Goal: Task Accomplishment & Management: Complete application form

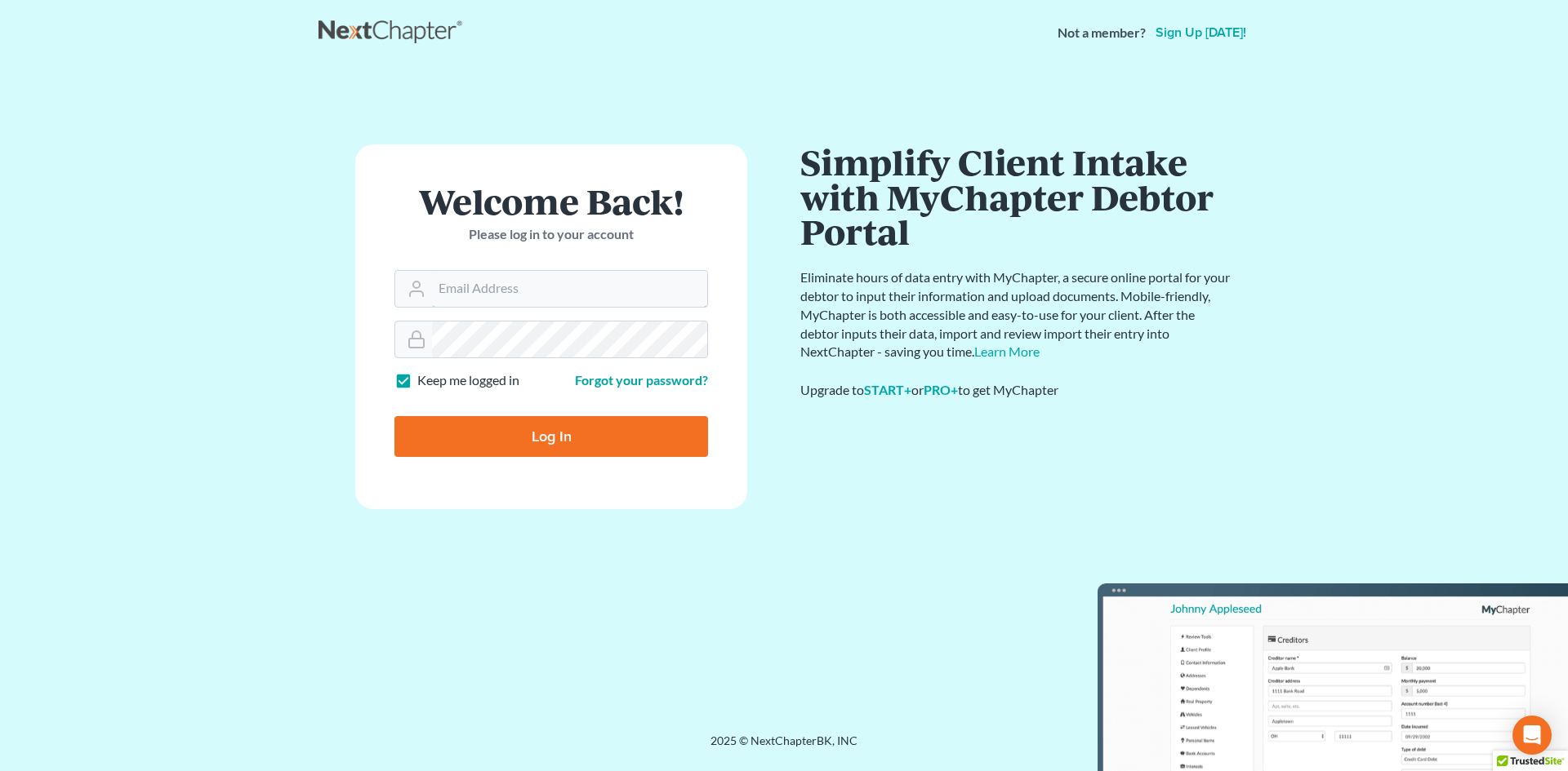
type input "[EMAIL_ADDRESS][DOMAIN_NAME]"
click at [582, 444] on input "Log In" at bounding box center [551, 437] width 314 height 41
type input "Thinking..."
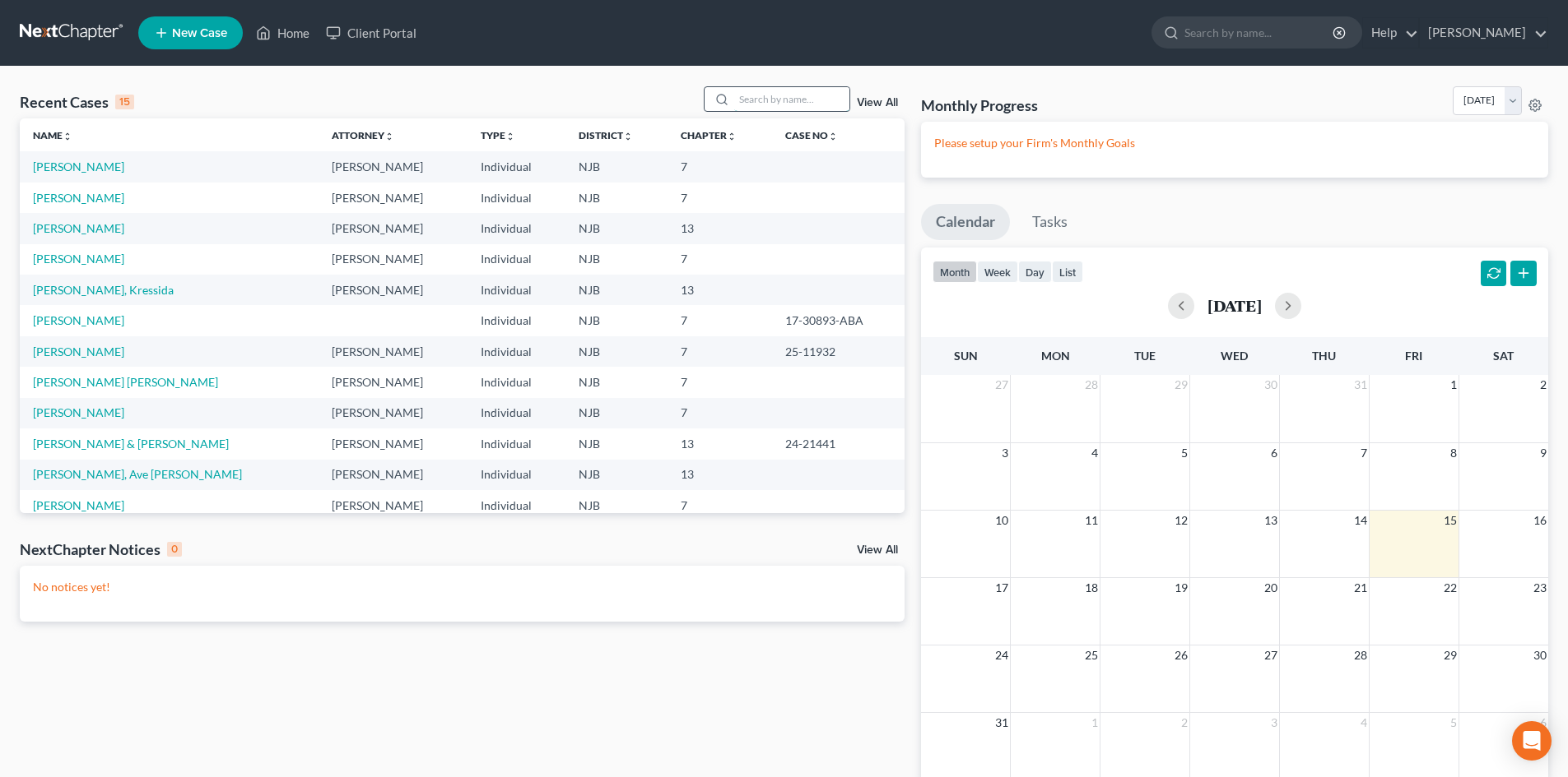
click at [745, 95] on input "search" at bounding box center [791, 99] width 115 height 24
type input "[PERSON_NAME]"
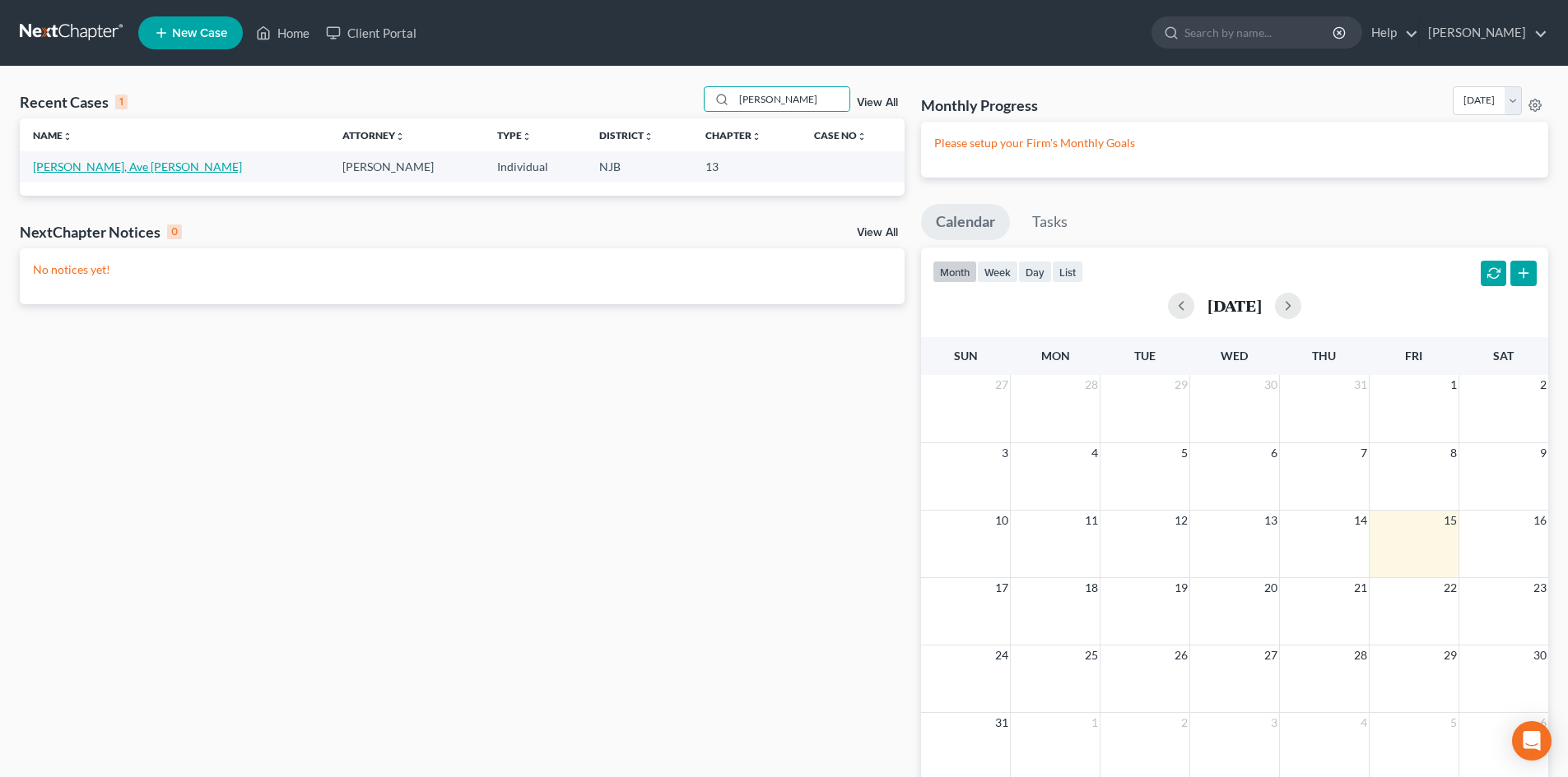
click at [100, 172] on link "[PERSON_NAME], Ave [PERSON_NAME]" at bounding box center [137, 166] width 209 height 14
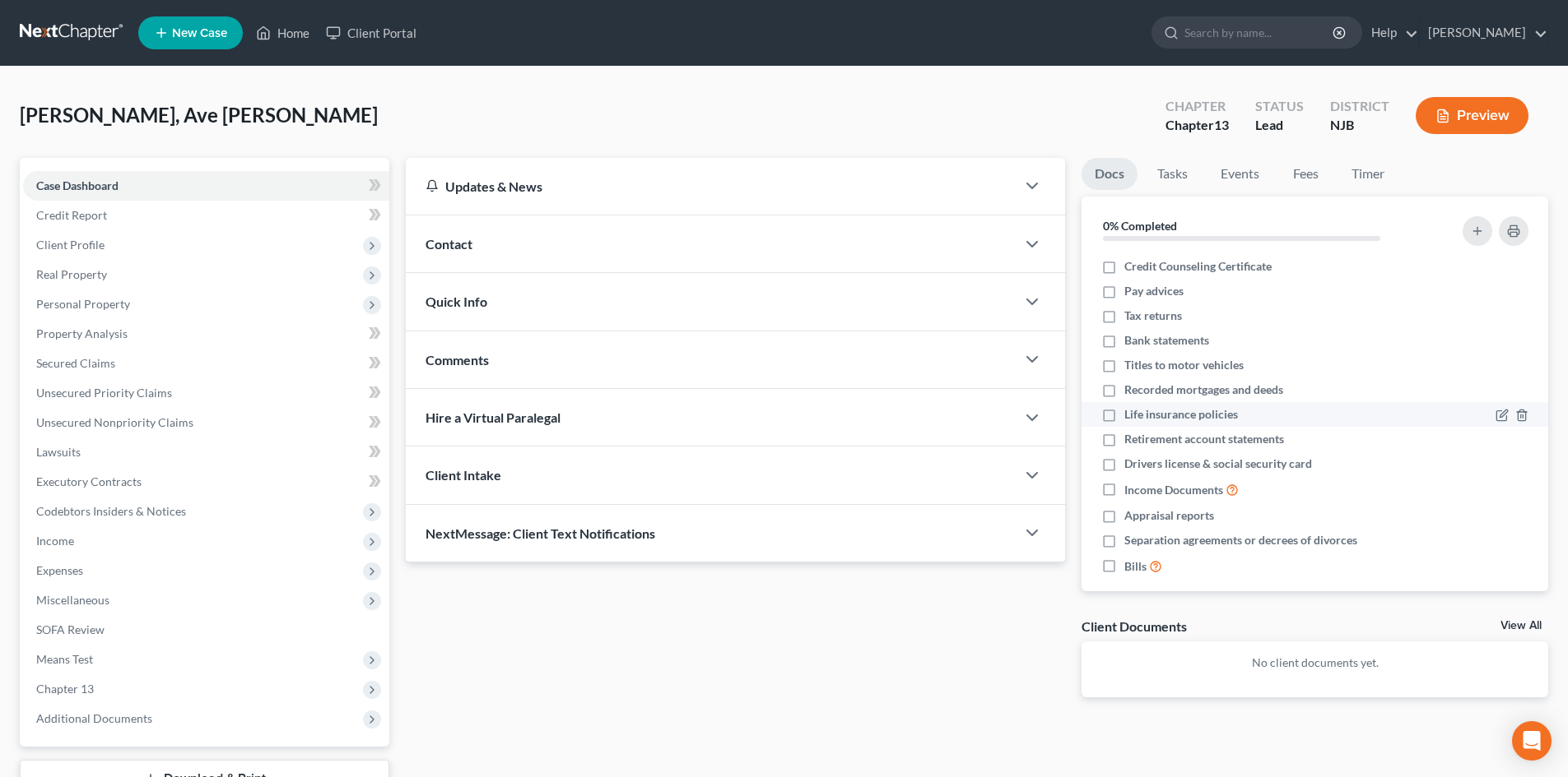
scroll to position [15, 0]
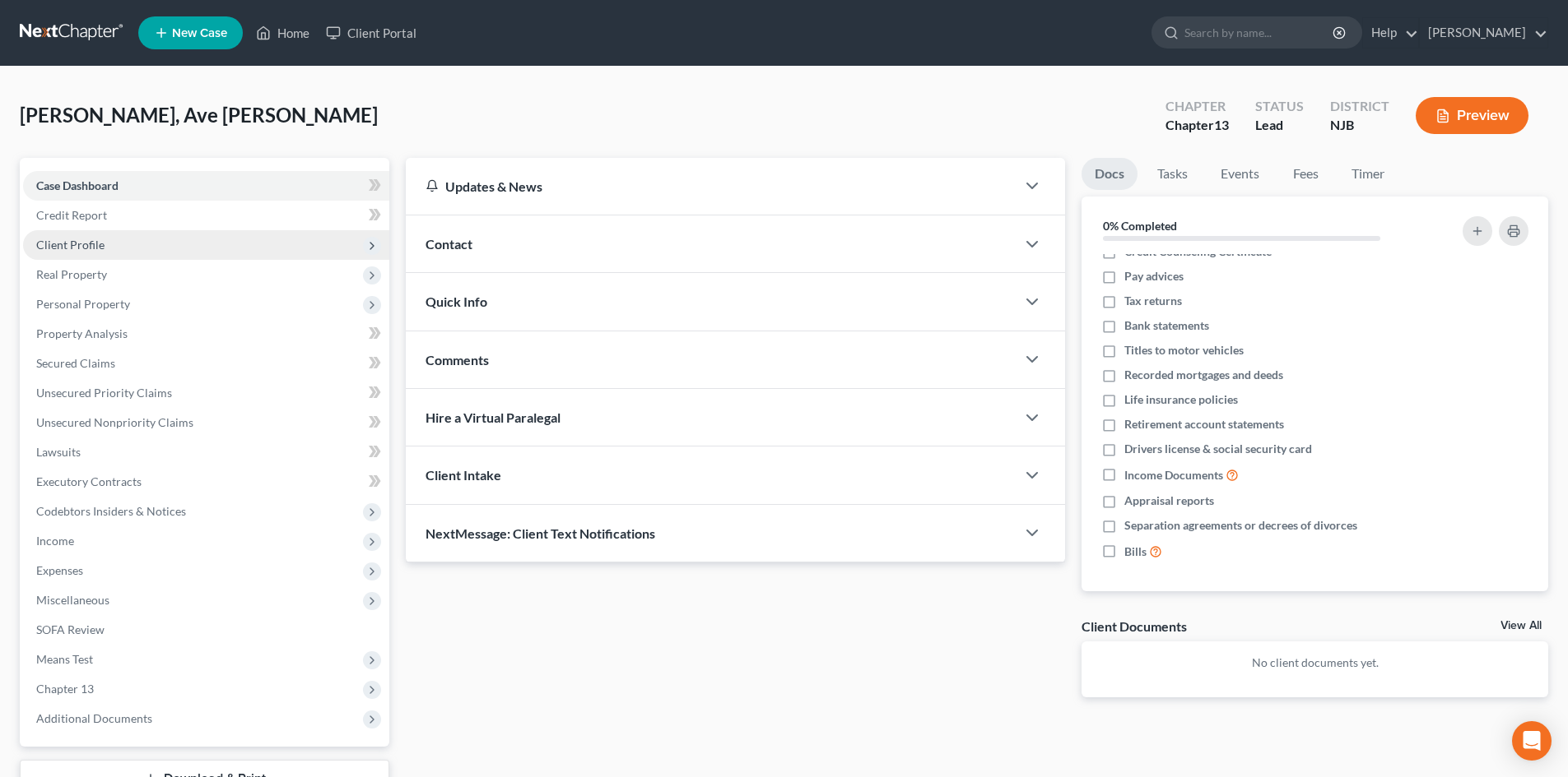
click at [96, 244] on span "Client Profile" at bounding box center [70, 244] width 69 height 14
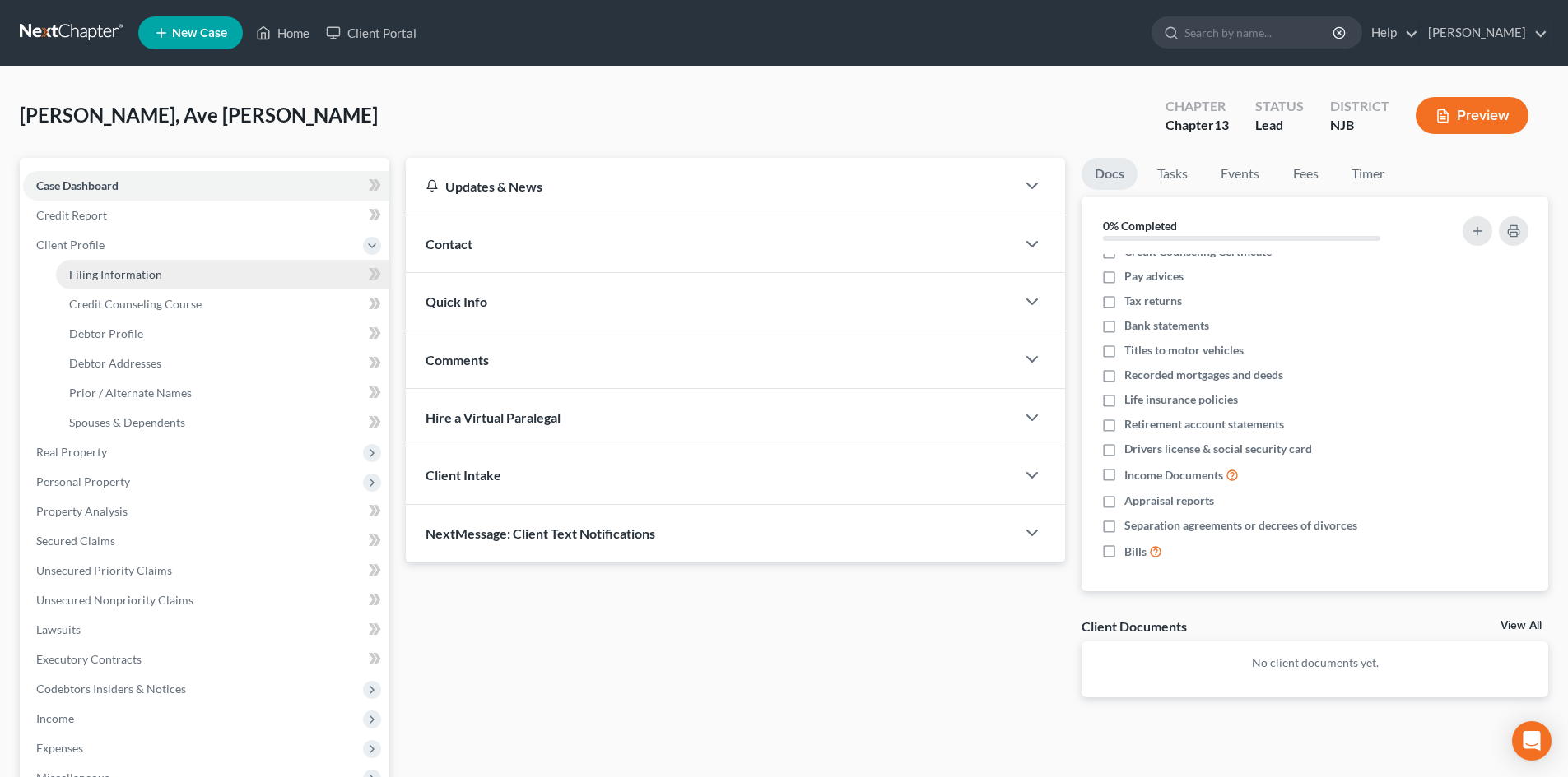
click at [124, 274] on span "Filing Information" at bounding box center [116, 274] width 93 height 14
select select "1"
select select "0"
select select "3"
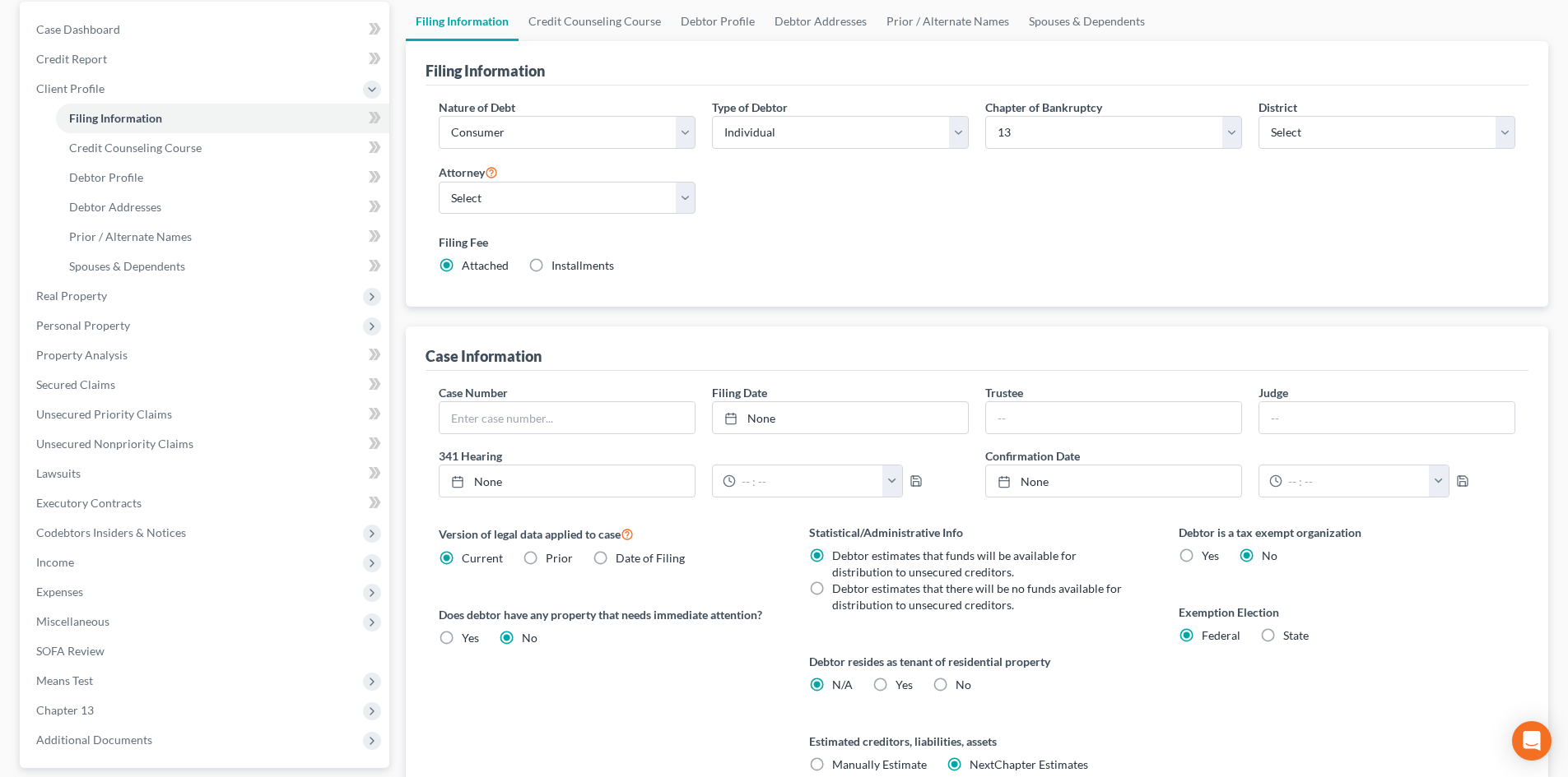
scroll to position [142, 0]
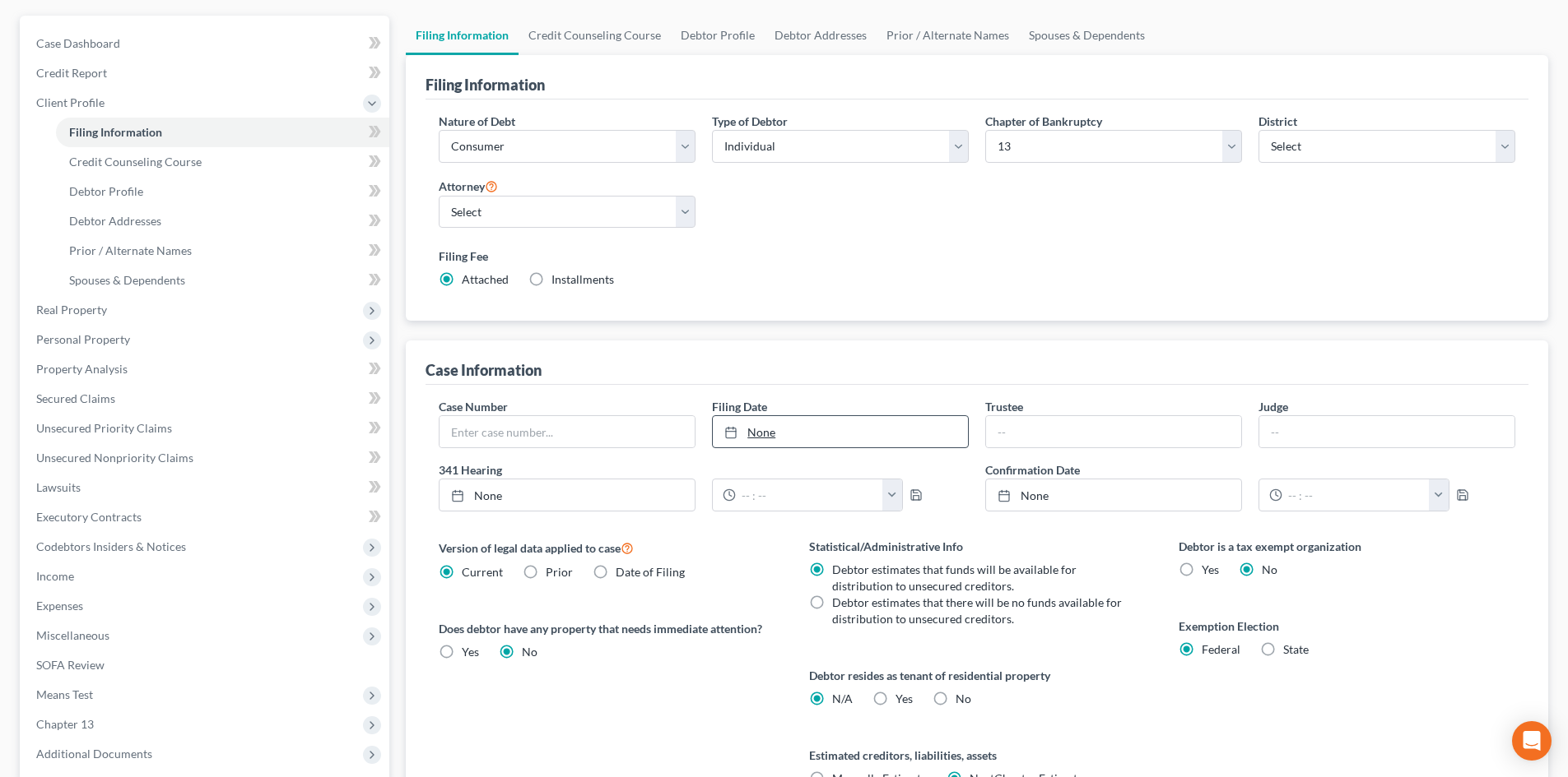
click at [765, 423] on link "None" at bounding box center [840, 432] width 255 height 31
type input "8/15/2025"
click at [1035, 429] on input "text" at bounding box center [1113, 432] width 255 height 31
type input "Andrew B. Finberg"
click at [896, 699] on label "Yes Yes" at bounding box center [904, 699] width 17 height 17
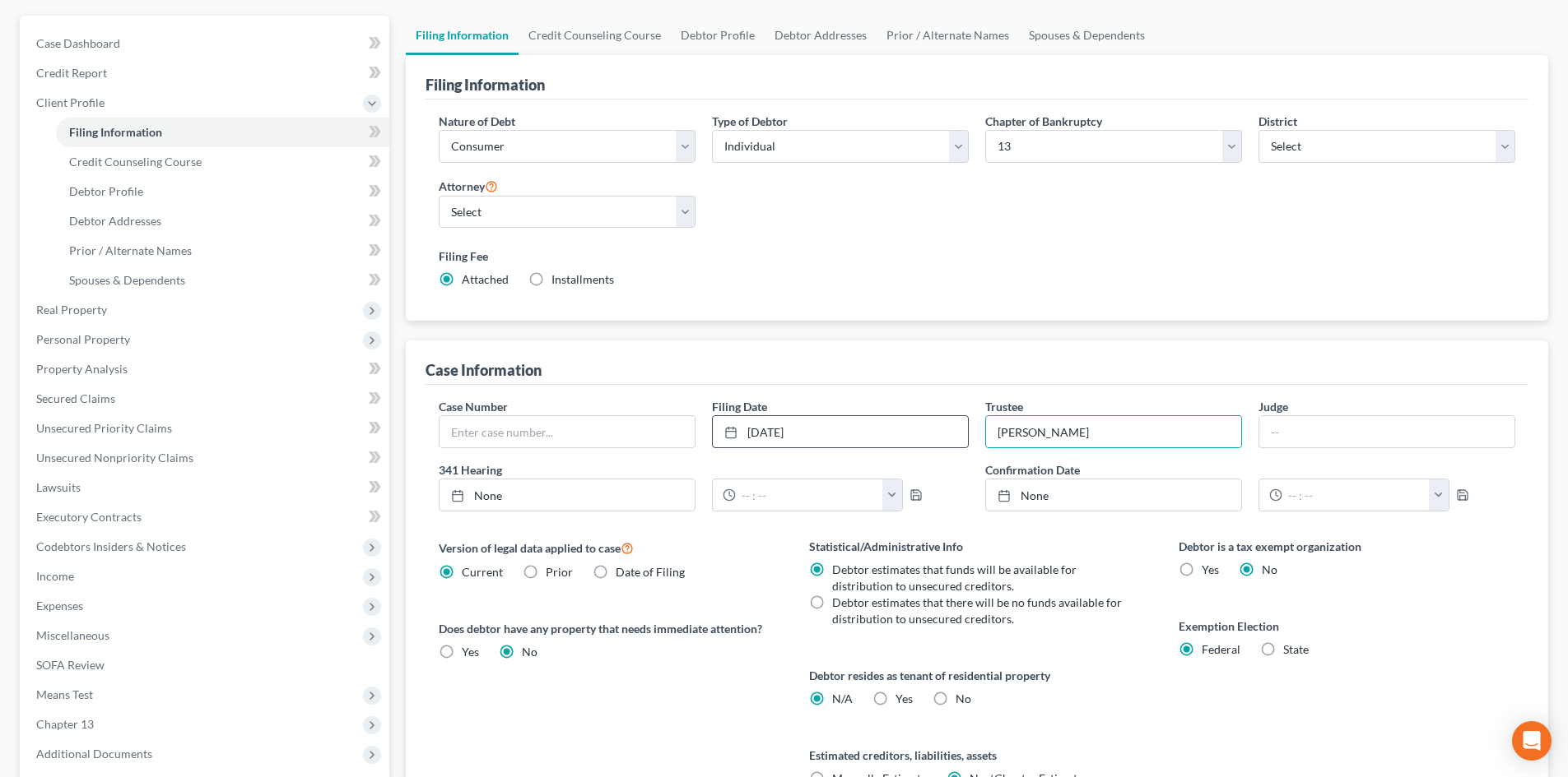
click at [902, 699] on input "Yes Yes" at bounding box center [907, 696] width 11 height 11
radio input "true"
radio input "false"
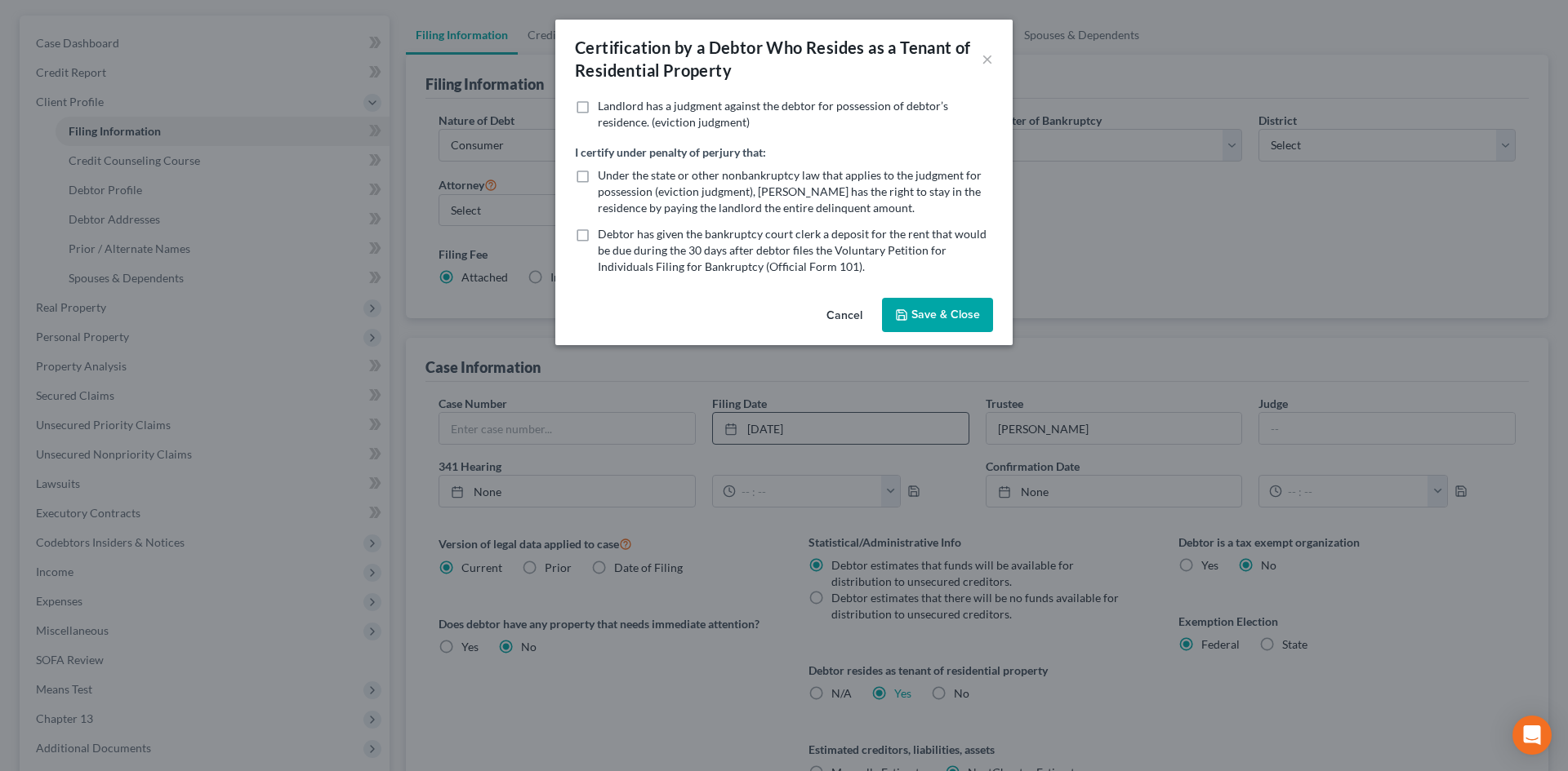
click at [935, 315] on button "Save & Close" at bounding box center [937, 315] width 111 height 34
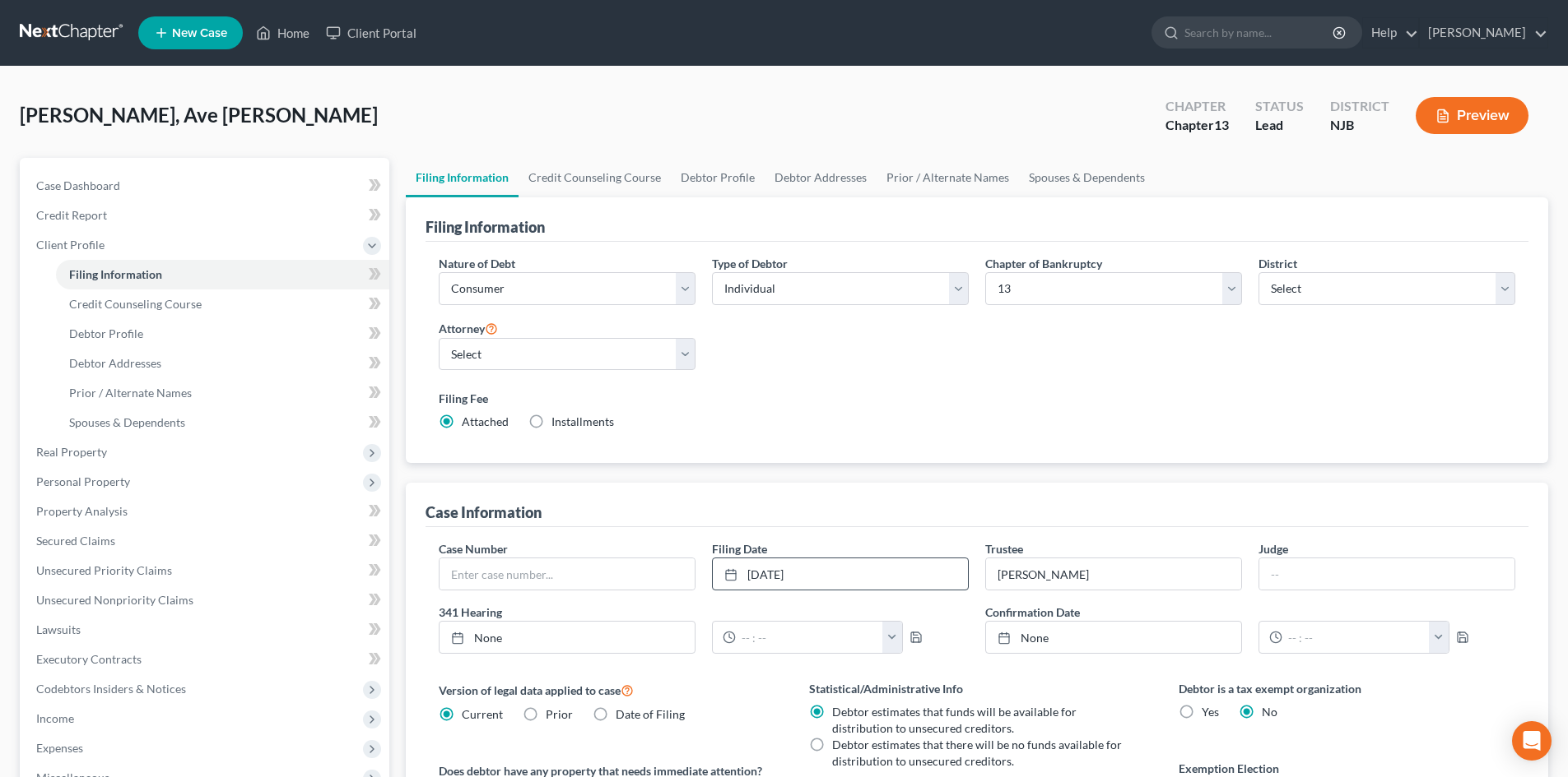
scroll to position [307, 0]
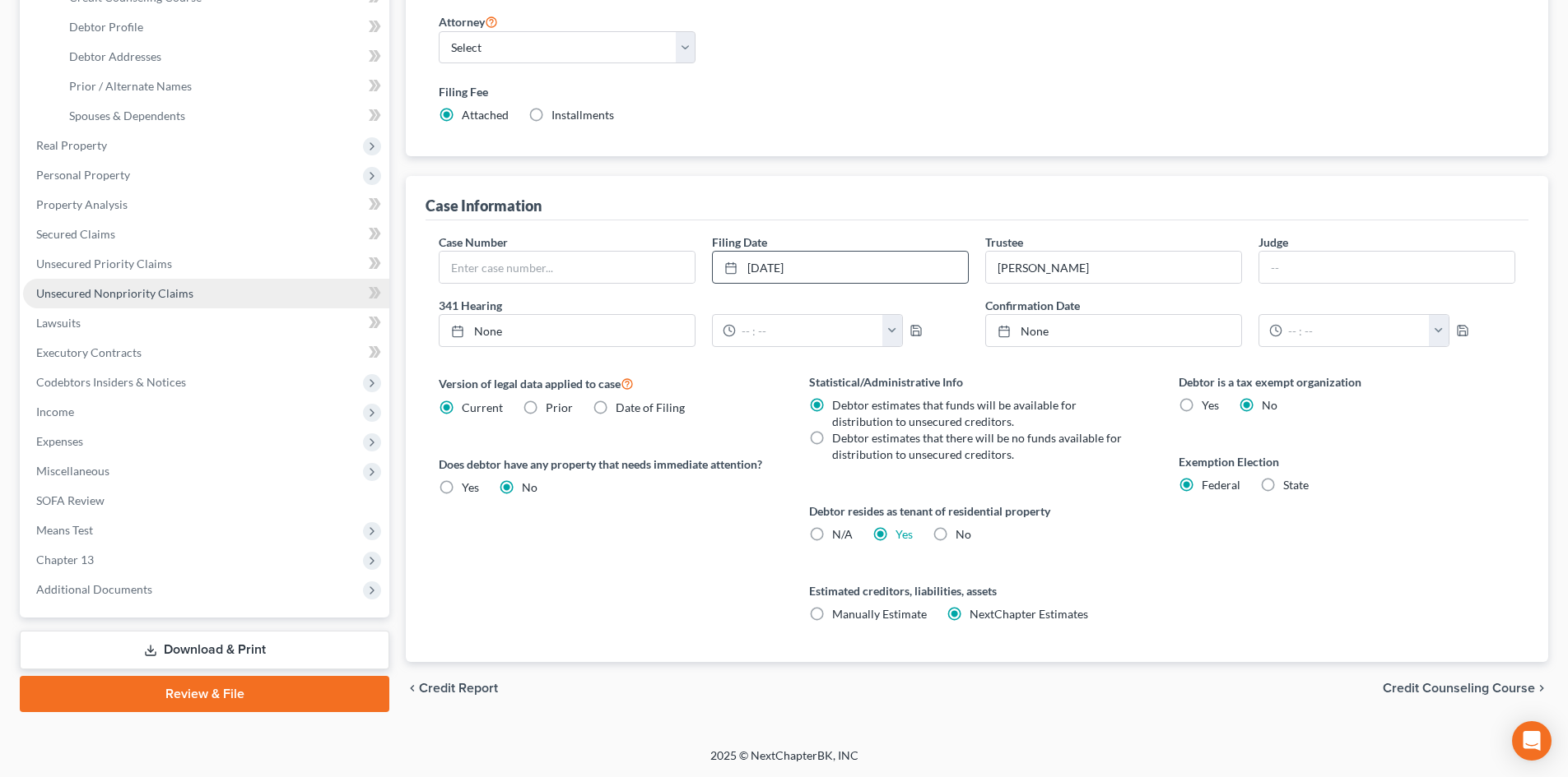
click at [153, 296] on span "Unsecured Nonpriority Claims" at bounding box center [115, 293] width 157 height 14
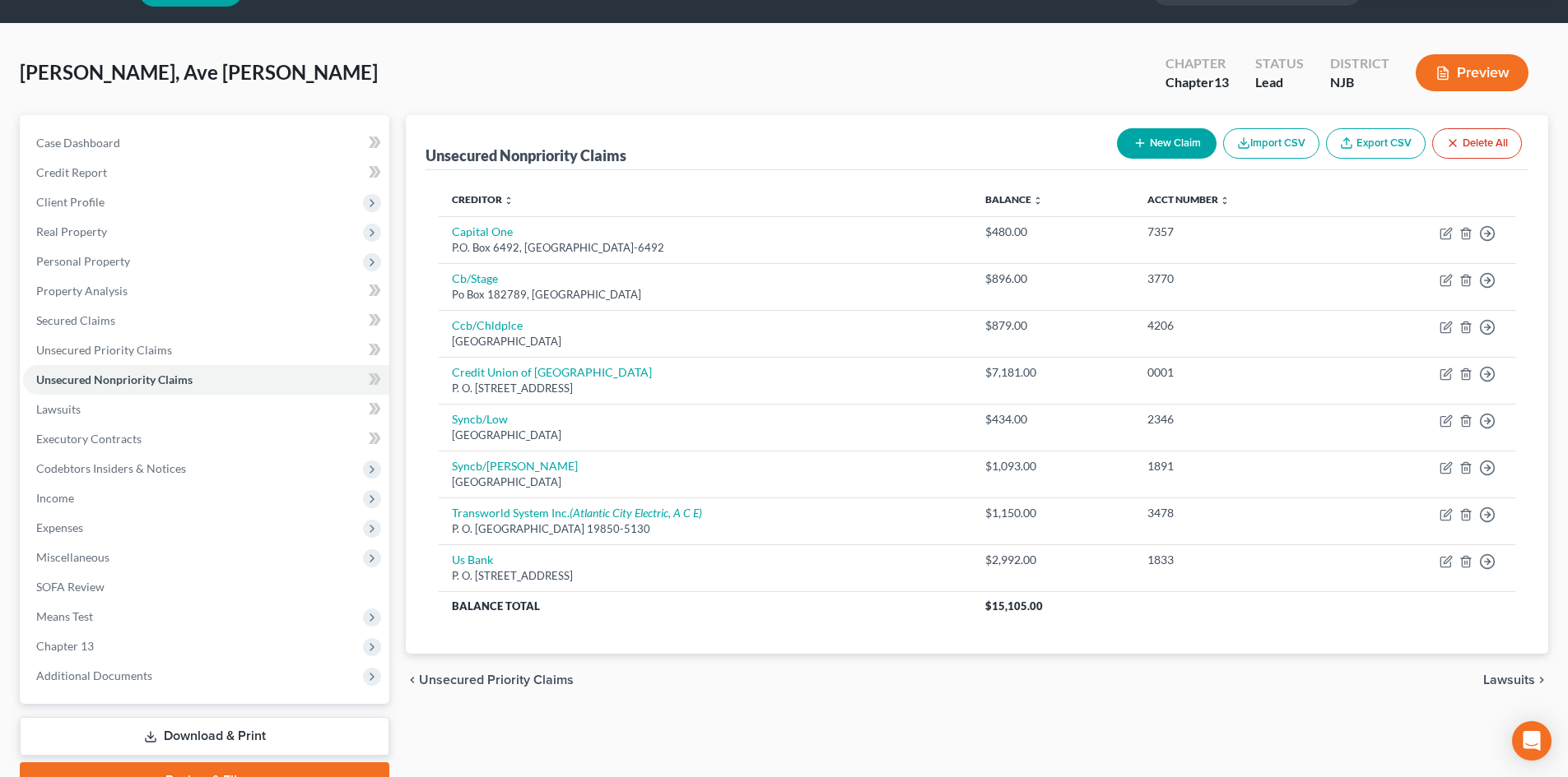
scroll to position [83, 0]
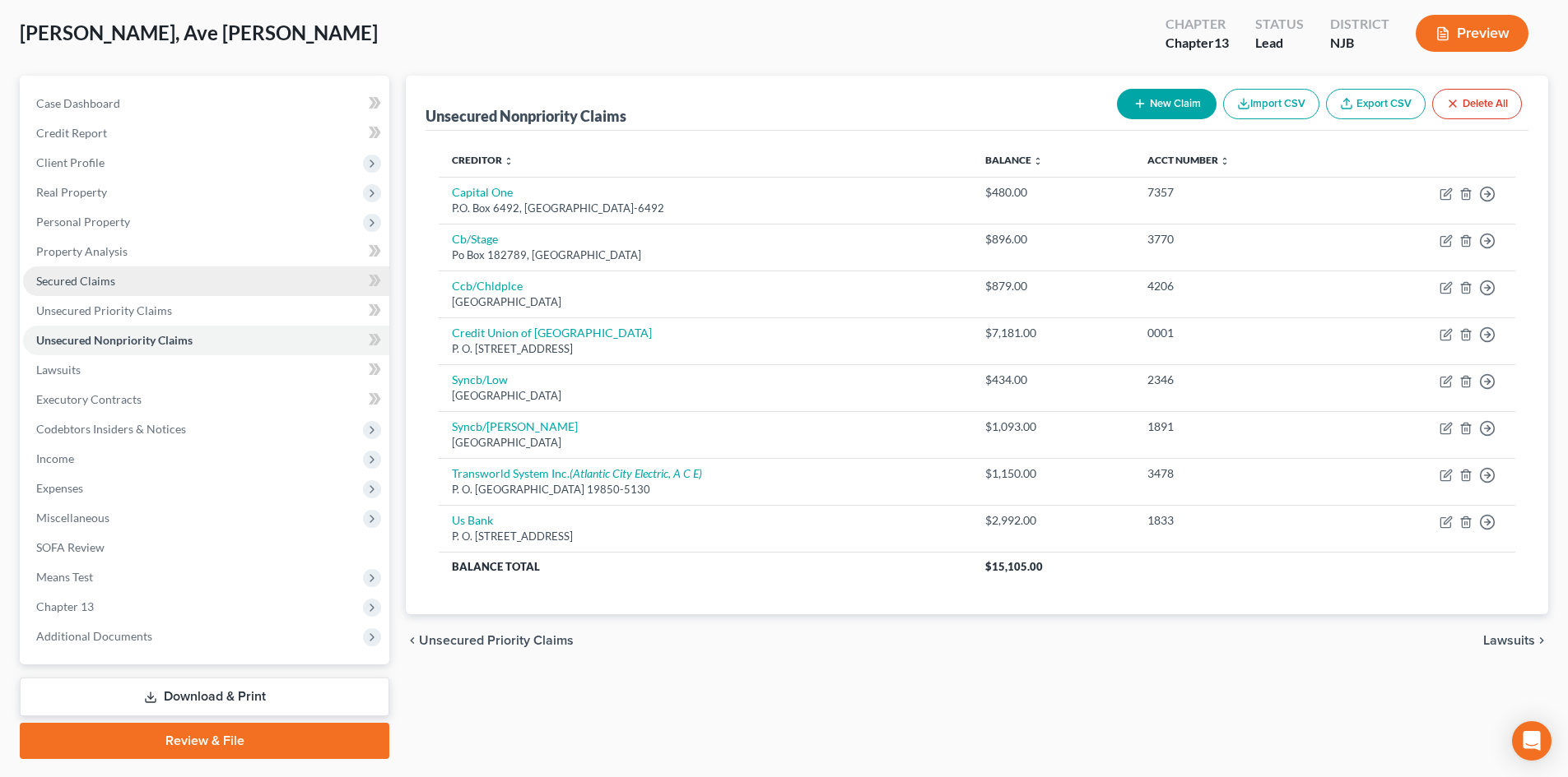
click at [105, 282] on span "Secured Claims" at bounding box center [76, 281] width 79 height 14
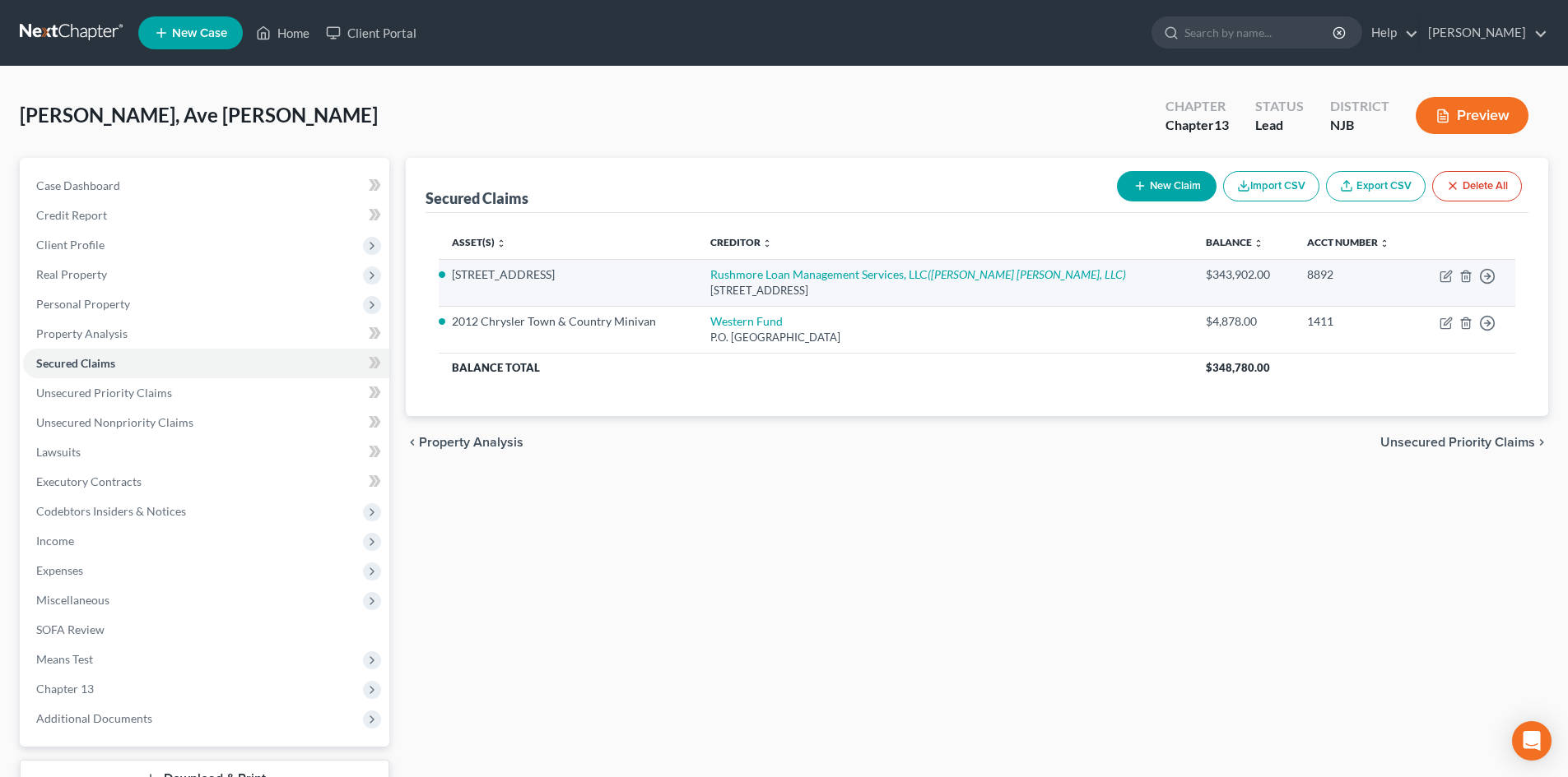
click at [926, 283] on div "8950 Cypress Waters Blvd, Coppell, TX 75019" at bounding box center [945, 291] width 469 height 16
click at [1166, 287] on div "8950 Cypress Waters Blvd, Coppell, TX 75019" at bounding box center [945, 291] width 469 height 16
click at [1441, 274] on icon "button" at bounding box center [1445, 277] width 10 height 10
select select "45"
select select "3"
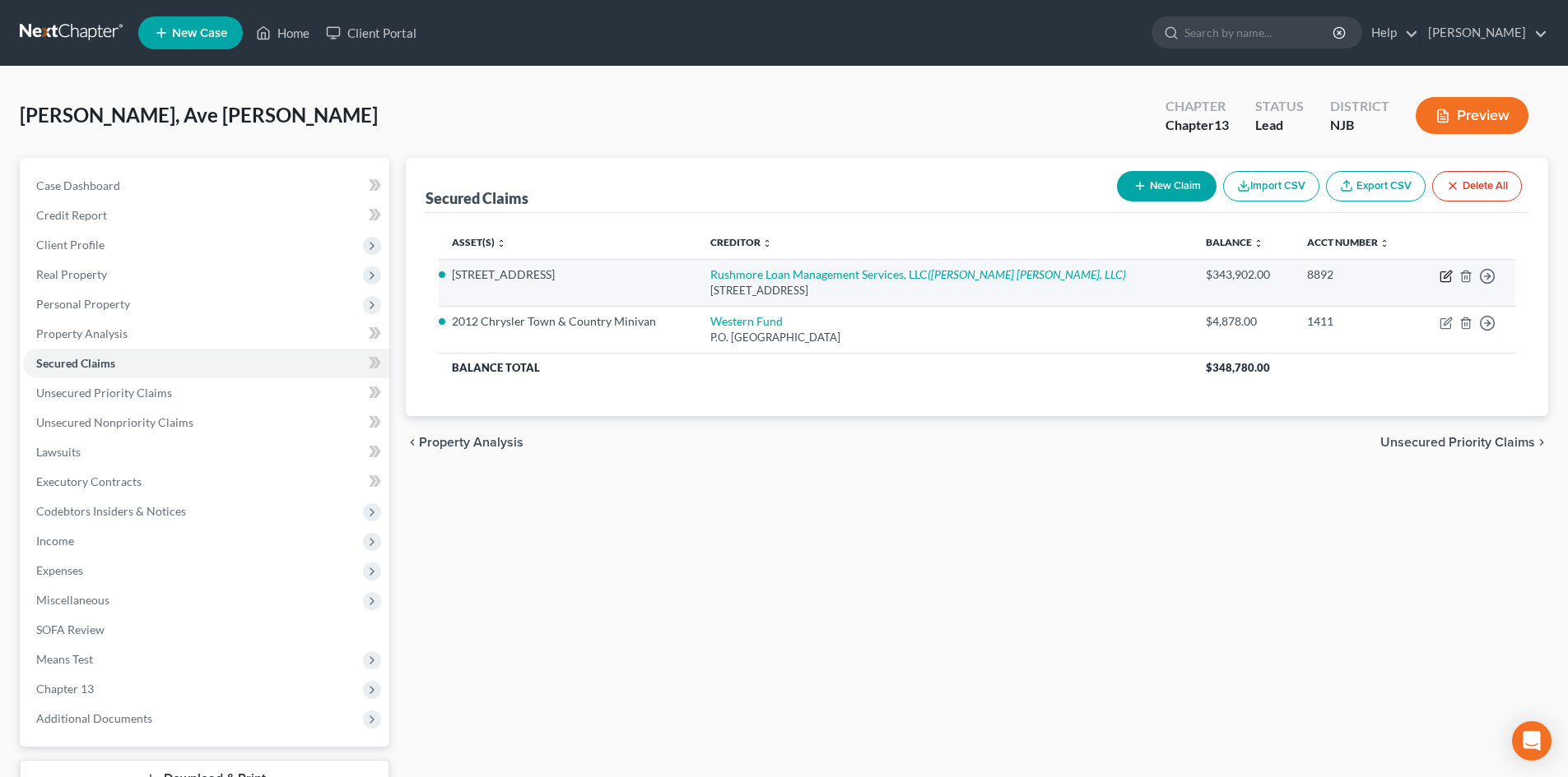
select select "2"
select select "0"
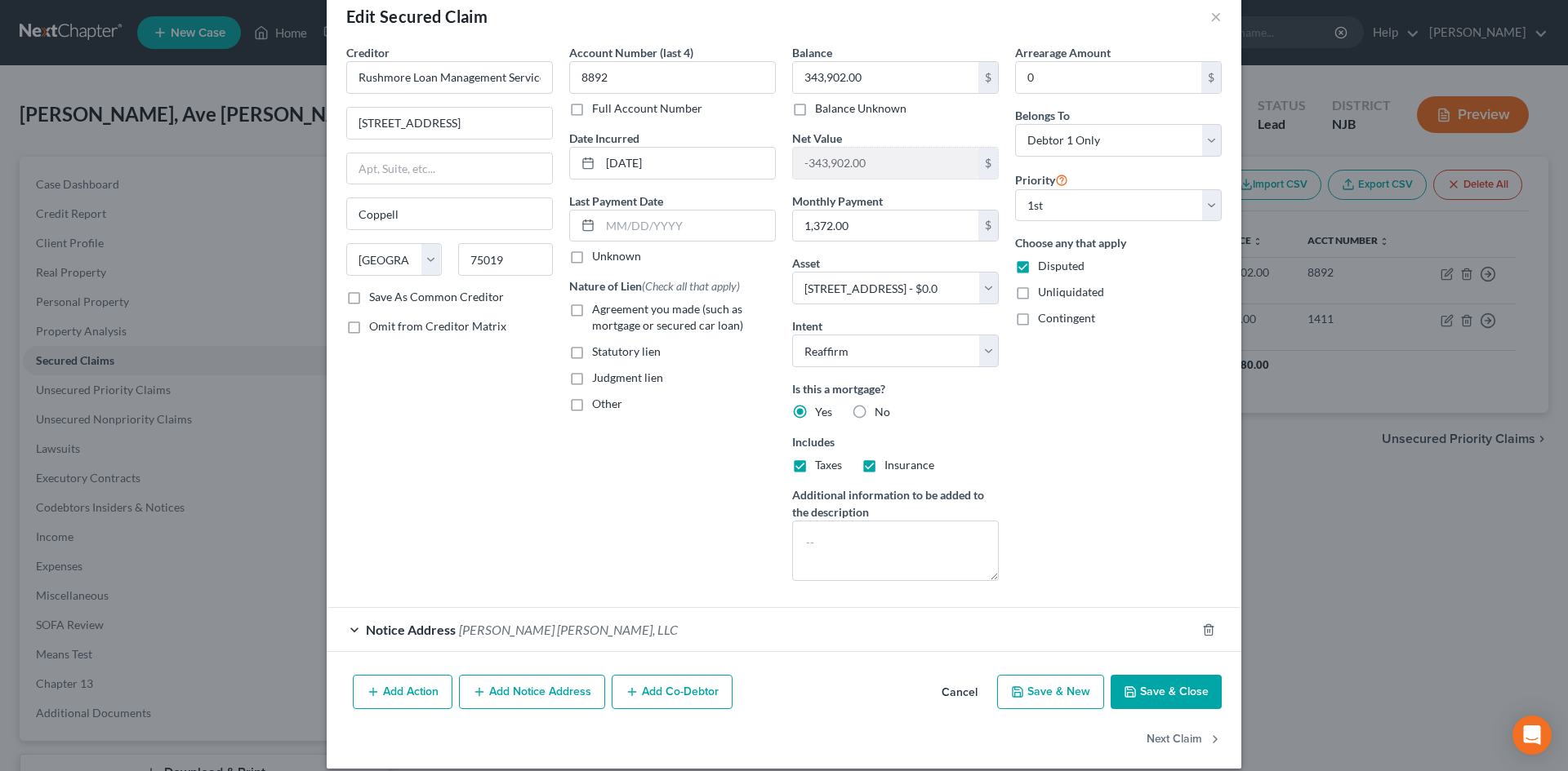
scroll to position [48, 0]
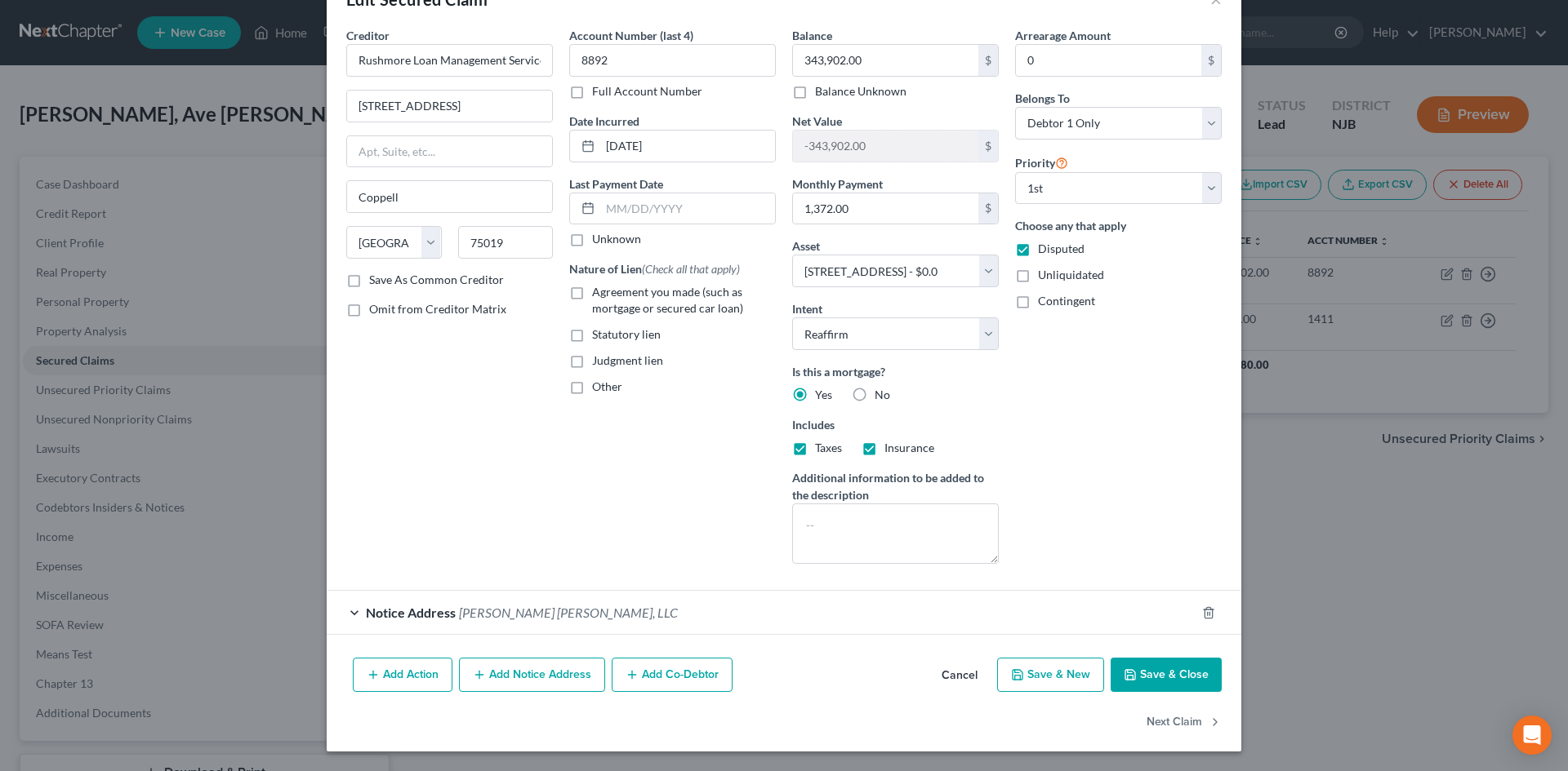
click at [375, 620] on div "Notice Address McCalla Raymer Leibert Pierce, LLC" at bounding box center [761, 612] width 869 height 43
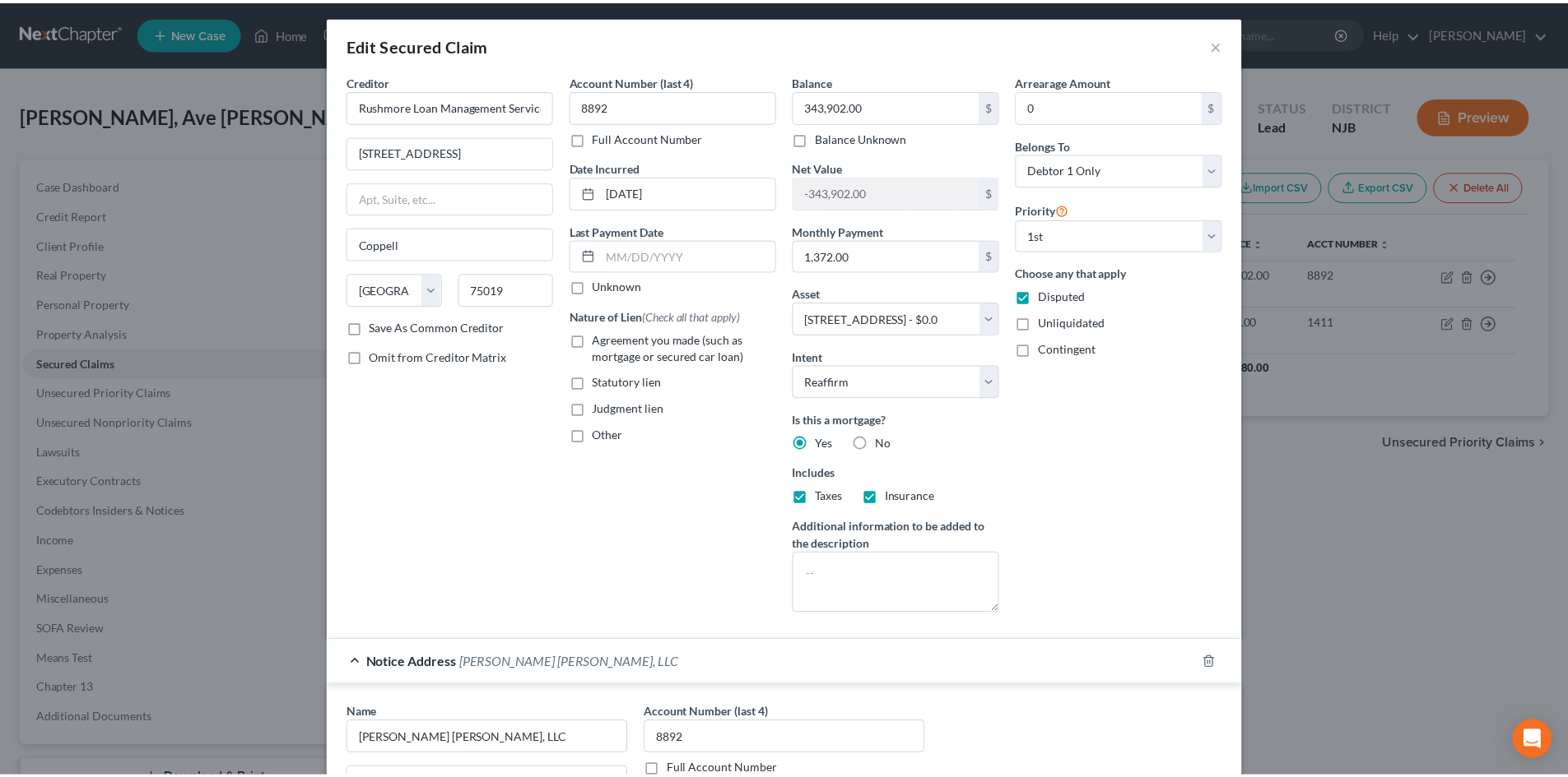
scroll to position [0, 0]
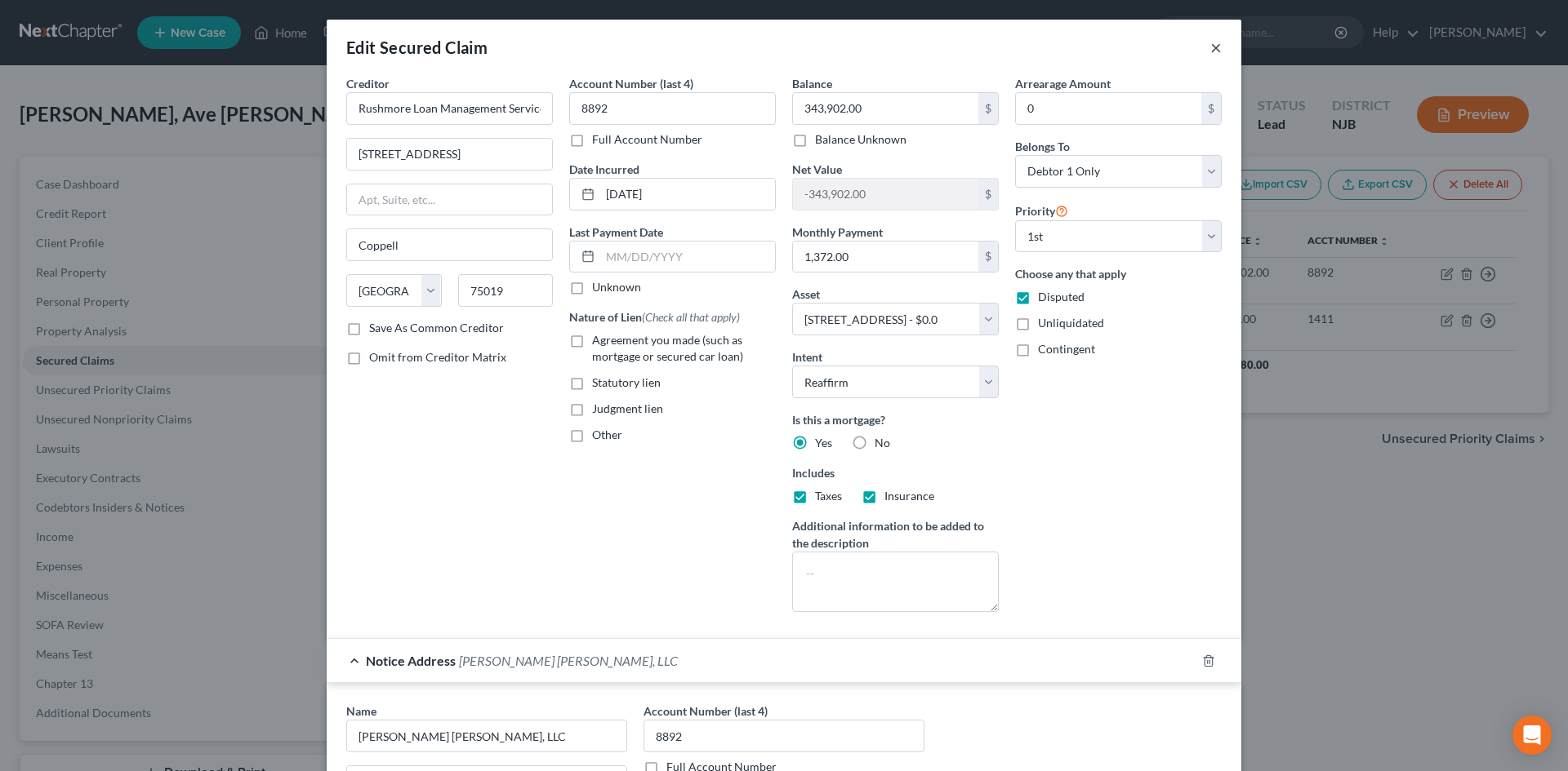
click at [1210, 49] on button "×" at bounding box center [1216, 48] width 11 height 20
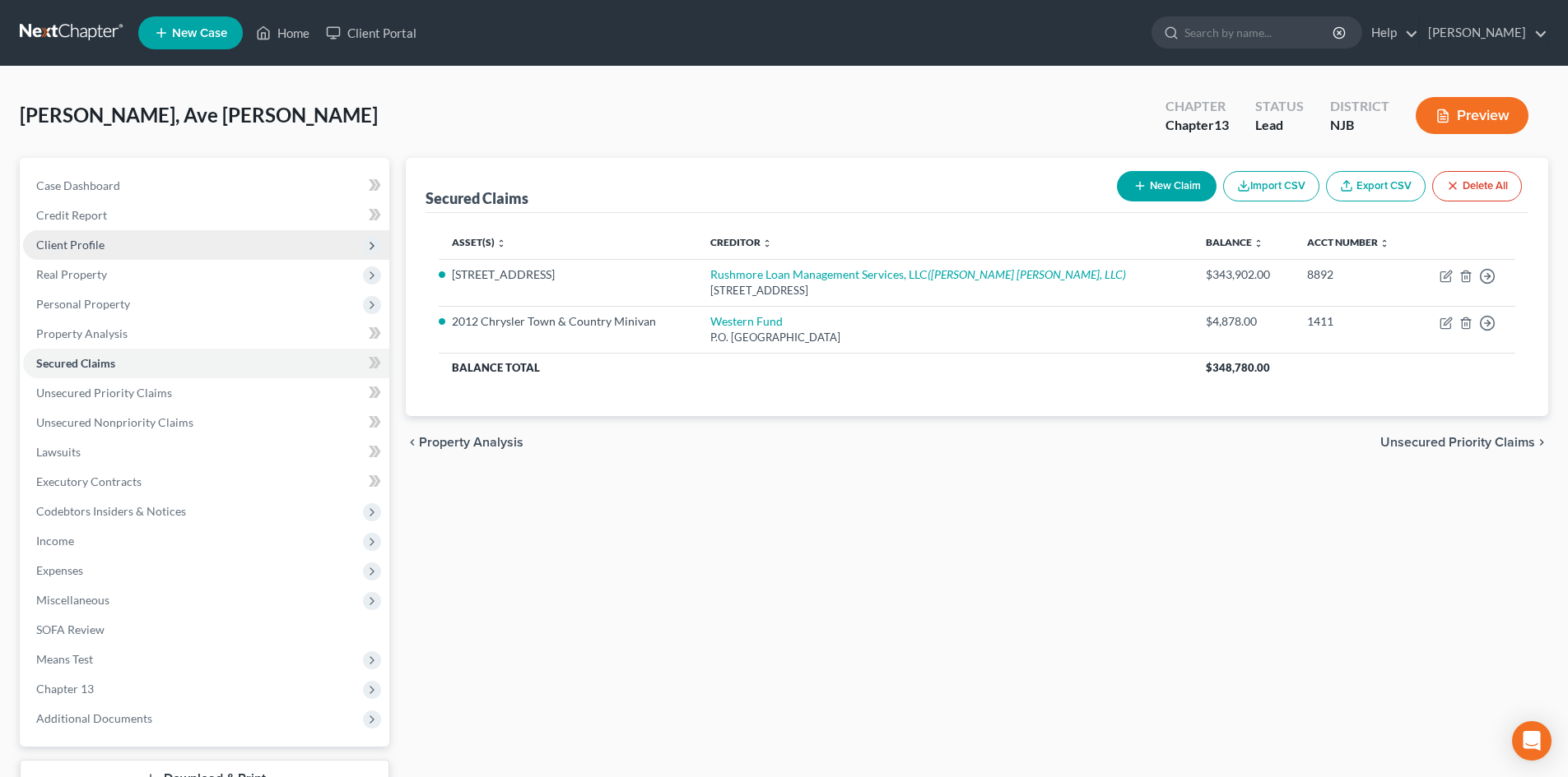
click at [100, 249] on span "Client Profile" at bounding box center [70, 244] width 69 height 14
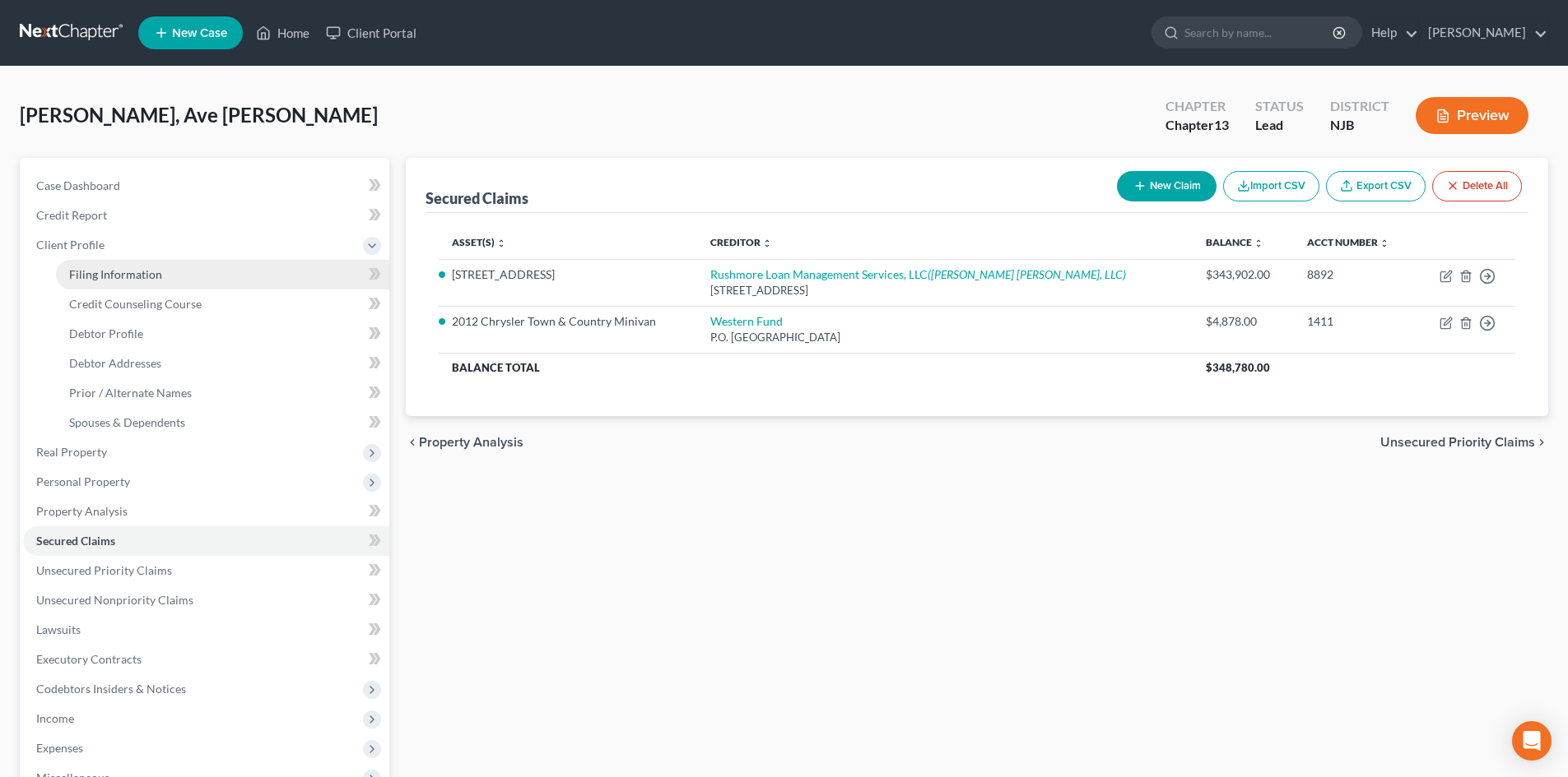
click at [121, 280] on span "Filing Information" at bounding box center [116, 274] width 93 height 14
select select "1"
select select "0"
select select "3"
select select "51"
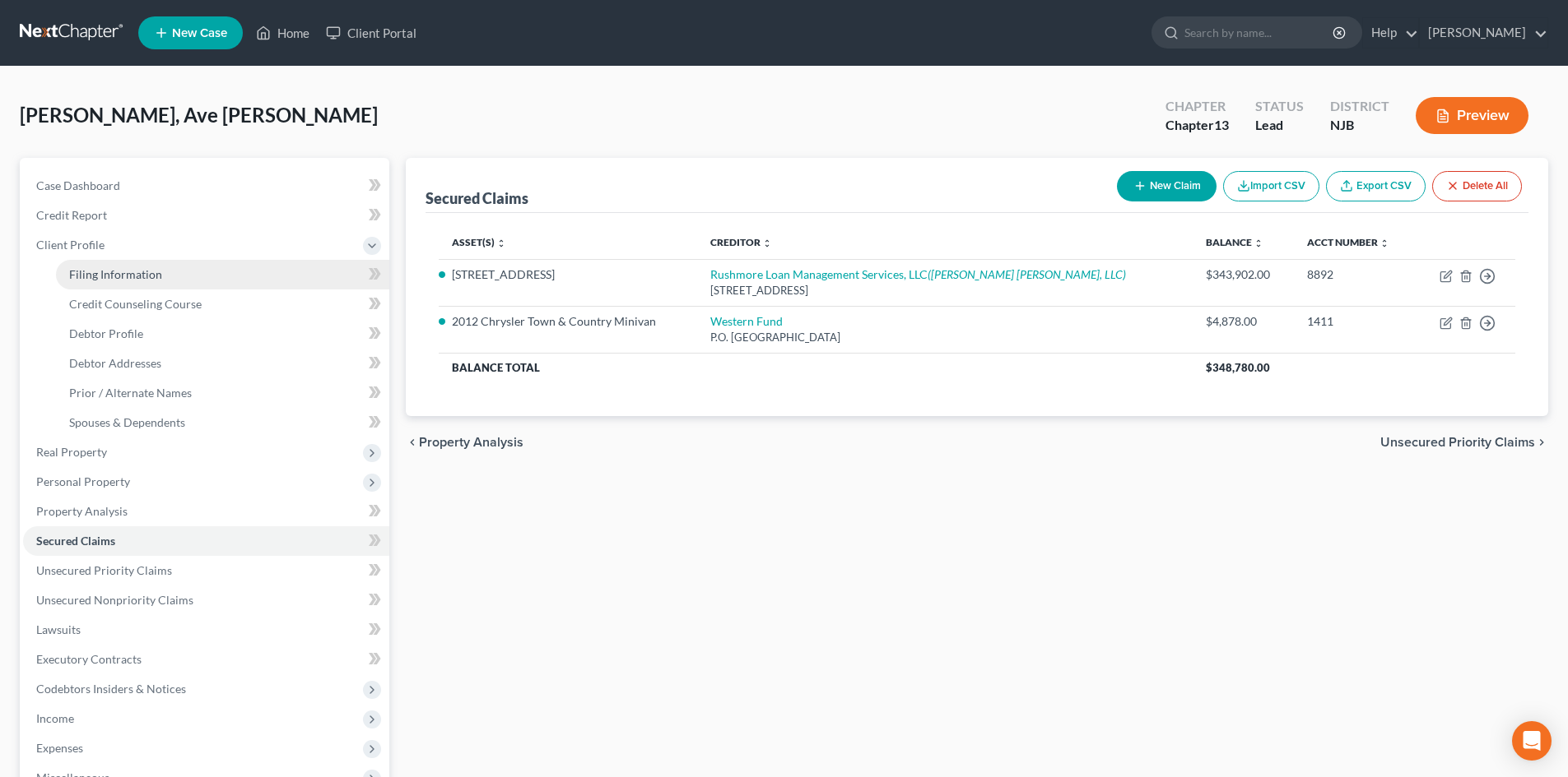
select select "0"
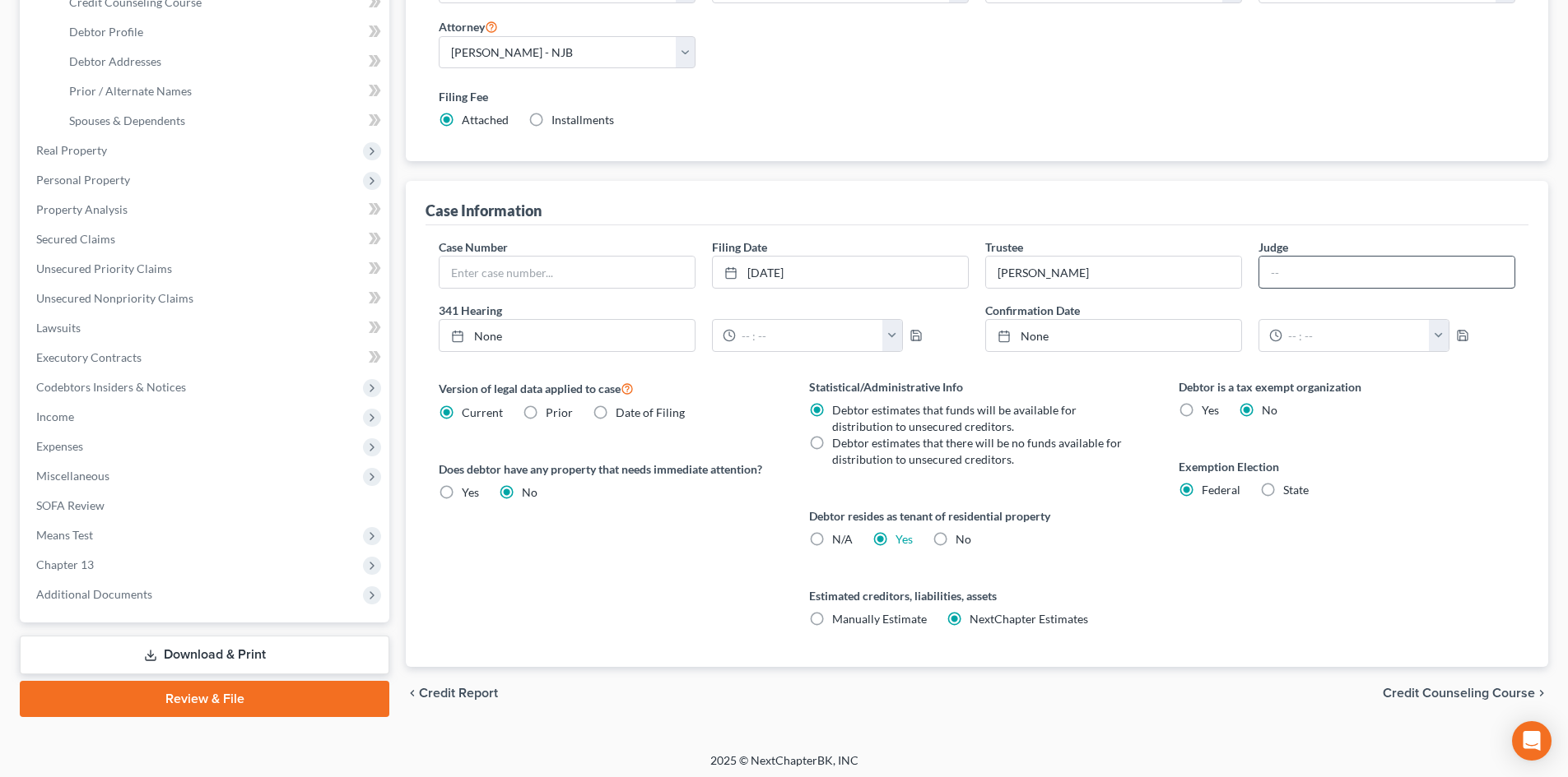
scroll to position [307, 0]
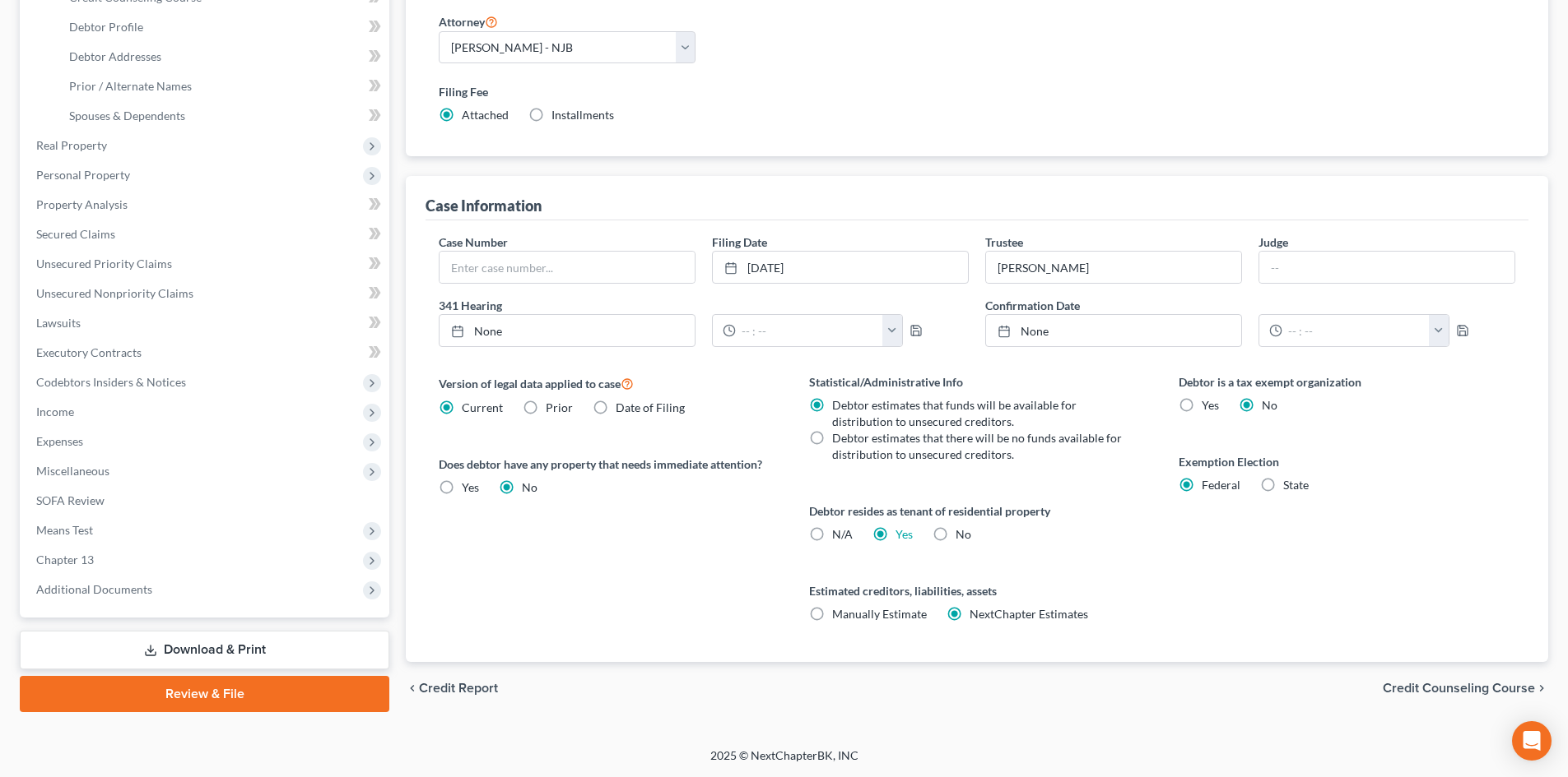
click at [1470, 687] on span "Credit Counseling Course" at bounding box center [1459, 689] width 152 height 13
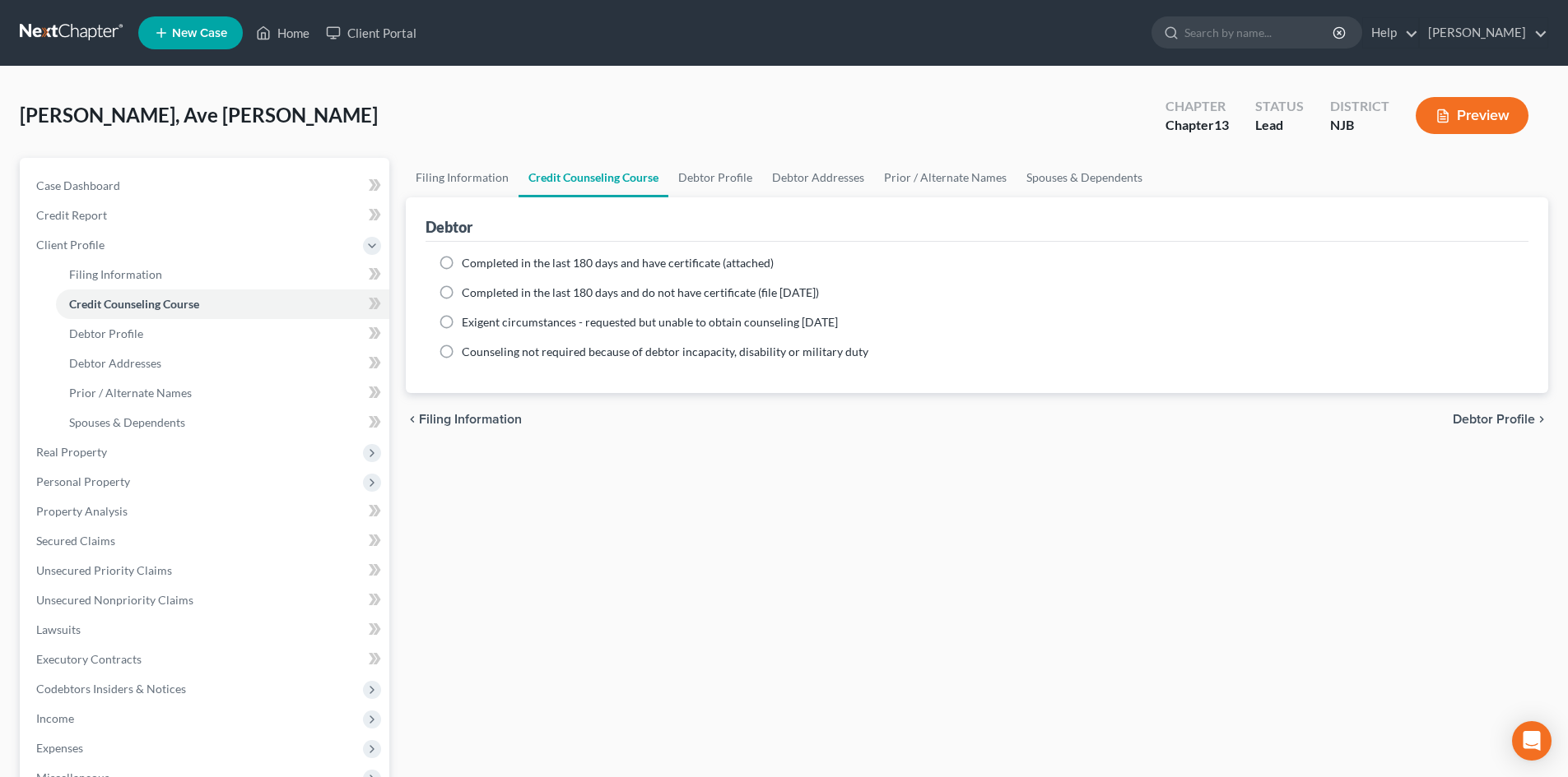
click at [462, 259] on label "Completed in the last 180 days and have certificate (attached)" at bounding box center [618, 263] width 312 height 17
click at [468, 259] on input "Completed in the last 180 days and have certificate (attached)" at bounding box center [473, 260] width 11 height 11
radio input "true"
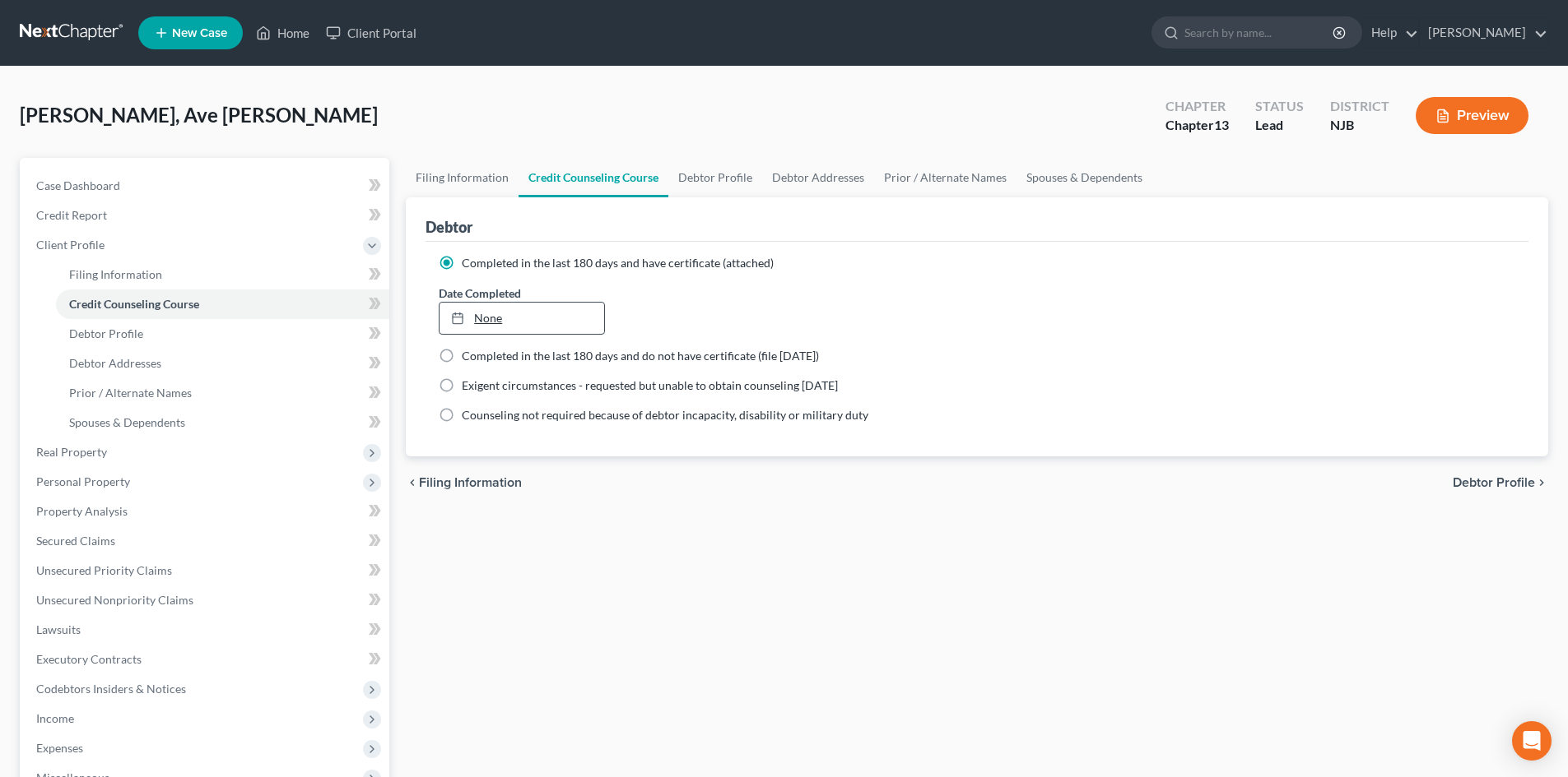
click at [504, 311] on link "None" at bounding box center [521, 319] width 164 height 31
type input "8/15/2025"
click at [1472, 486] on span "Debtor Profile" at bounding box center [1494, 483] width 83 height 13
select select "1"
select select "2"
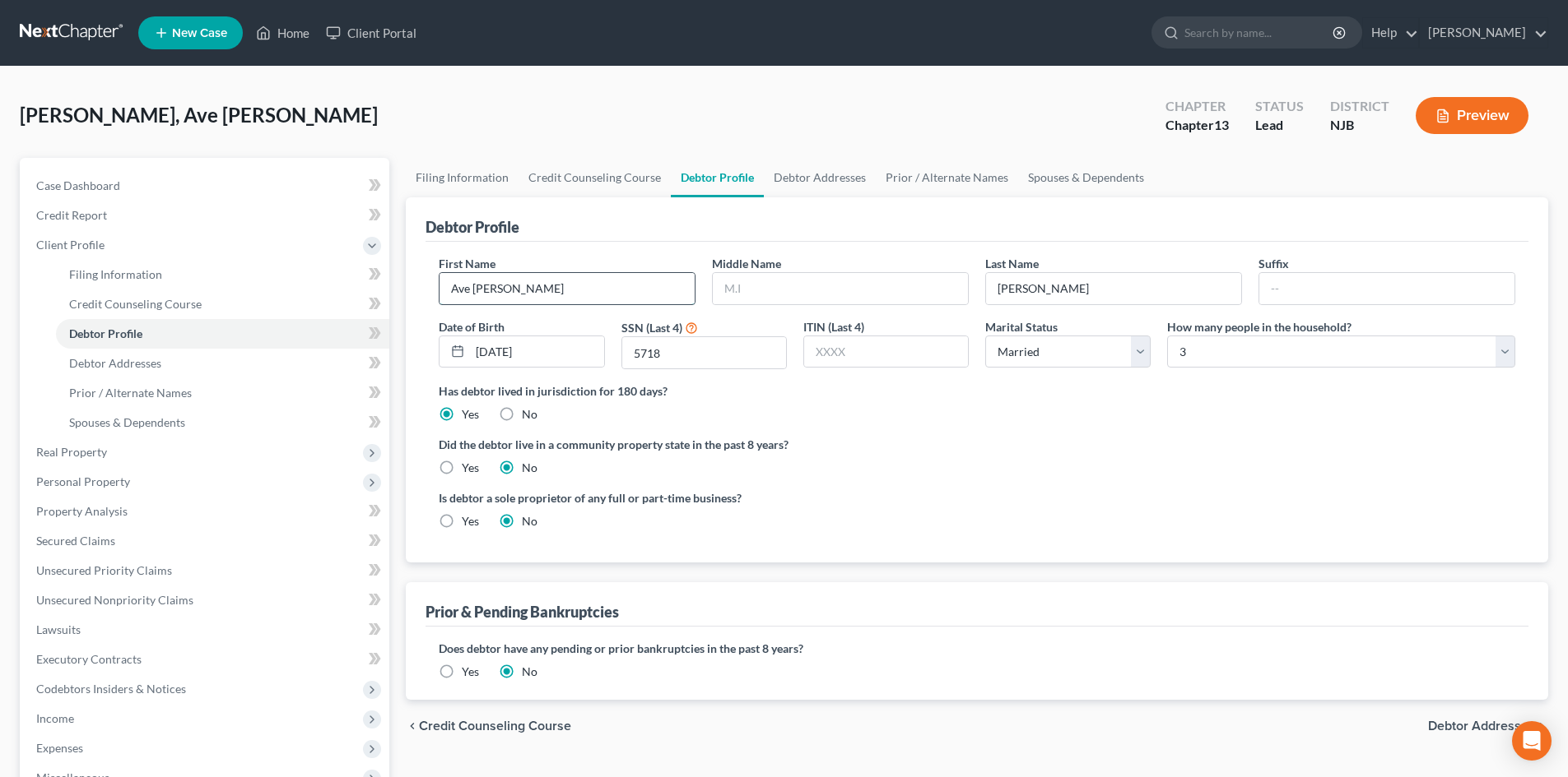
click at [554, 284] on input "Ave Maria" at bounding box center [567, 289] width 255 height 31
type input "Ave"
type input "M."
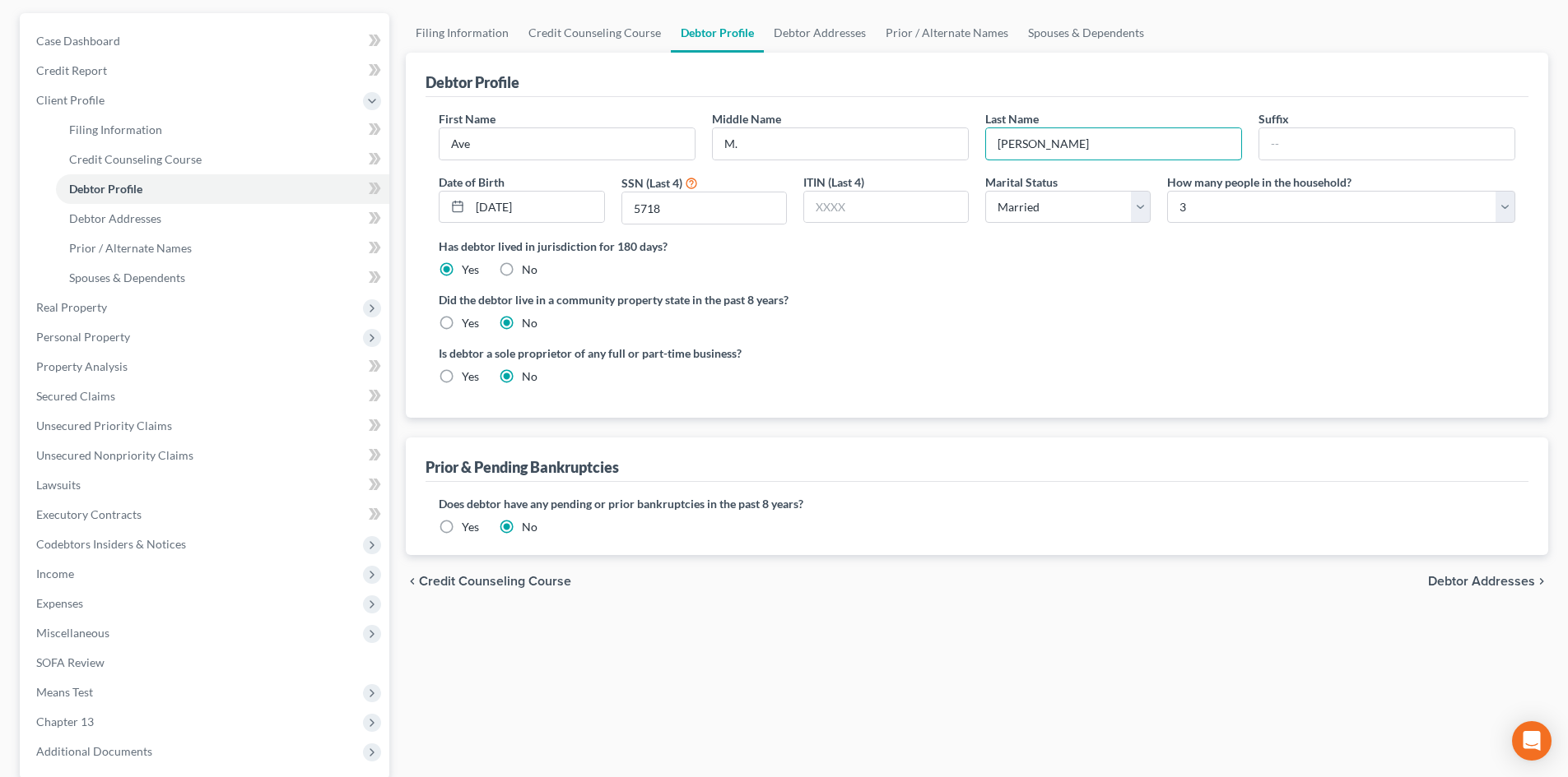
scroll to position [164, 0]
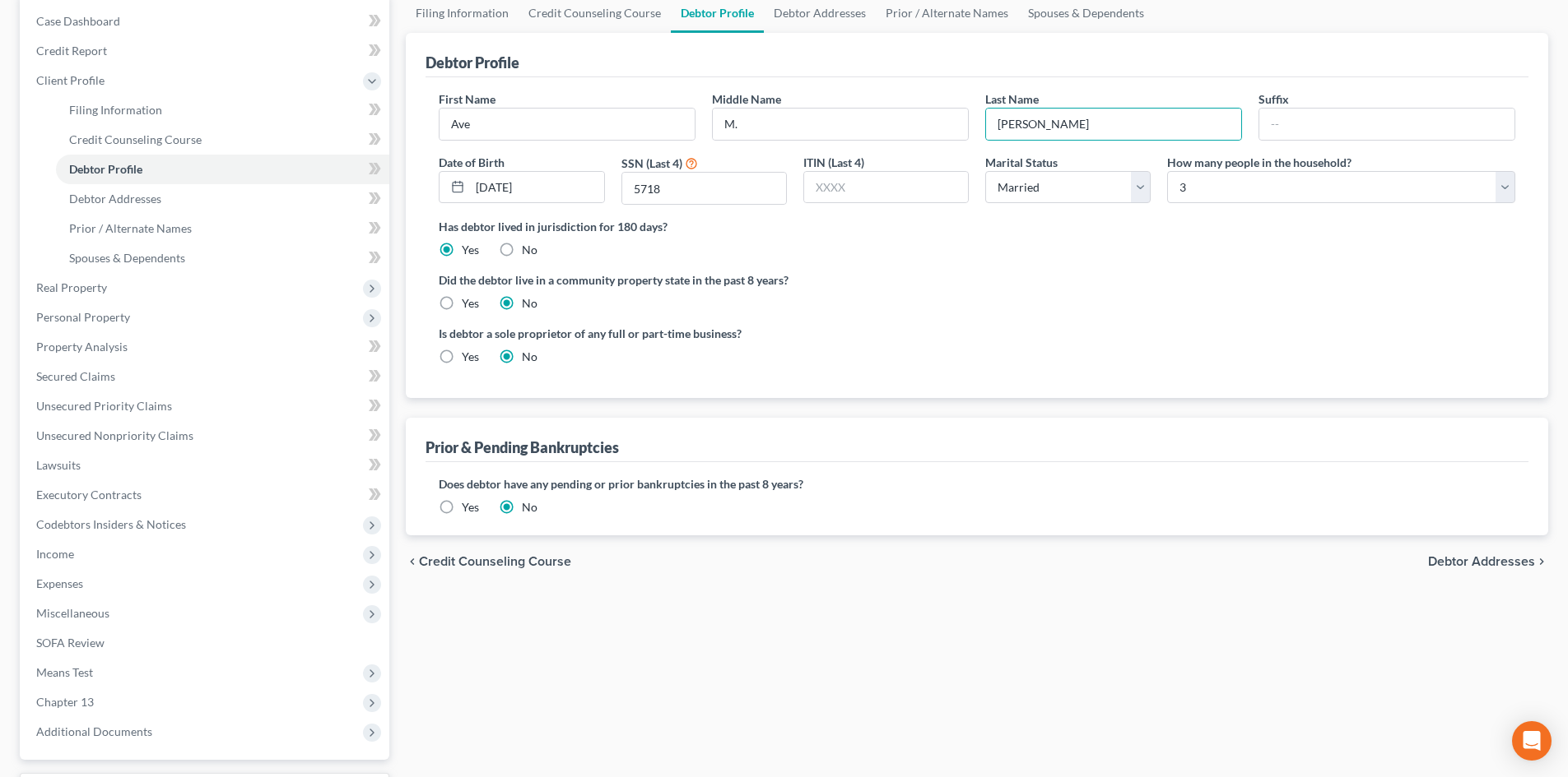
click at [1482, 556] on span "Debtor Addresses" at bounding box center [1481, 561] width 107 height 13
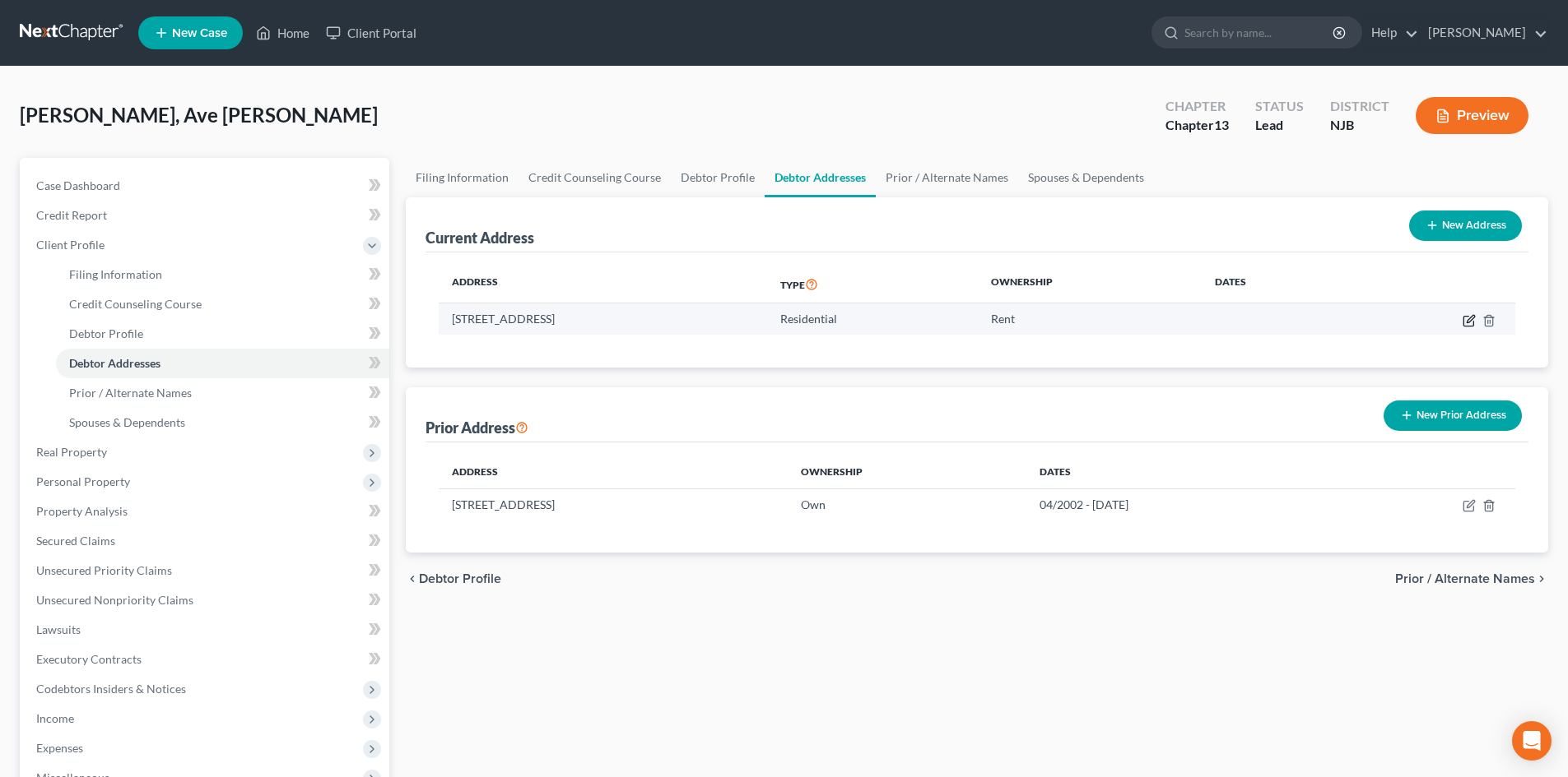
click at [1467, 320] on icon "button" at bounding box center [1469, 321] width 13 height 13
select select "33"
select select "4"
select select "0"
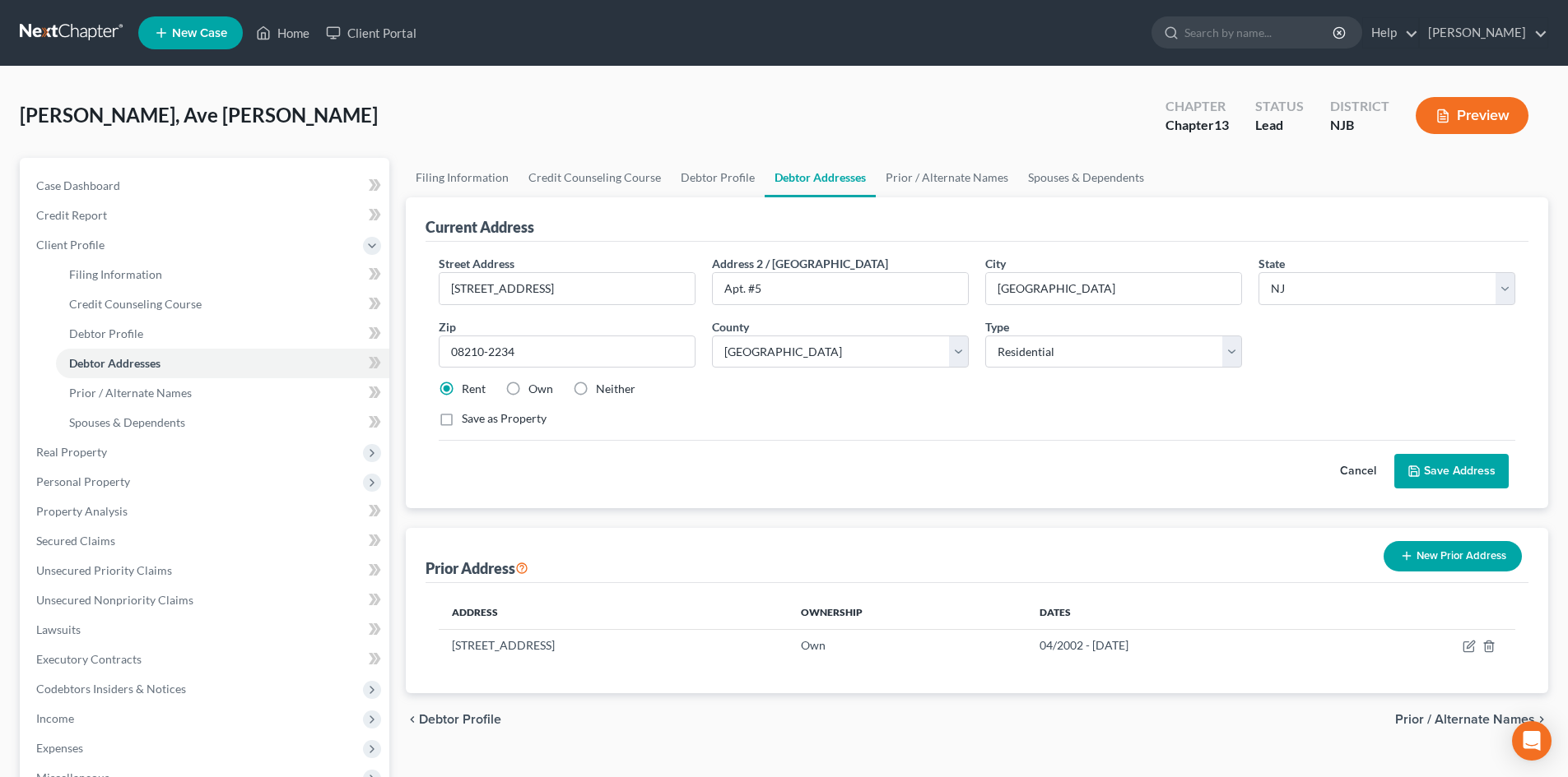
click at [462, 421] on label "Save as Property" at bounding box center [504, 419] width 85 height 17
click at [468, 421] on input "Save as Property" at bounding box center [473, 415] width 11 height 11
checkbox input "true"
click at [1465, 647] on icon "button" at bounding box center [1469, 647] width 13 height 13
select select "33"
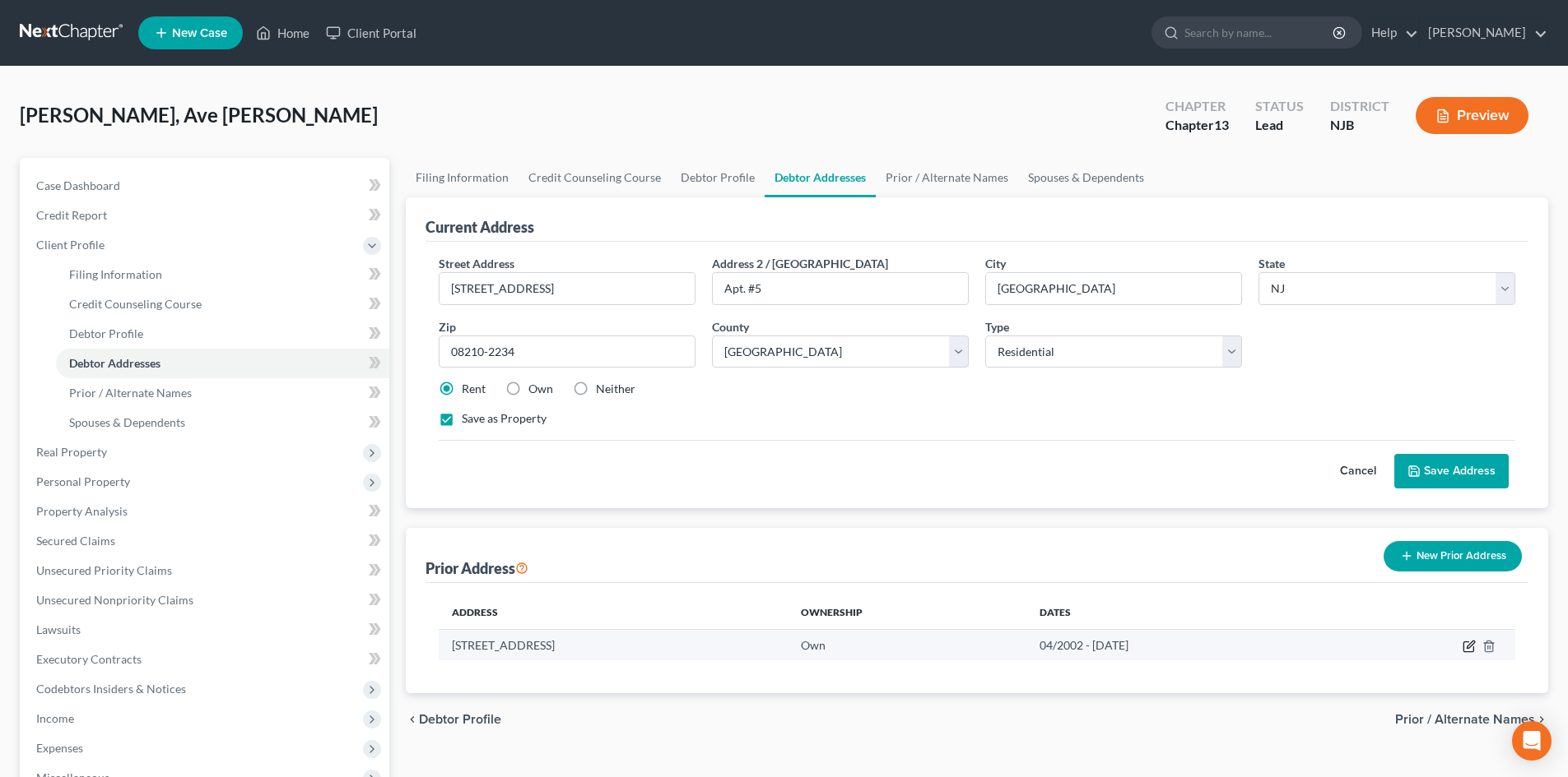
select select "4"
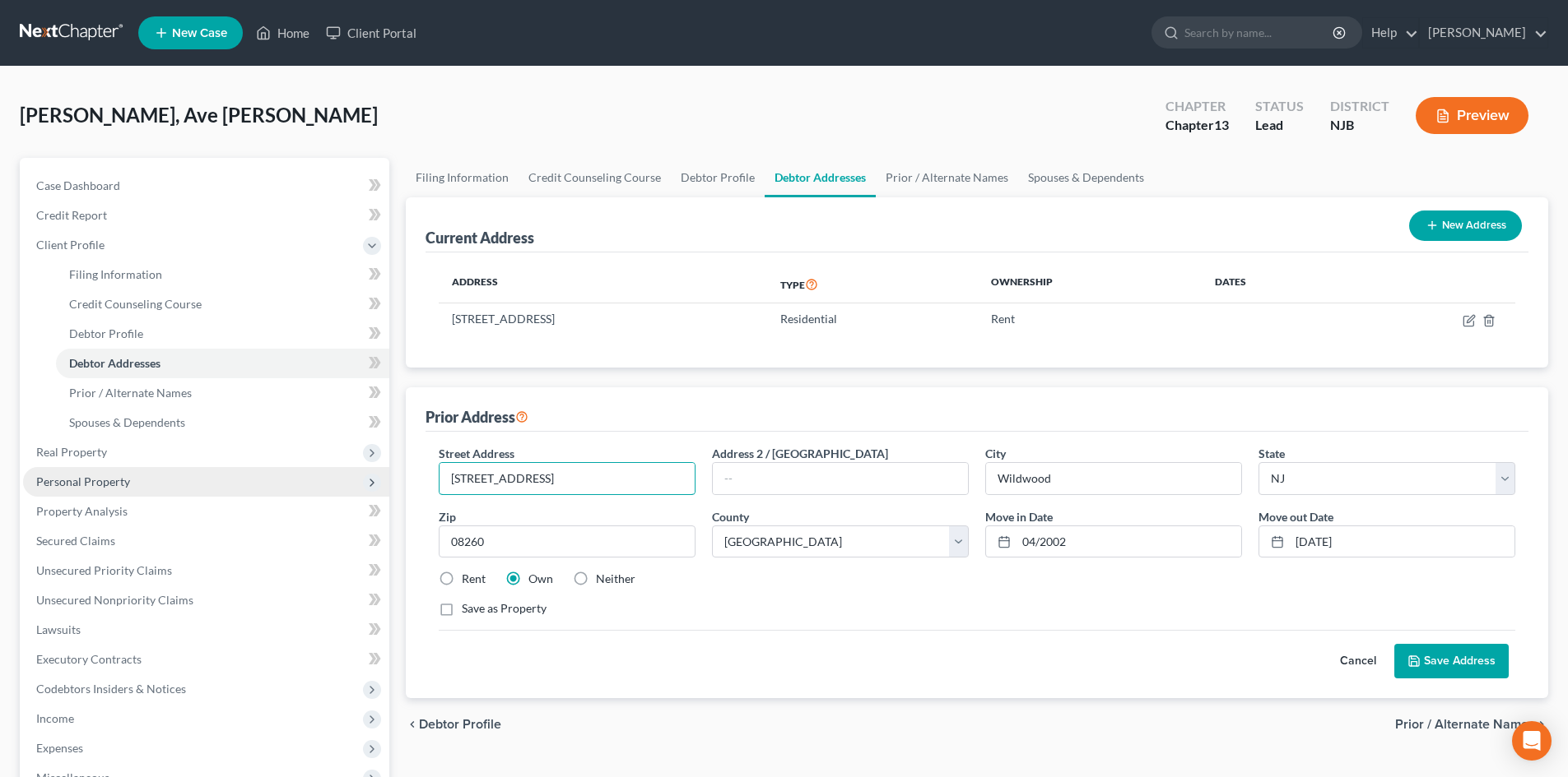
drag, startPoint x: 589, startPoint y: 474, endPoint x: 264, endPoint y: 477, distance: 325.0
click at [264, 477] on div "Petition Navigation Case Dashboard Payments Invoices Payments Payments Credit R…" at bounding box center [784, 588] width 1545 height 861
type input "120 E. Leaming Ave."
type input "09/12/2020"
type input "07/15/2020"
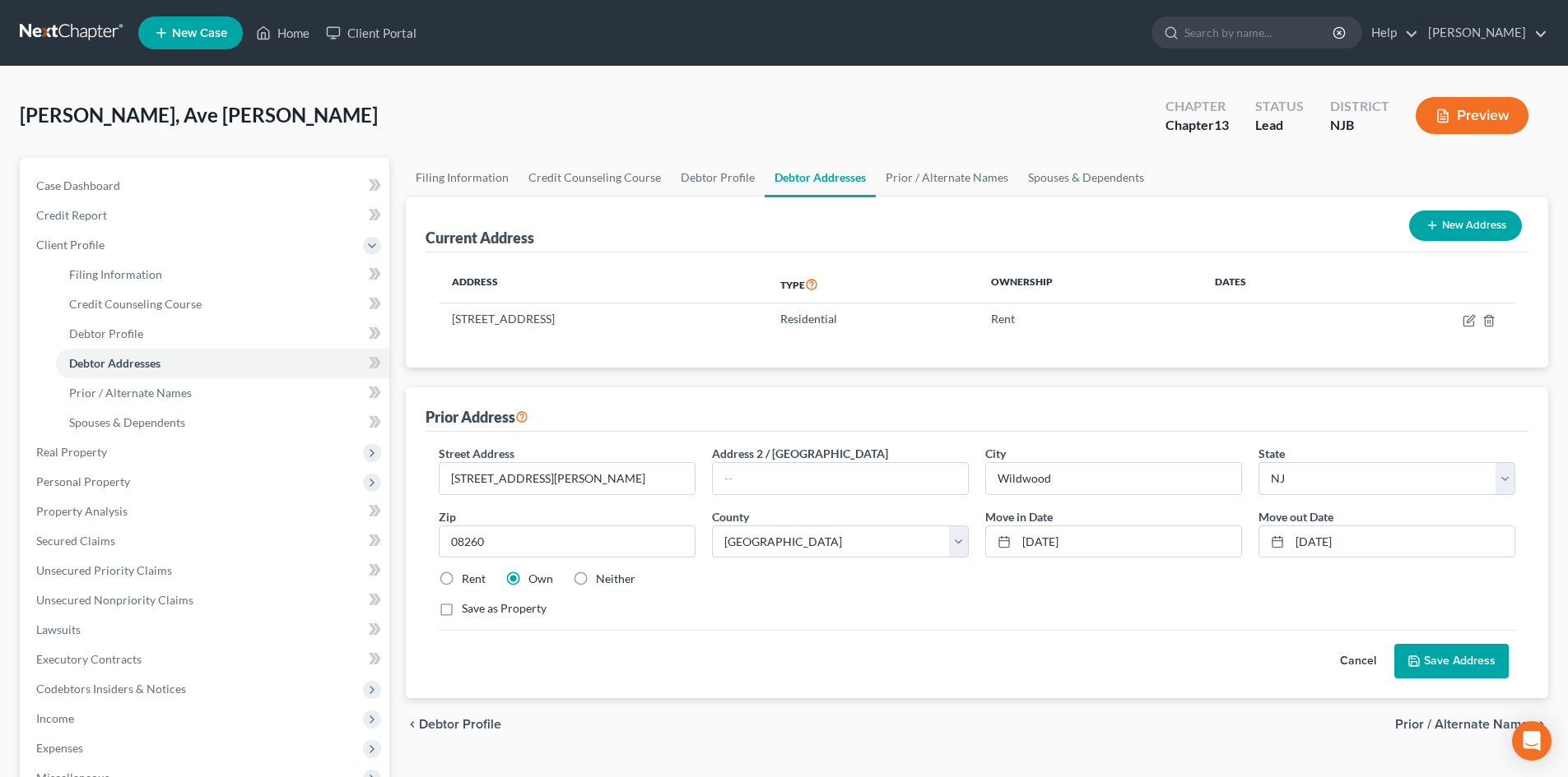
click at [462, 584] on label "Rent" at bounding box center [473, 579] width 24 height 17
click at [468, 581] on input "Rent" at bounding box center [473, 576] width 11 height 11
radio input "true"
click at [1433, 660] on button "Save Address" at bounding box center [1452, 661] width 114 height 35
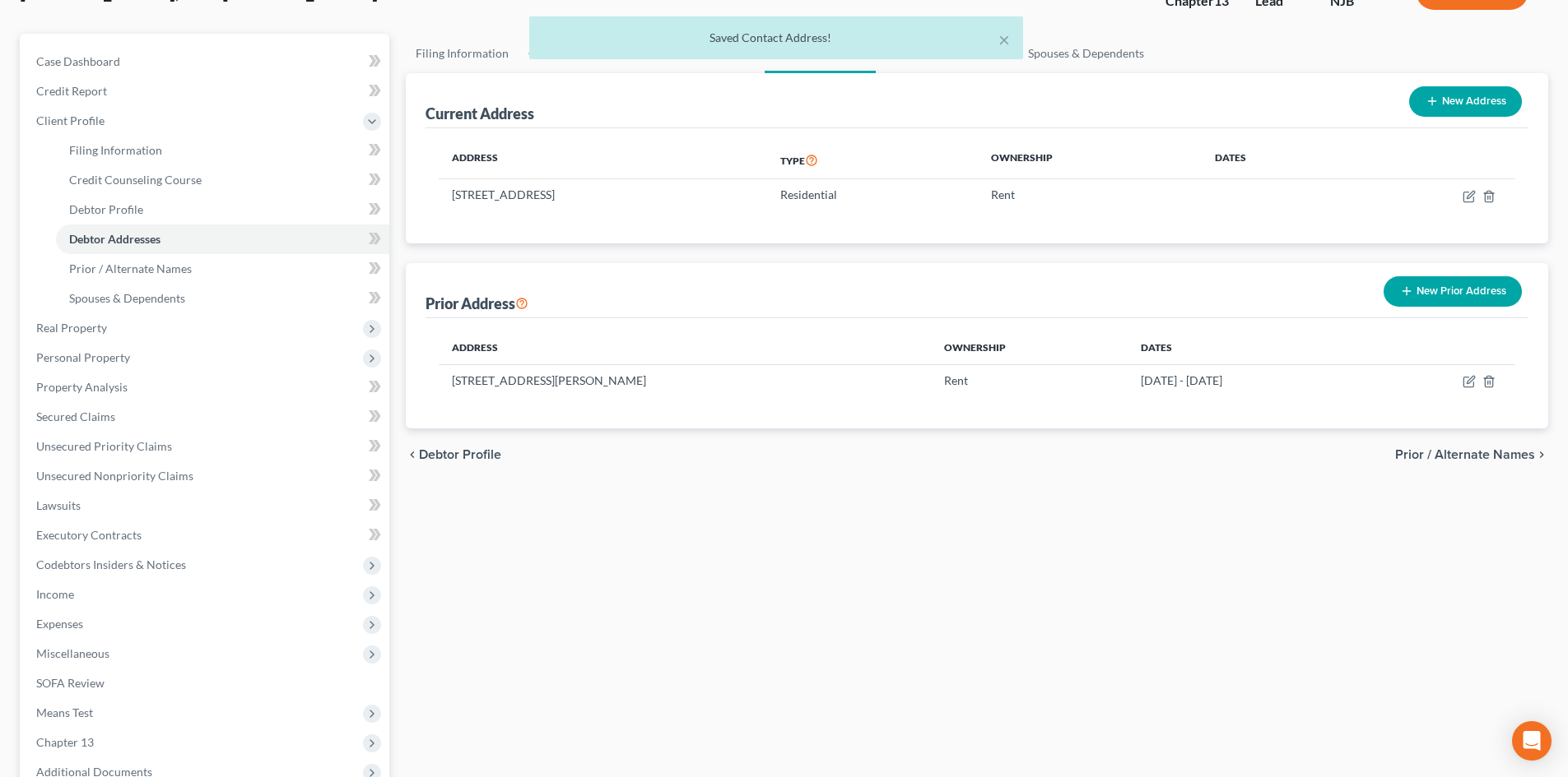
scroll to position [164, 0]
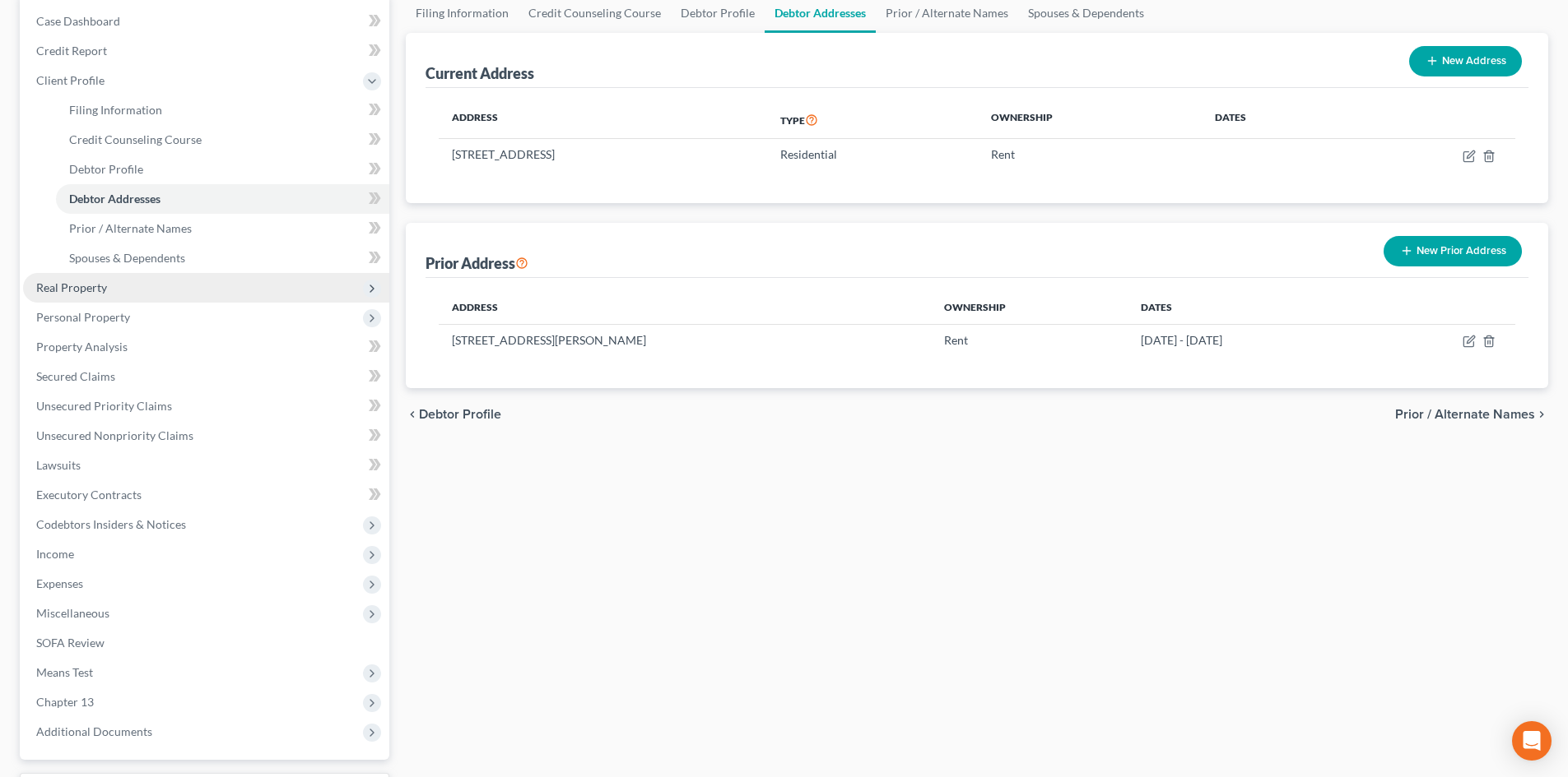
click at [78, 283] on span "Real Property" at bounding box center [72, 287] width 71 height 14
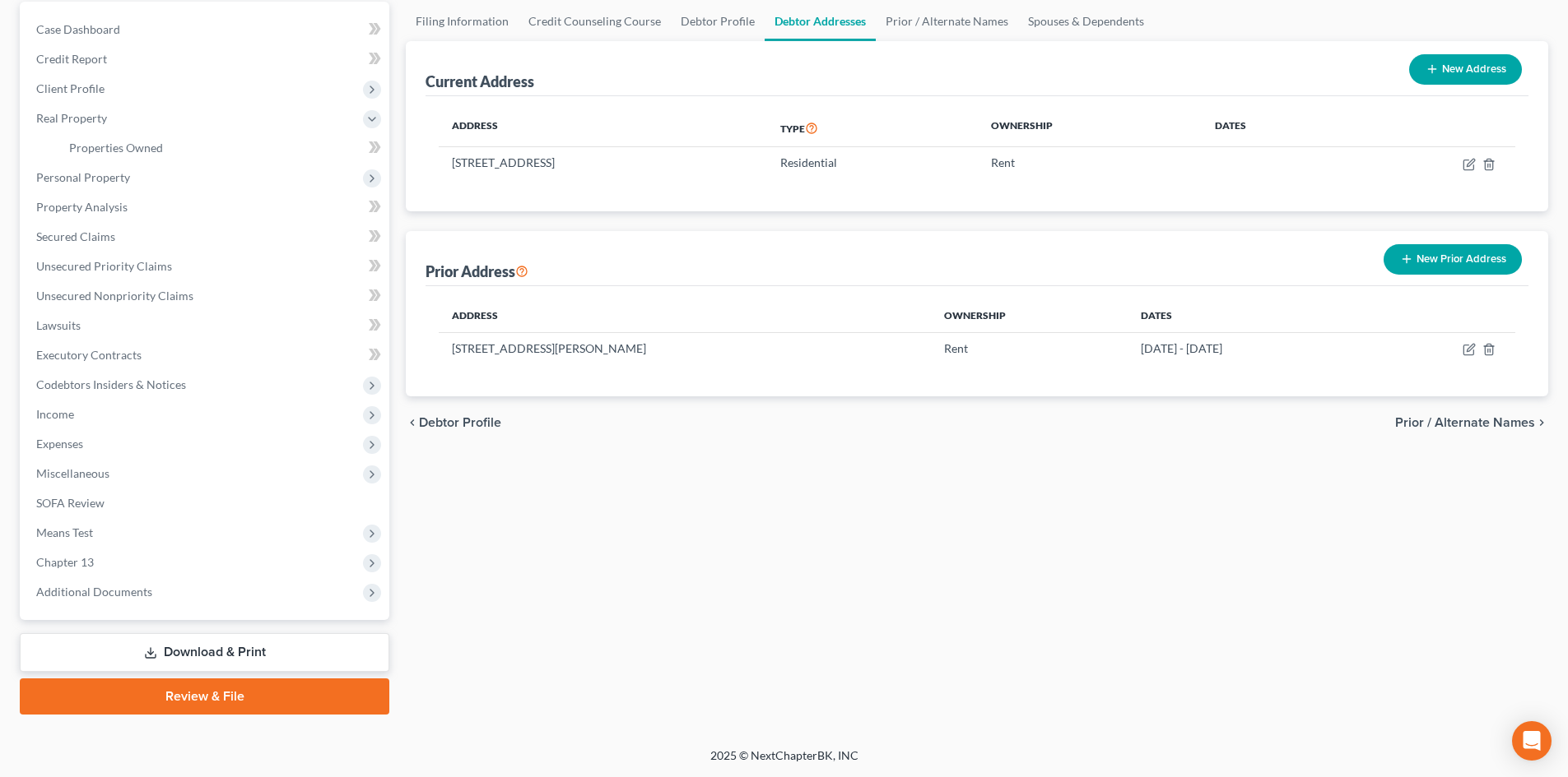
scroll to position [156, 0]
click at [97, 140] on span "Properties Owned" at bounding box center [116, 147] width 94 height 14
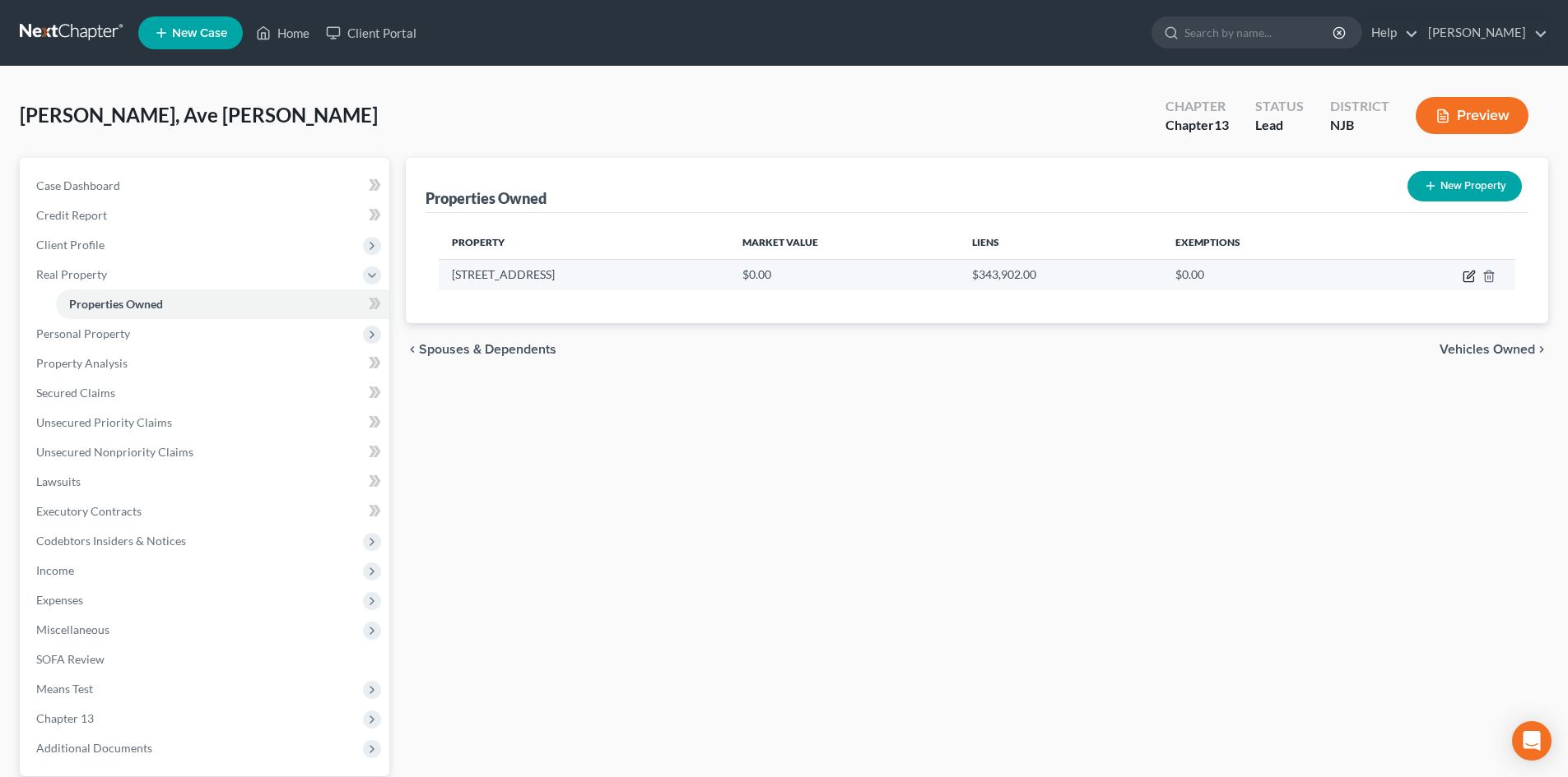
click at [1472, 275] on icon "button" at bounding box center [1469, 277] width 13 height 13
select select "33"
select select "4"
select select "0"
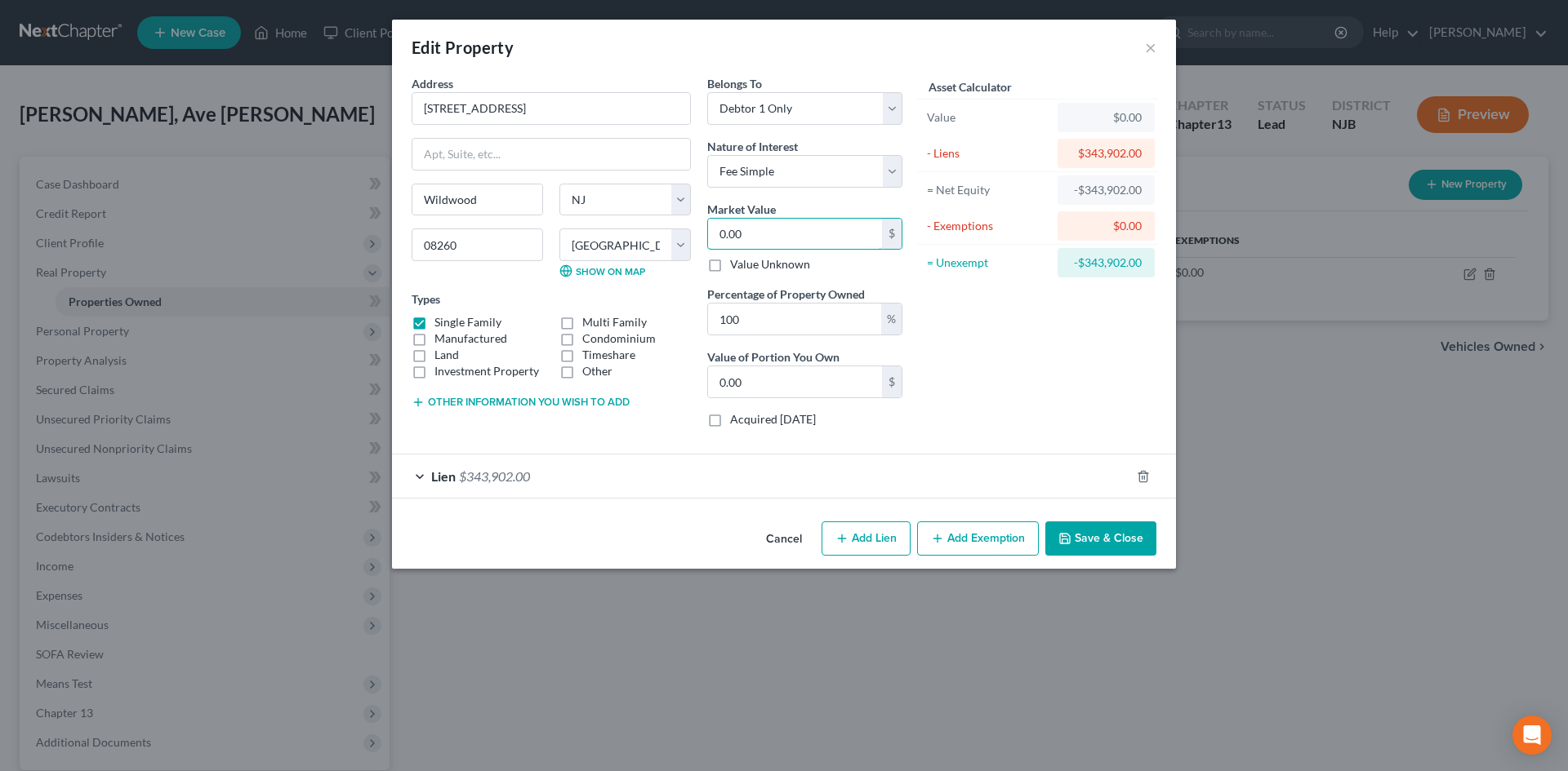
type input "7"
type input "7.00"
type input "75"
type input "75.00"
type input "750"
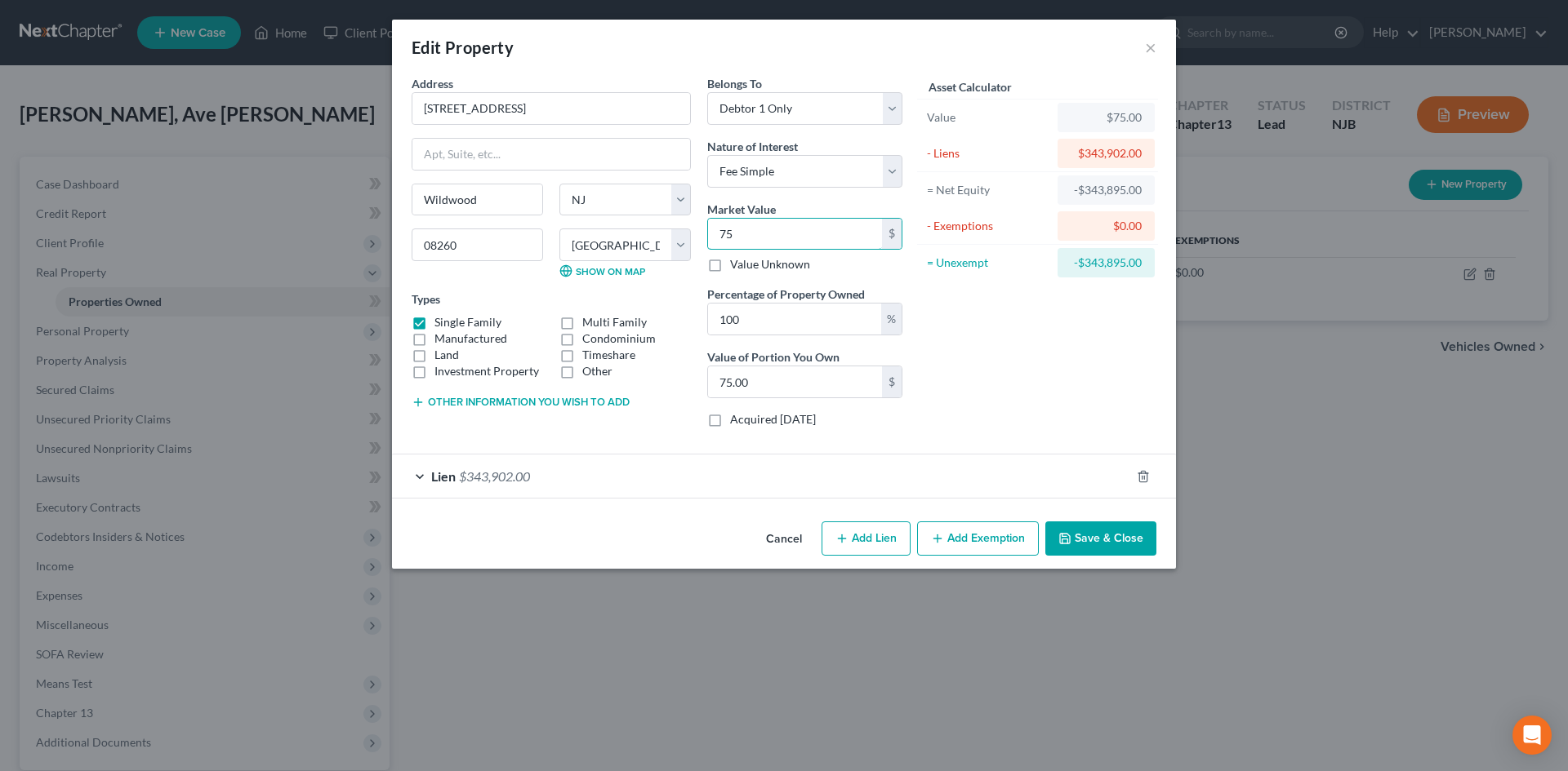
type input "750.00"
type input "7500"
type input "7,500.00"
type input "7,5000"
type input "75,000.00"
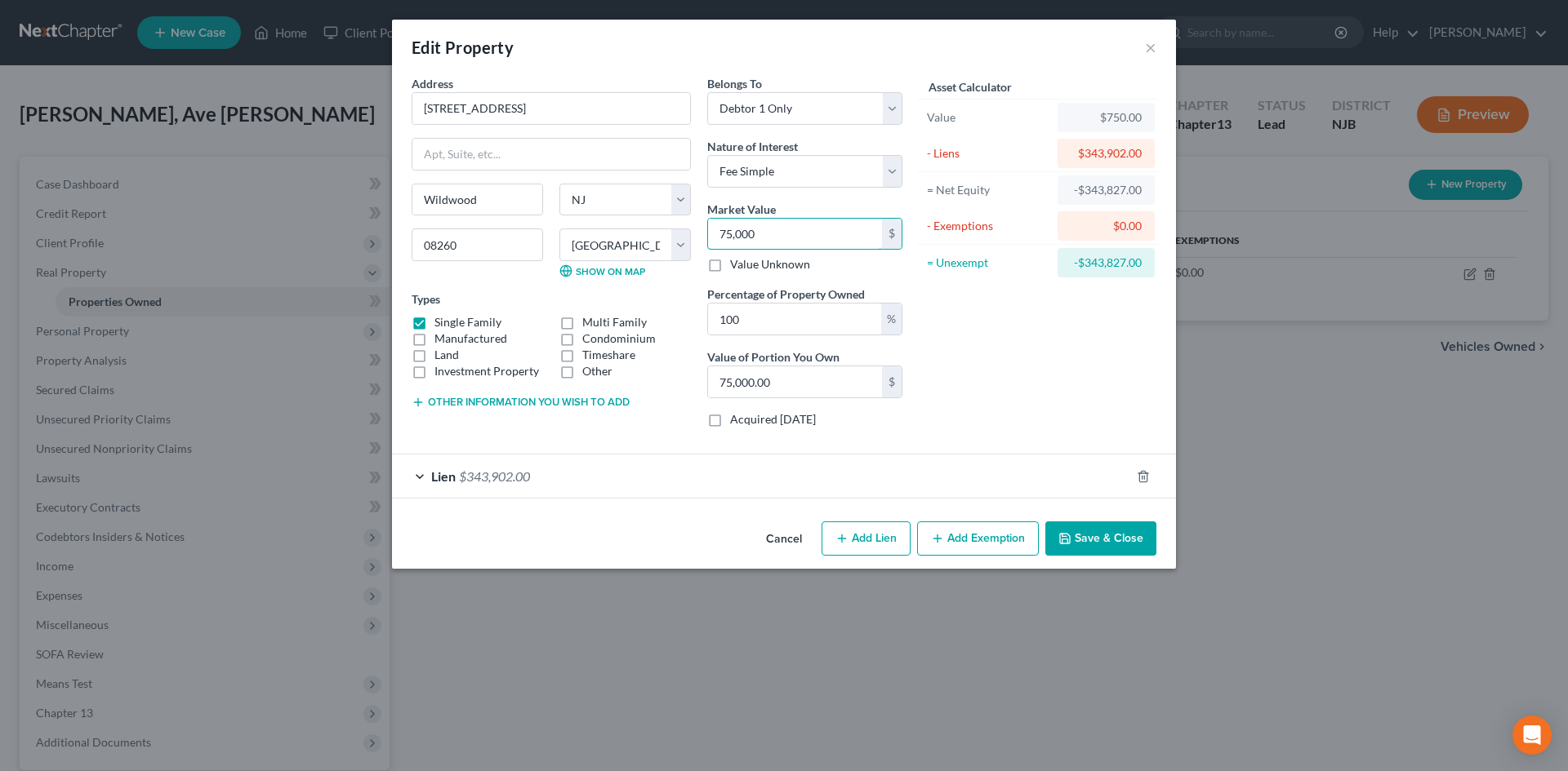
type input "75,0000"
type input "750,000.00"
click at [1096, 529] on button "Save & Close" at bounding box center [1100, 539] width 111 height 34
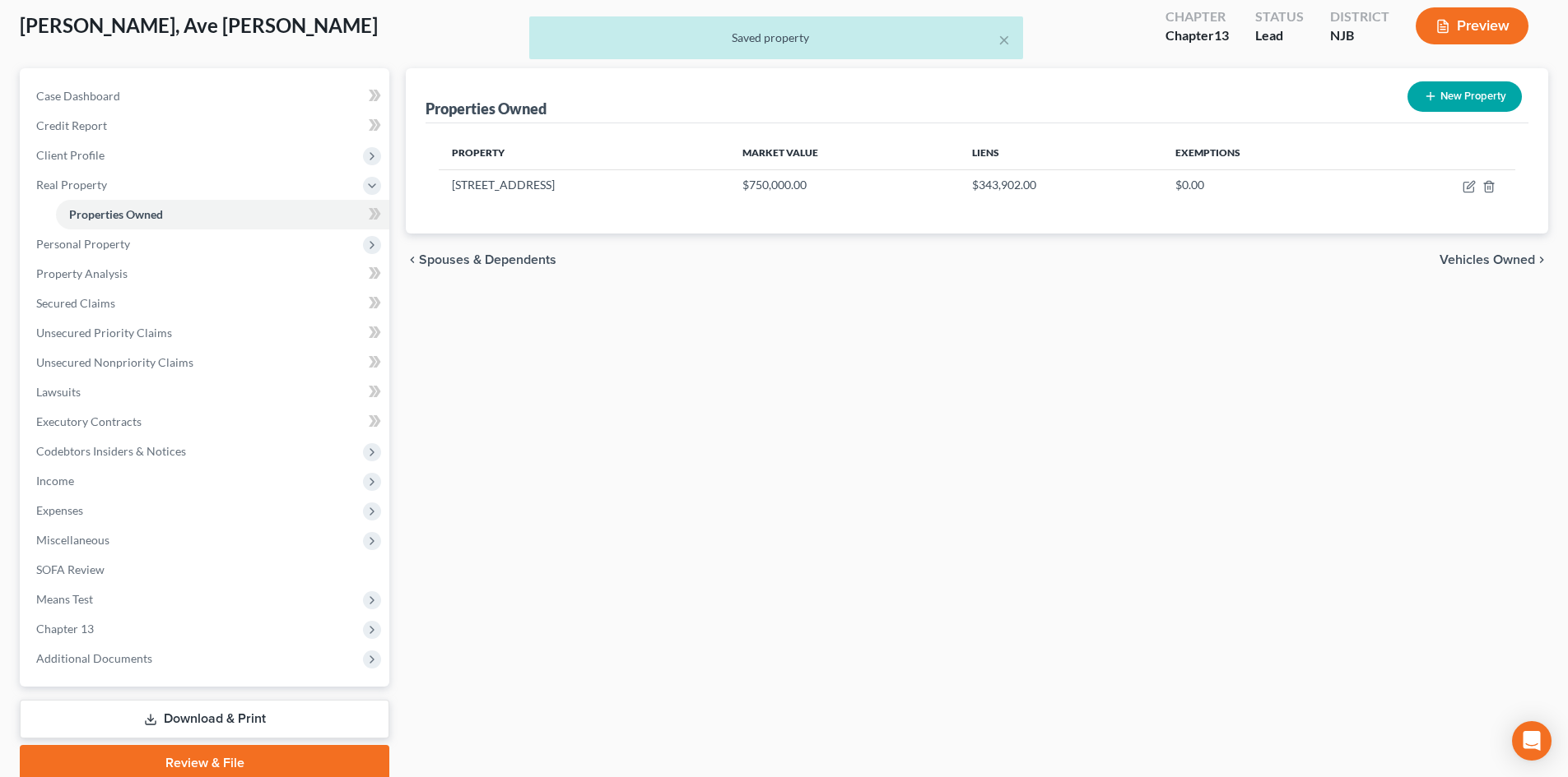
scroll to position [156, 0]
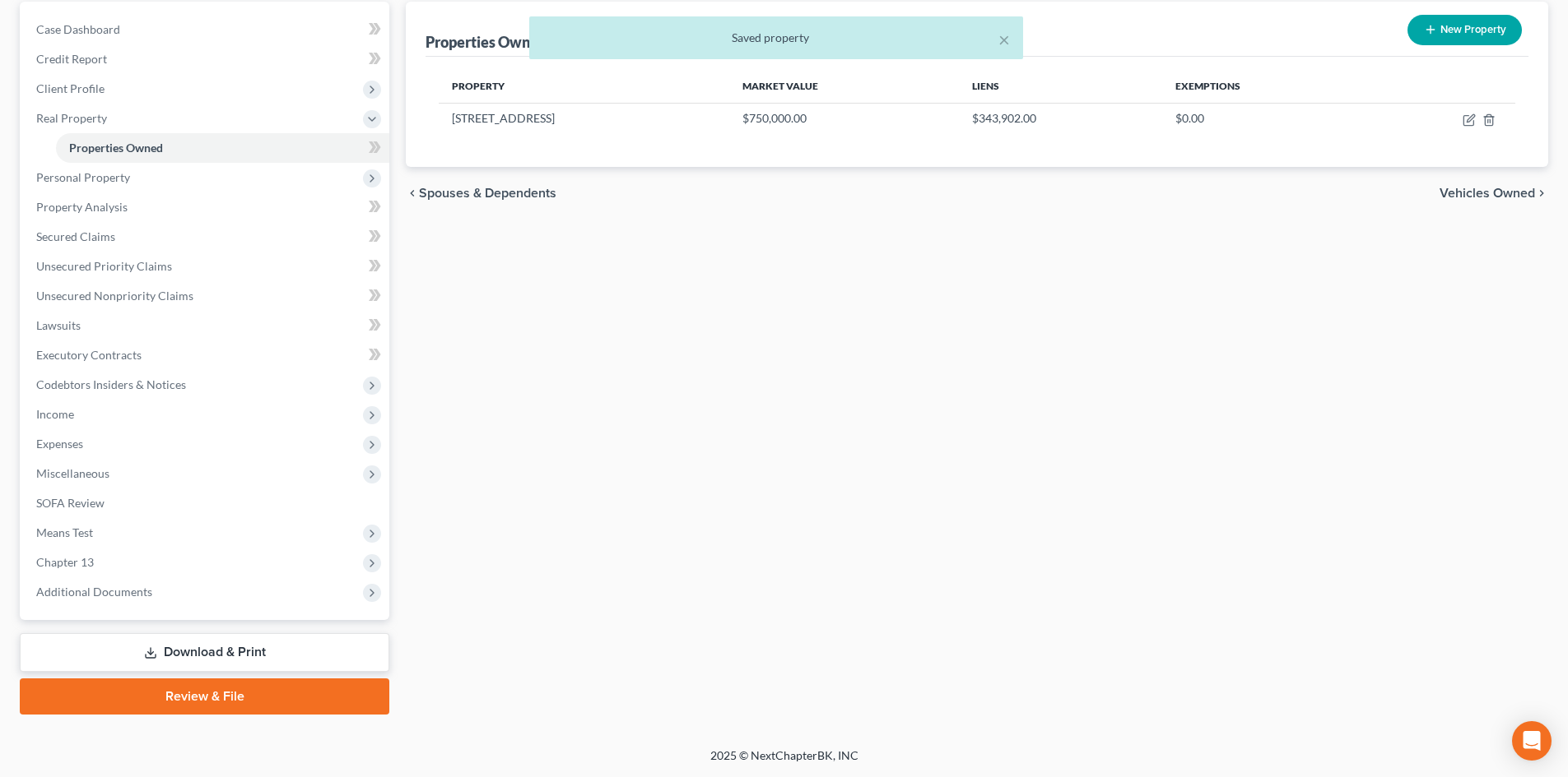
click at [230, 662] on link "Download & Print" at bounding box center [204, 652] width 369 height 39
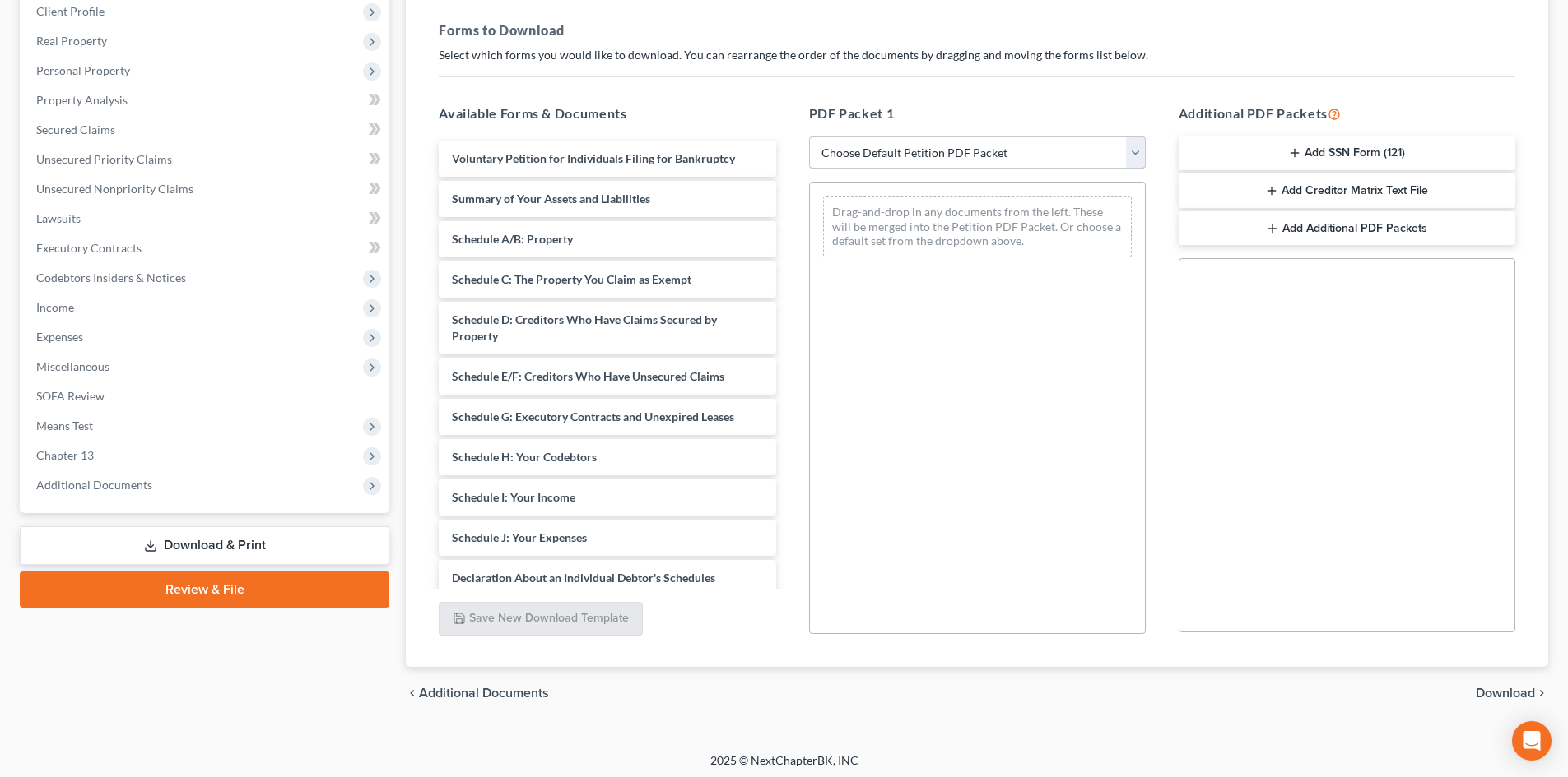
scroll to position [239, 0]
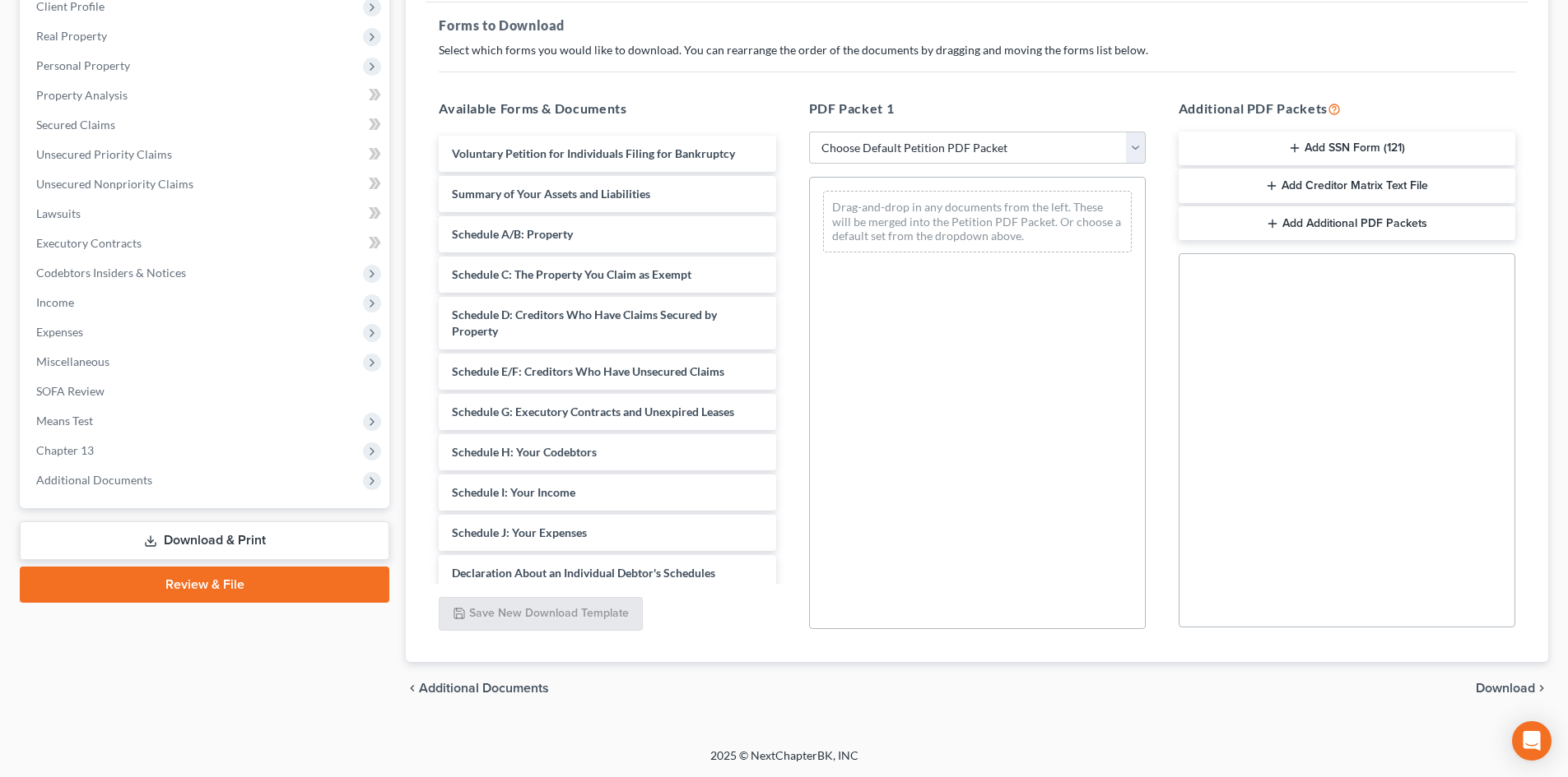
click at [1350, 746] on div "Karas, Ave Maria Upgraded Chapter Chapter 13 Status Lead District NJB Preview P…" at bounding box center [784, 288] width 1568 height 920
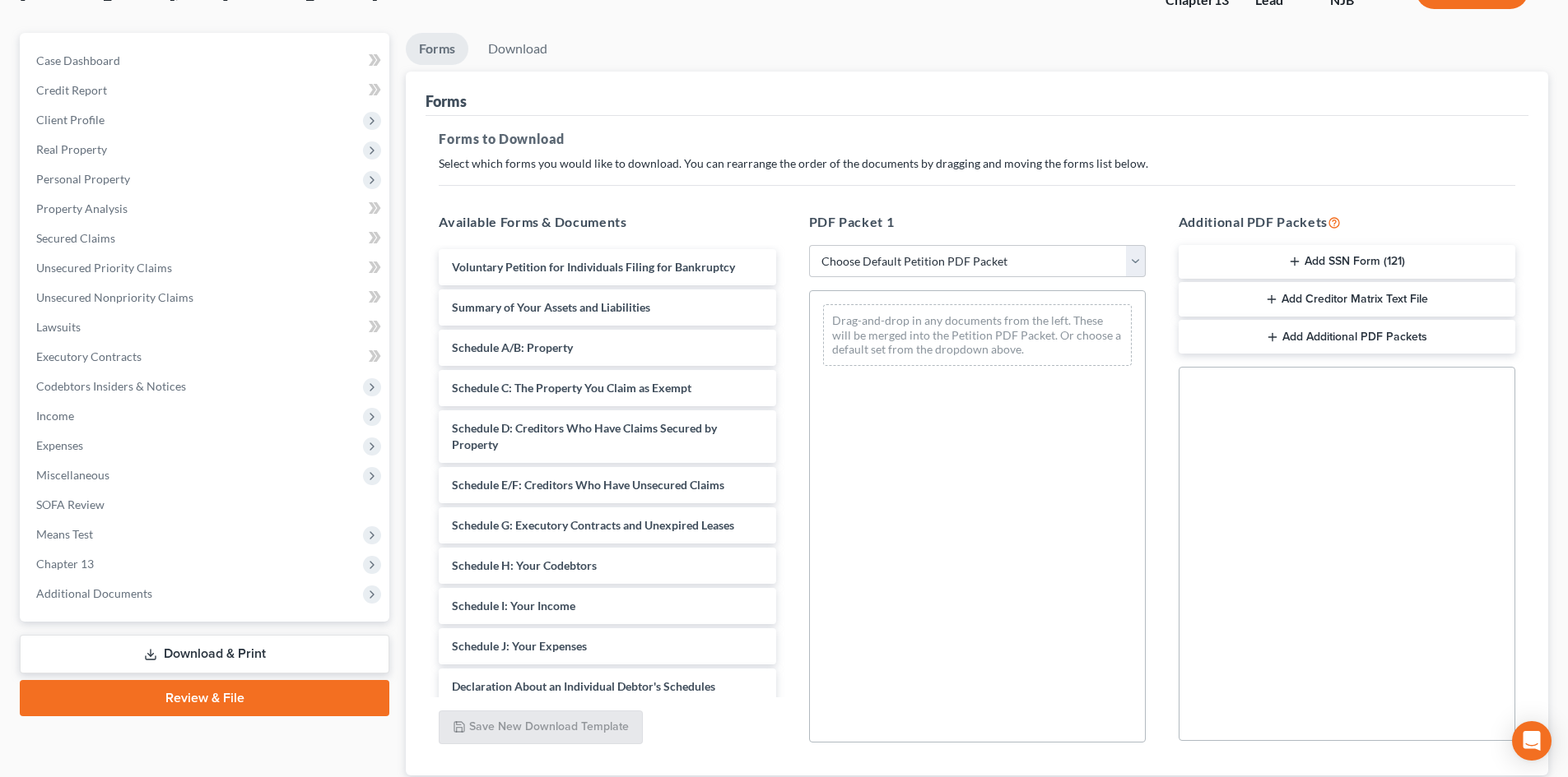
scroll to position [0, 0]
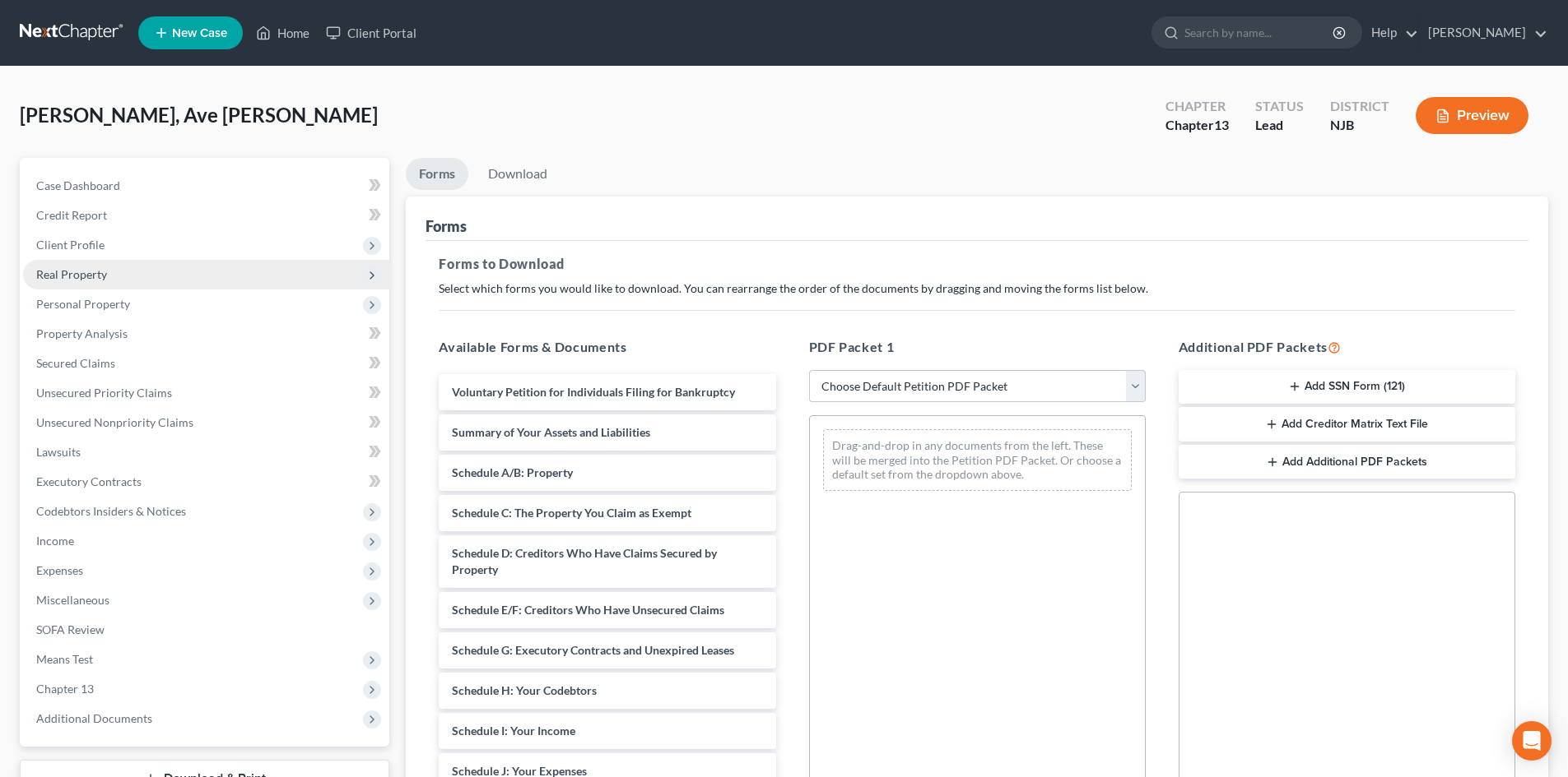
drag, startPoint x: 93, startPoint y: 269, endPoint x: 102, endPoint y: 261, distance: 12.0
click at [102, 261] on span "Real Property" at bounding box center [206, 275] width 366 height 30
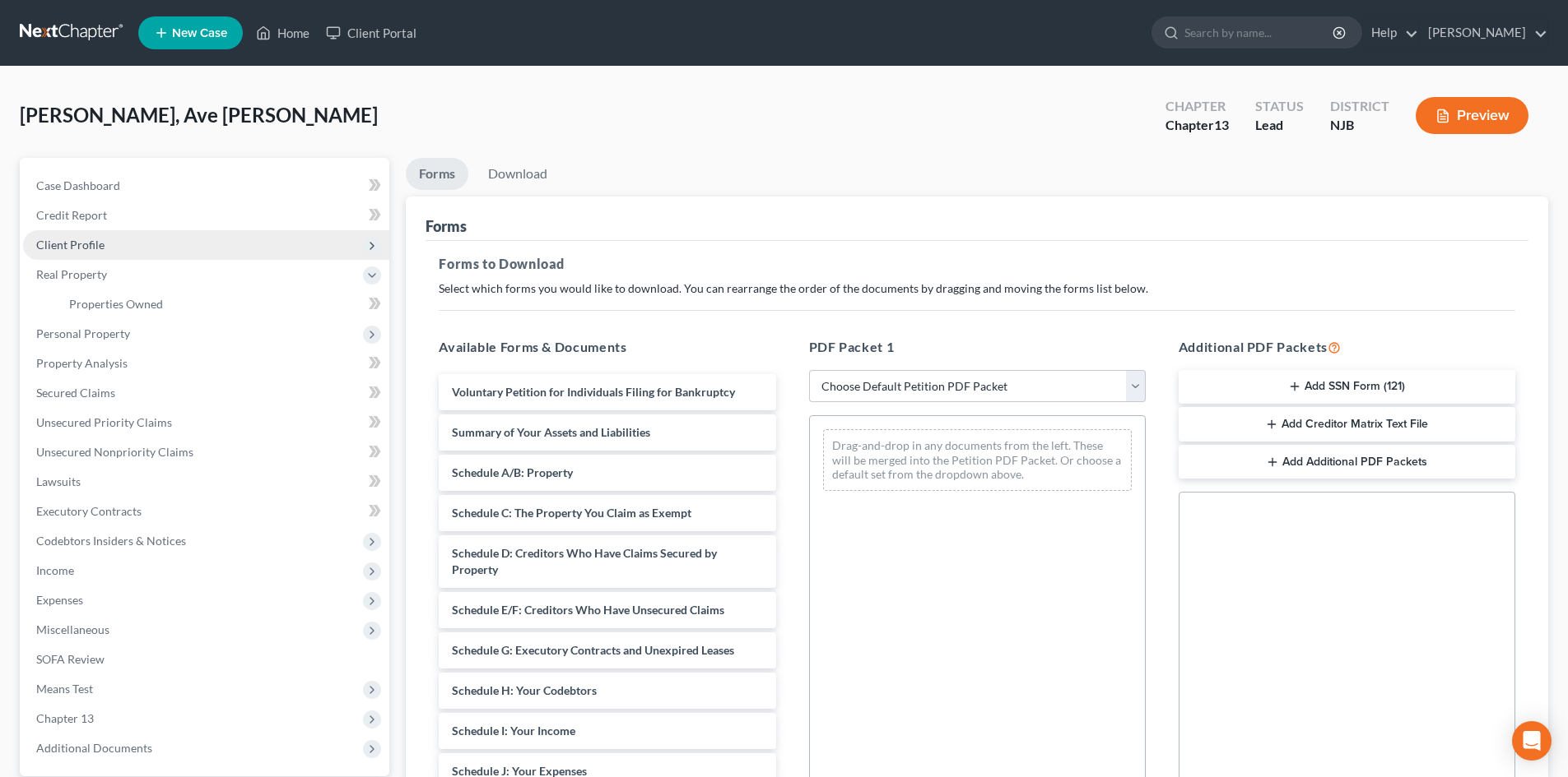
click at [98, 250] on span "Client Profile" at bounding box center [70, 244] width 69 height 14
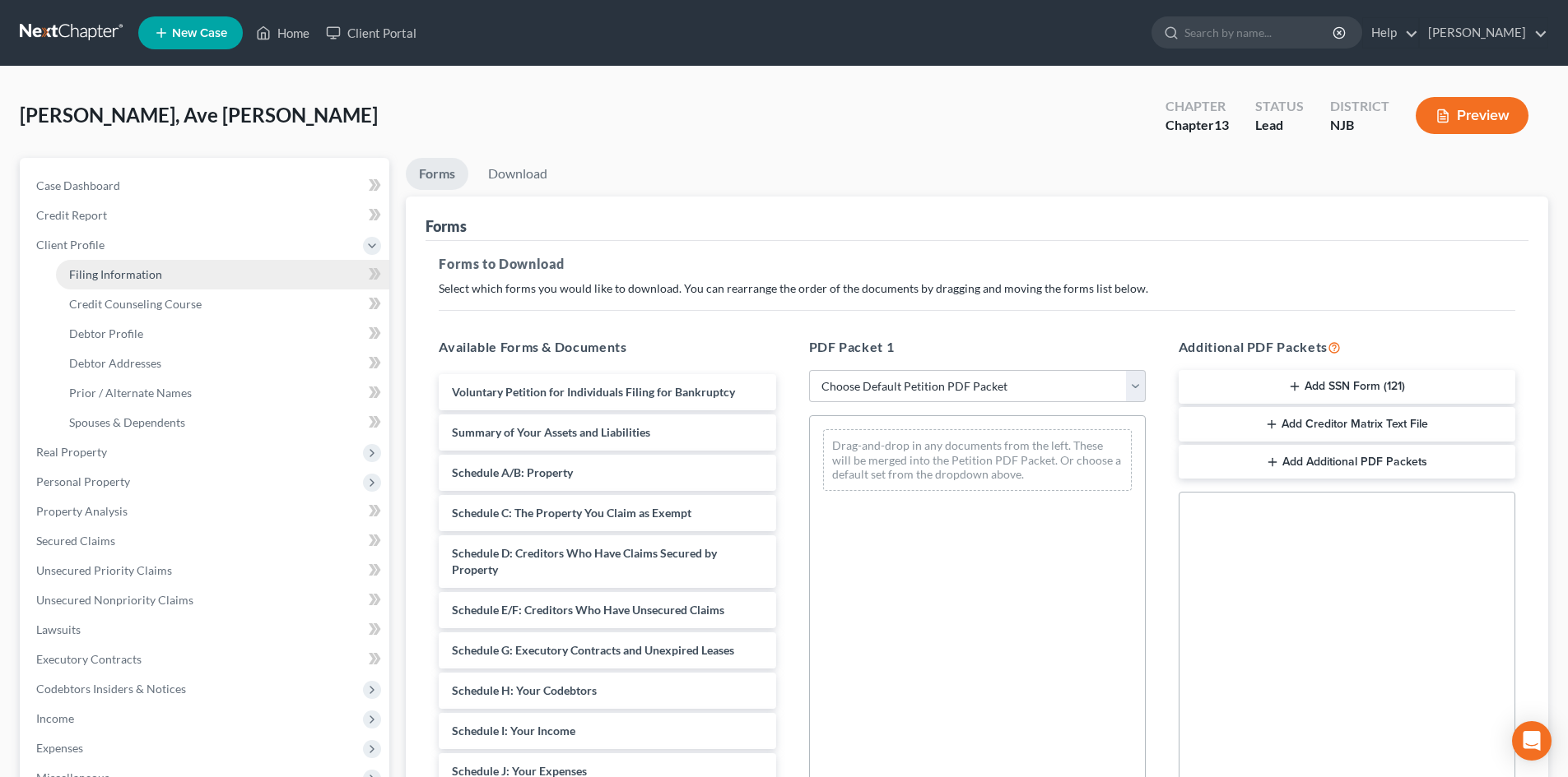
click at [120, 282] on link "Filing Information" at bounding box center [222, 275] width 333 height 30
select select "1"
select select "0"
select select "3"
select select "51"
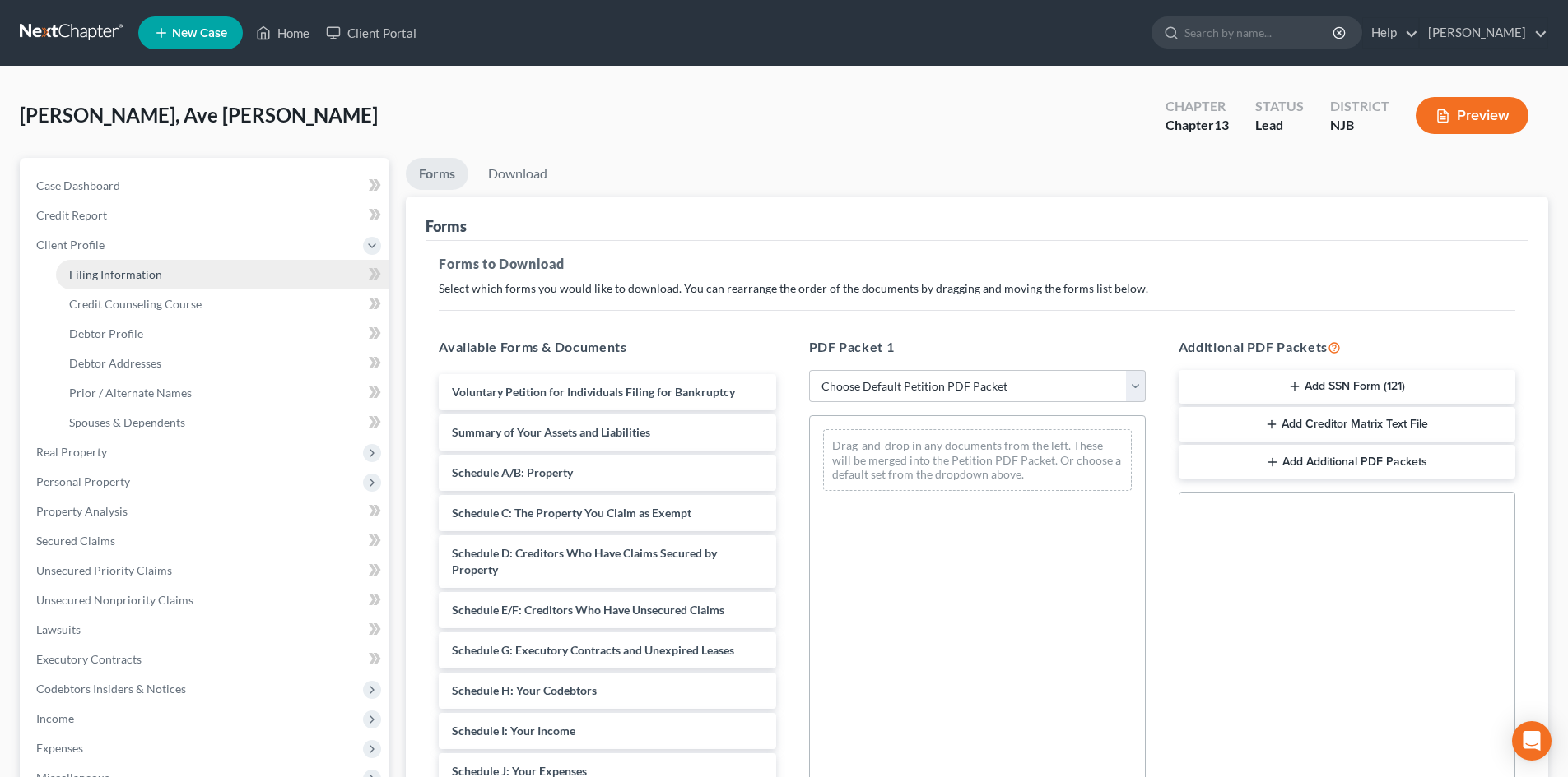
select select "0"
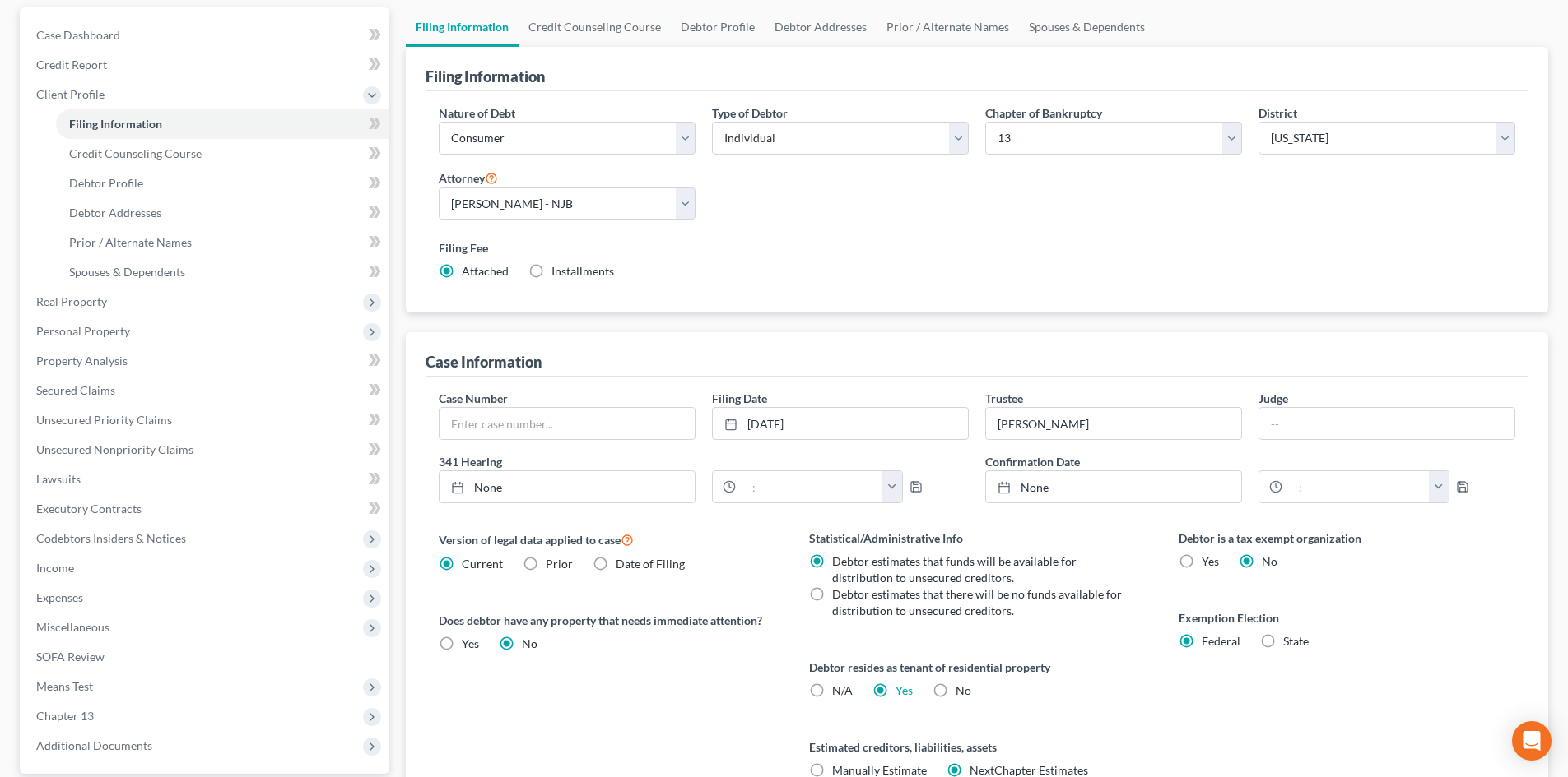
scroll to position [307, 0]
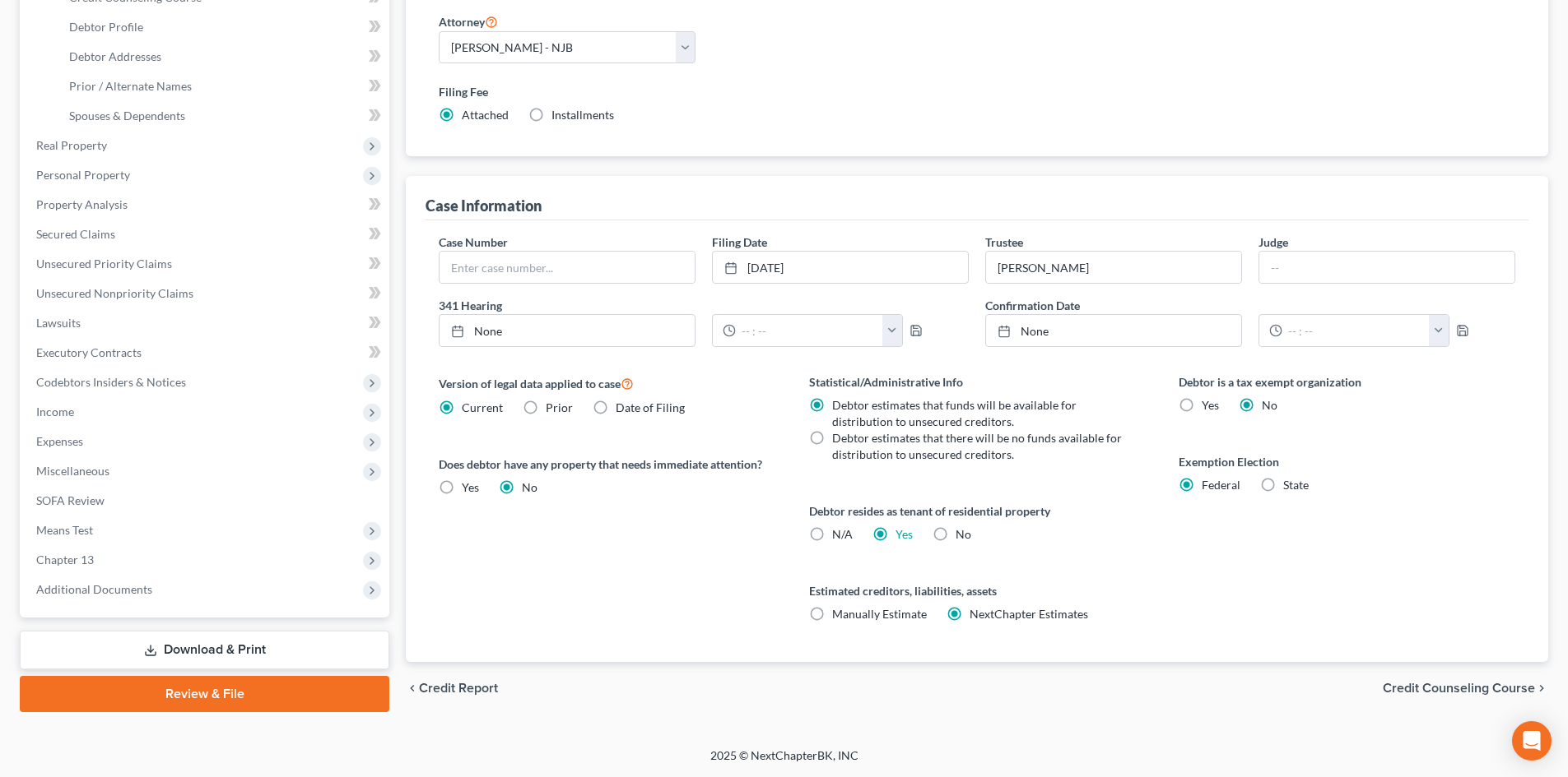
click at [239, 653] on link "Download & Print" at bounding box center [204, 650] width 369 height 39
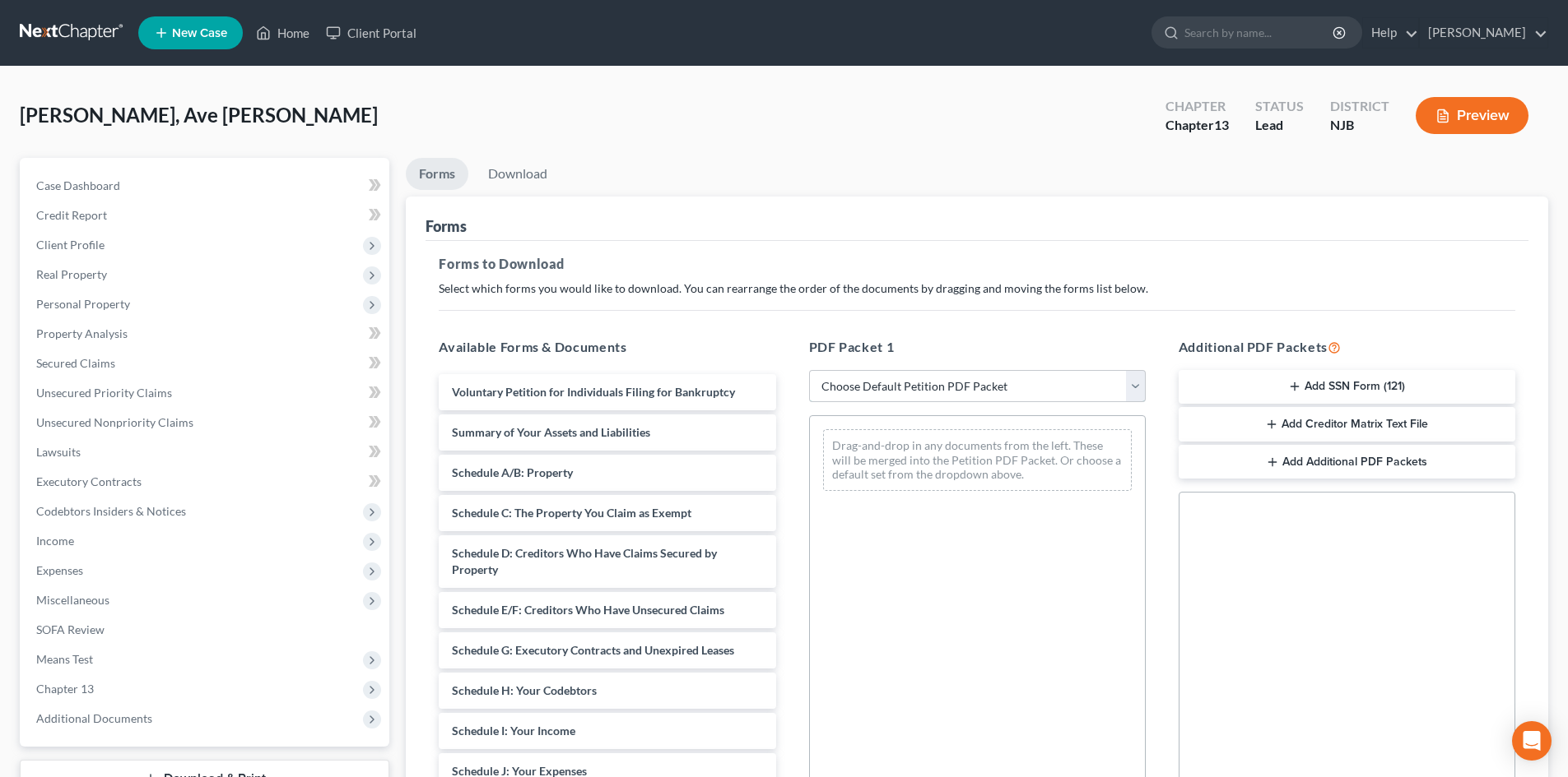
click at [1140, 379] on select "Choose Default Petition PDF Packet Complete Bankruptcy Petition (all forms and …" at bounding box center [976, 386] width 336 height 33
select select "1"
click at [809, 370] on select "Choose Default Petition PDF Packet Complete Bankruptcy Petition (all forms and …" at bounding box center [976, 386] width 336 height 33
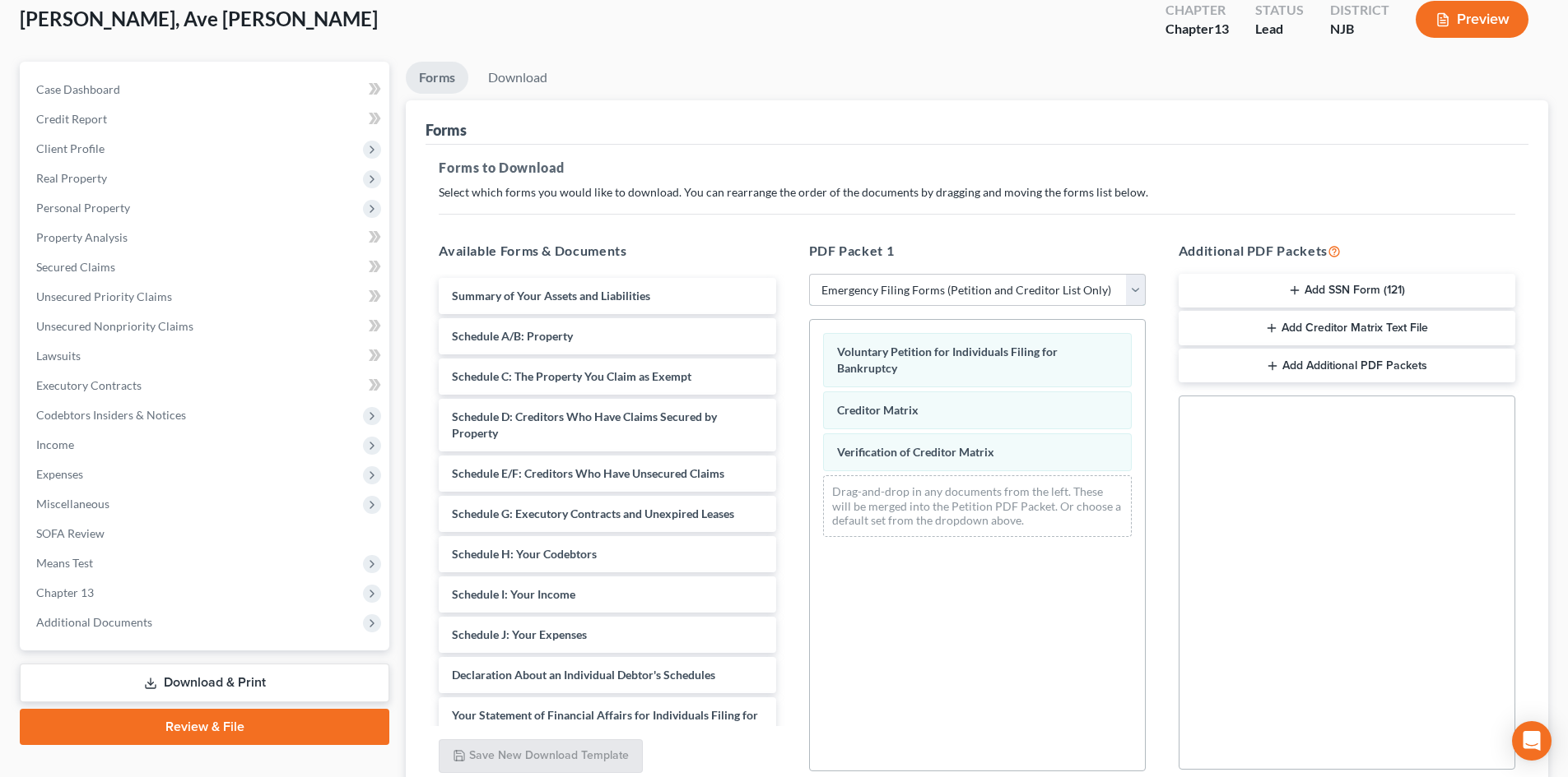
scroll to position [239, 0]
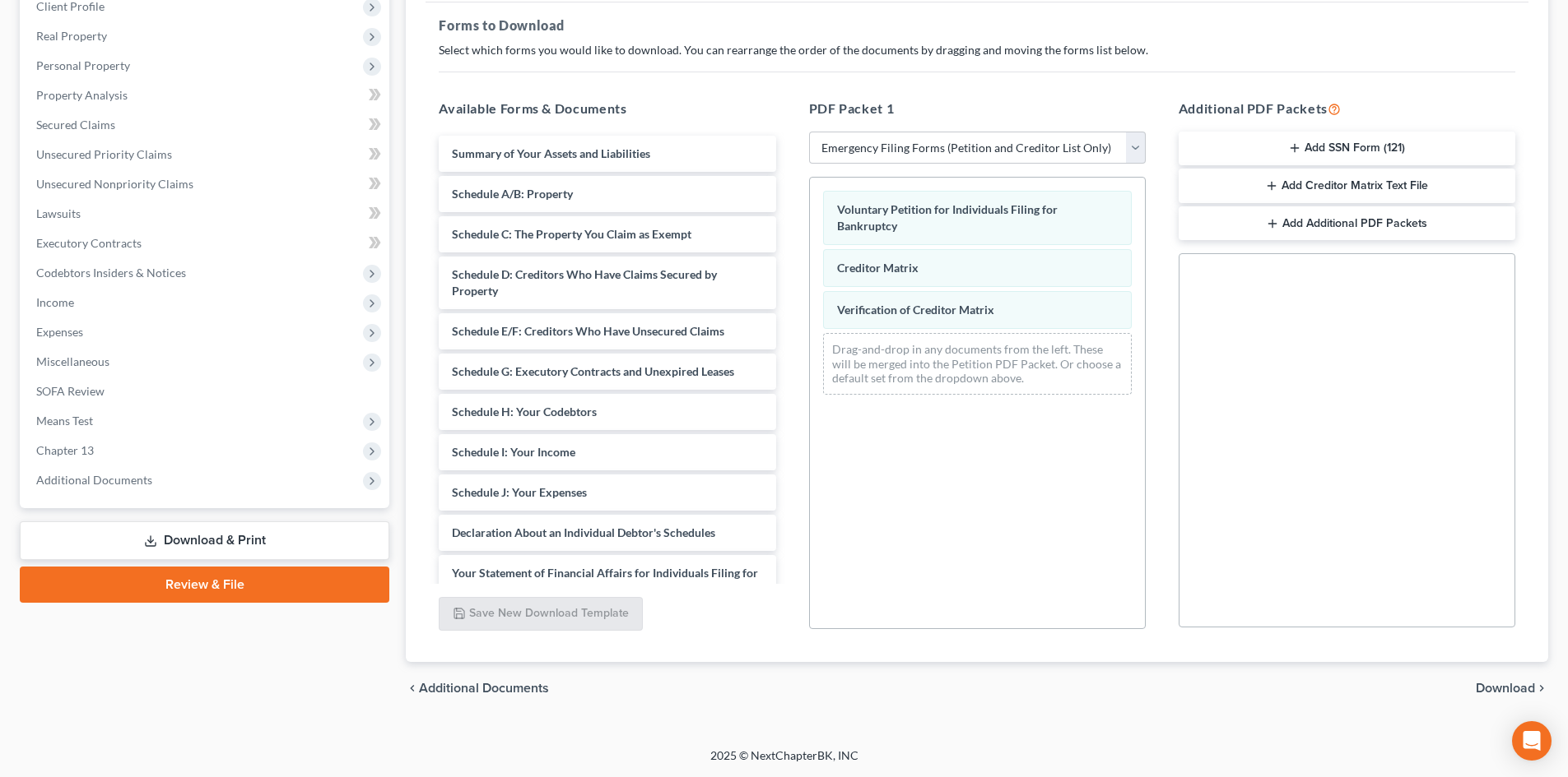
click at [1336, 149] on button "Add SSN Form (121)" at bounding box center [1347, 149] width 336 height 35
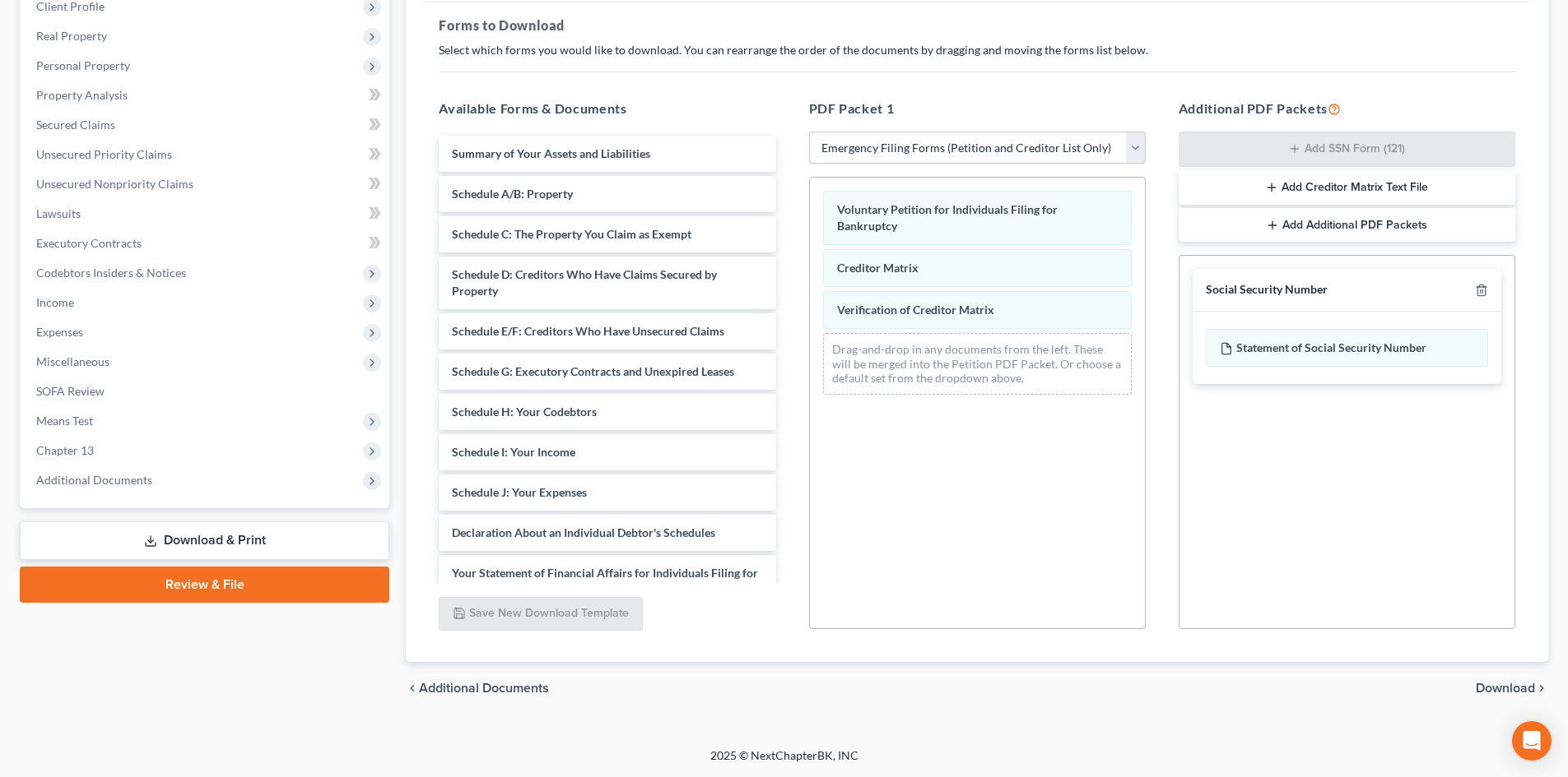
click at [1340, 186] on button "Add Creditor Matrix Text File" at bounding box center [1347, 187] width 336 height 35
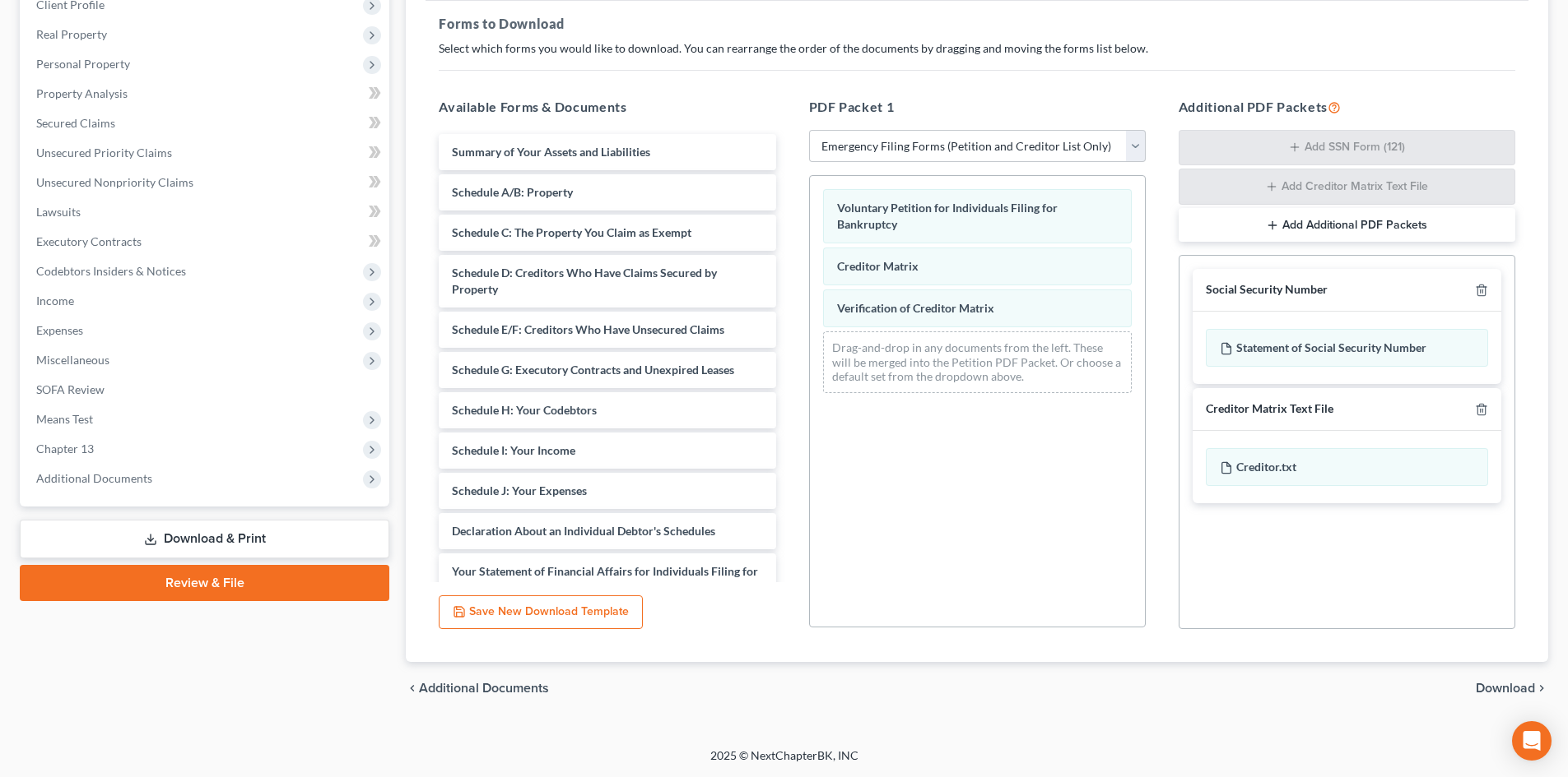
click at [1516, 691] on span "Download" at bounding box center [1505, 689] width 59 height 13
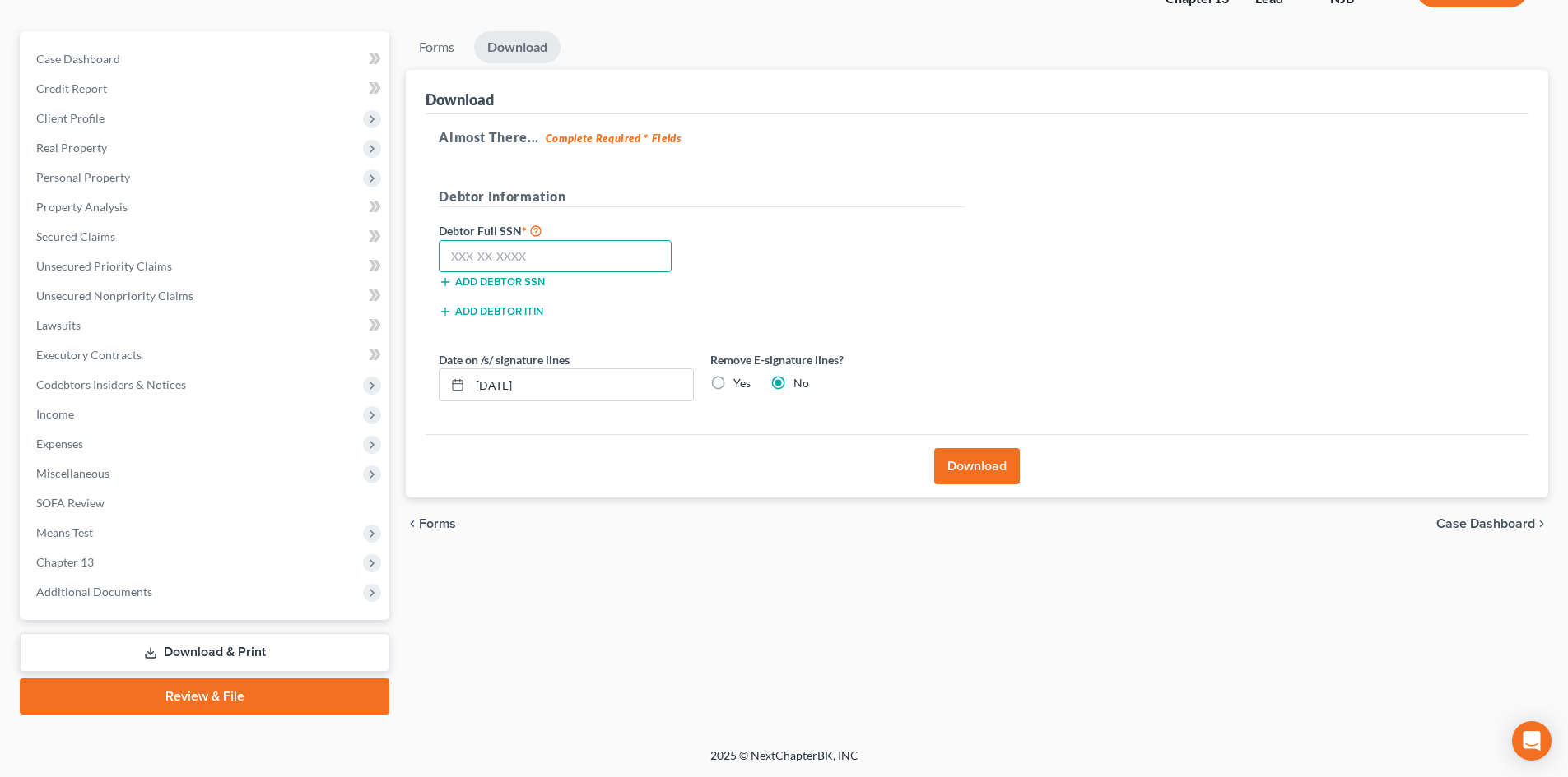
click at [599, 246] on input "text" at bounding box center [555, 257] width 233 height 33
type input "143-66-5718"
click at [973, 466] on button "Download" at bounding box center [977, 467] width 86 height 36
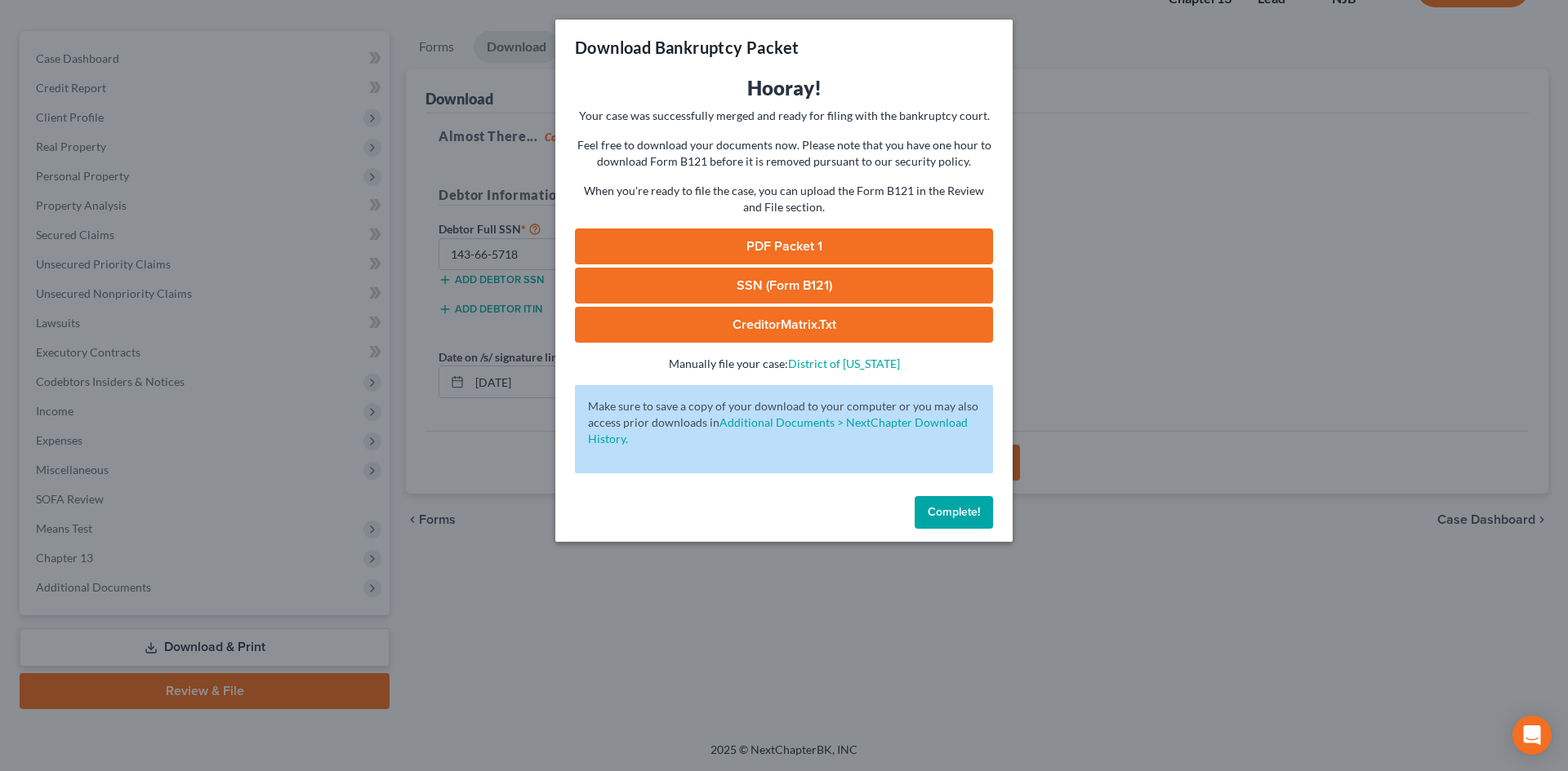
click at [761, 238] on link "PDF Packet 1" at bounding box center [784, 247] width 418 height 36
click at [948, 510] on span "Complete!" at bounding box center [954, 512] width 52 height 14
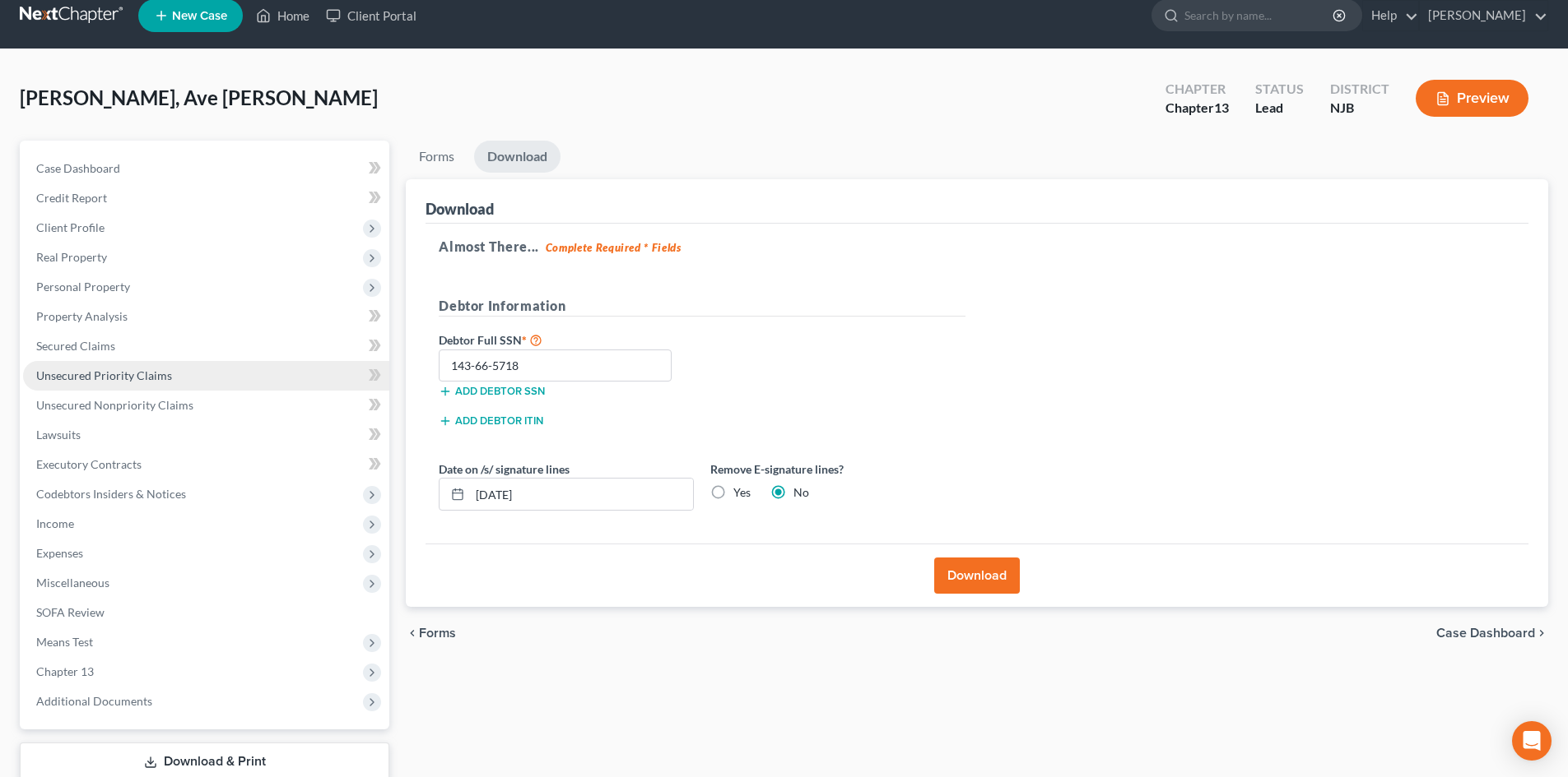
scroll to position [0, 0]
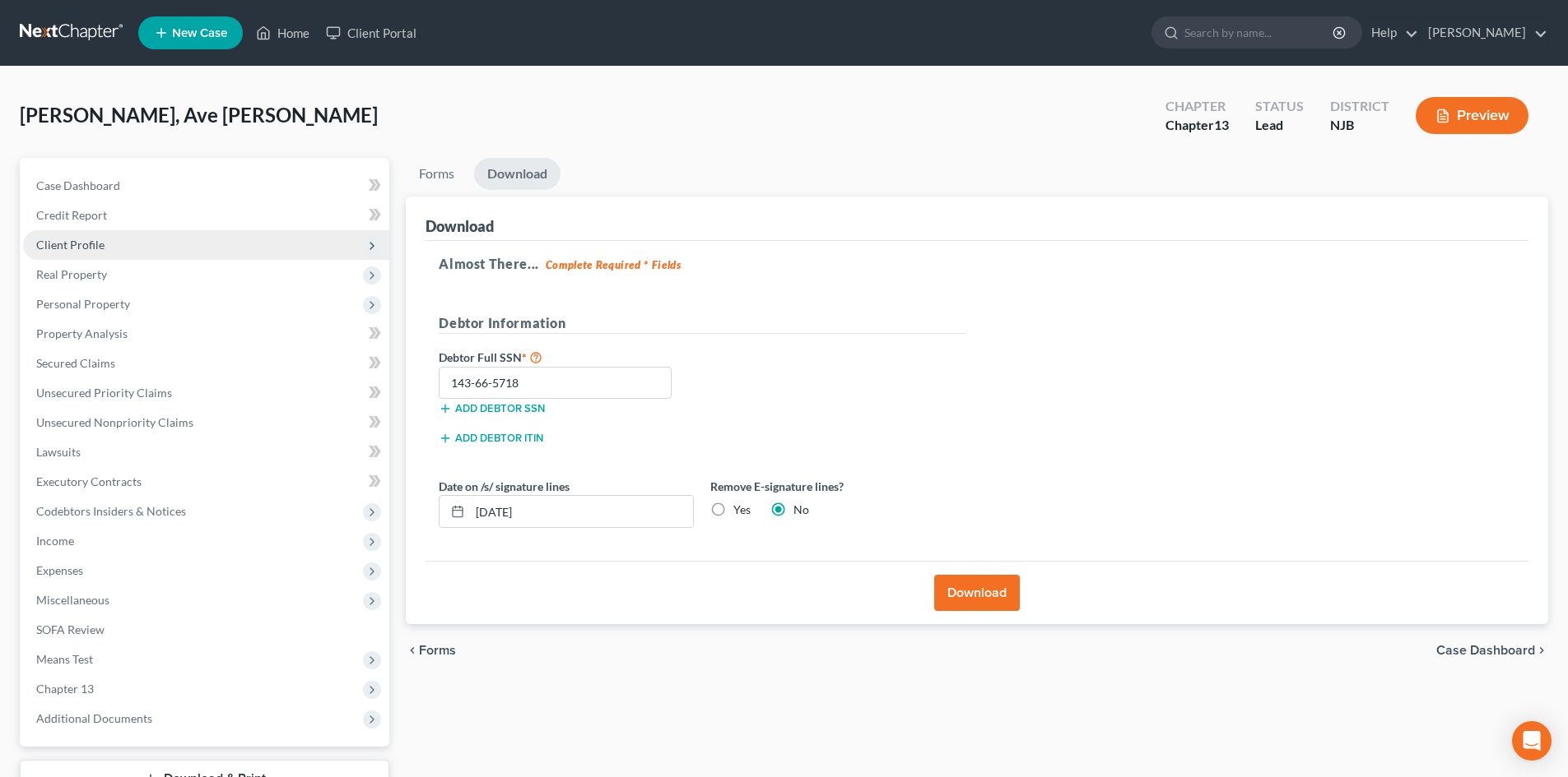
click at [88, 241] on span "Client Profile" at bounding box center [70, 244] width 69 height 14
click at [90, 245] on span "Client Profile" at bounding box center [70, 244] width 69 height 14
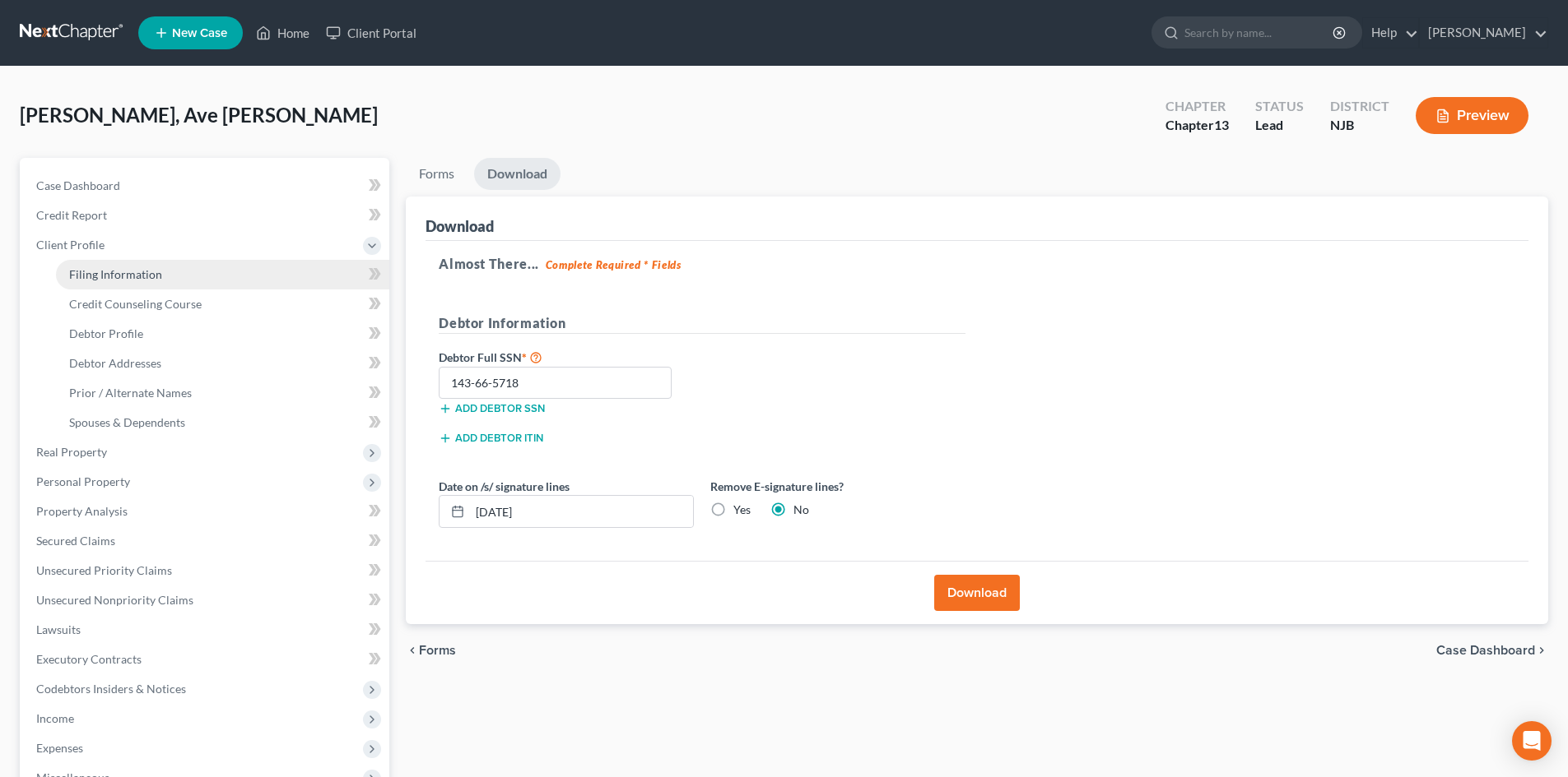
click at [92, 274] on span "Filing Information" at bounding box center [116, 274] width 93 height 14
select select "1"
select select "0"
select select "3"
select select "51"
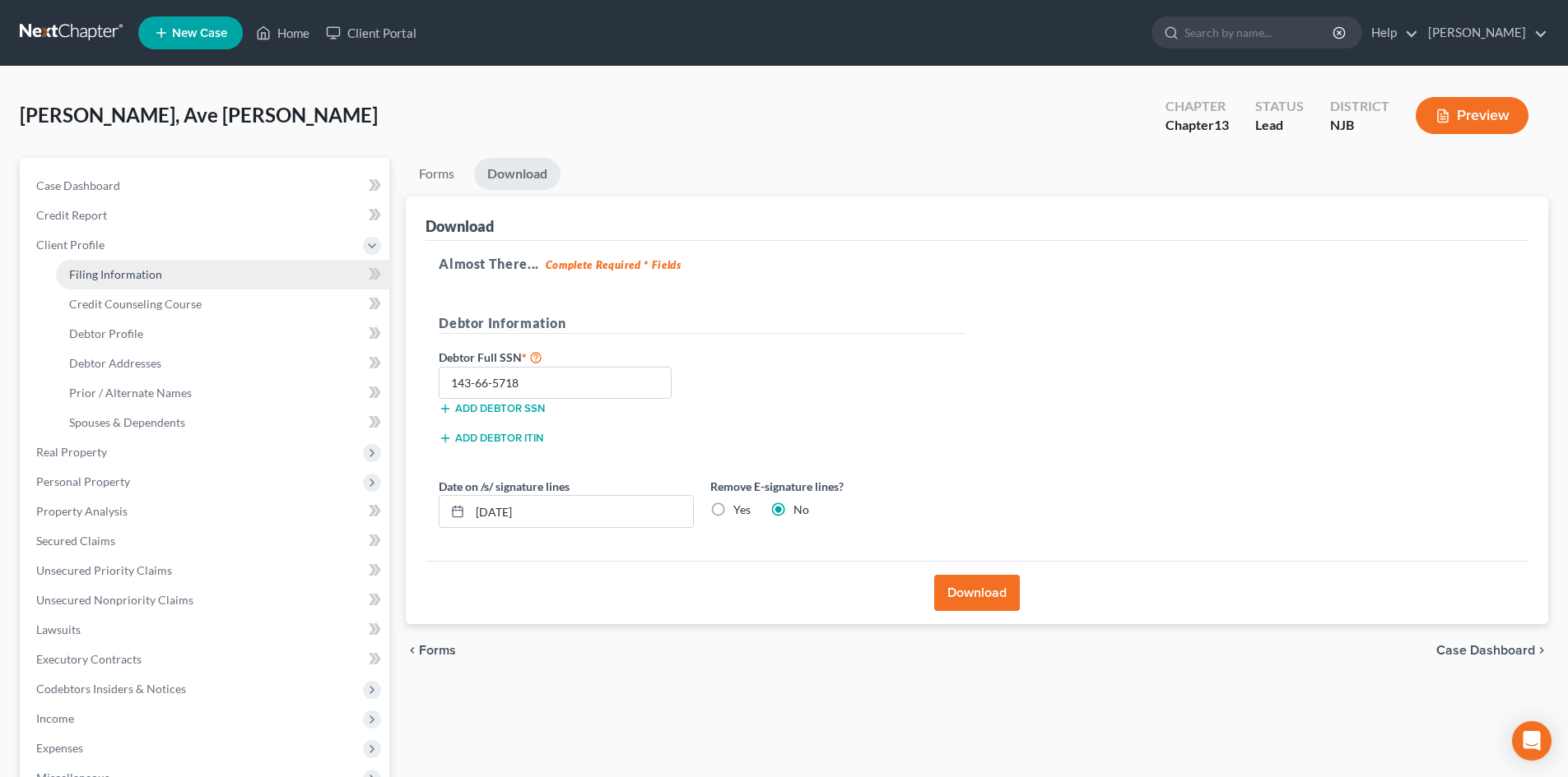
select select "0"
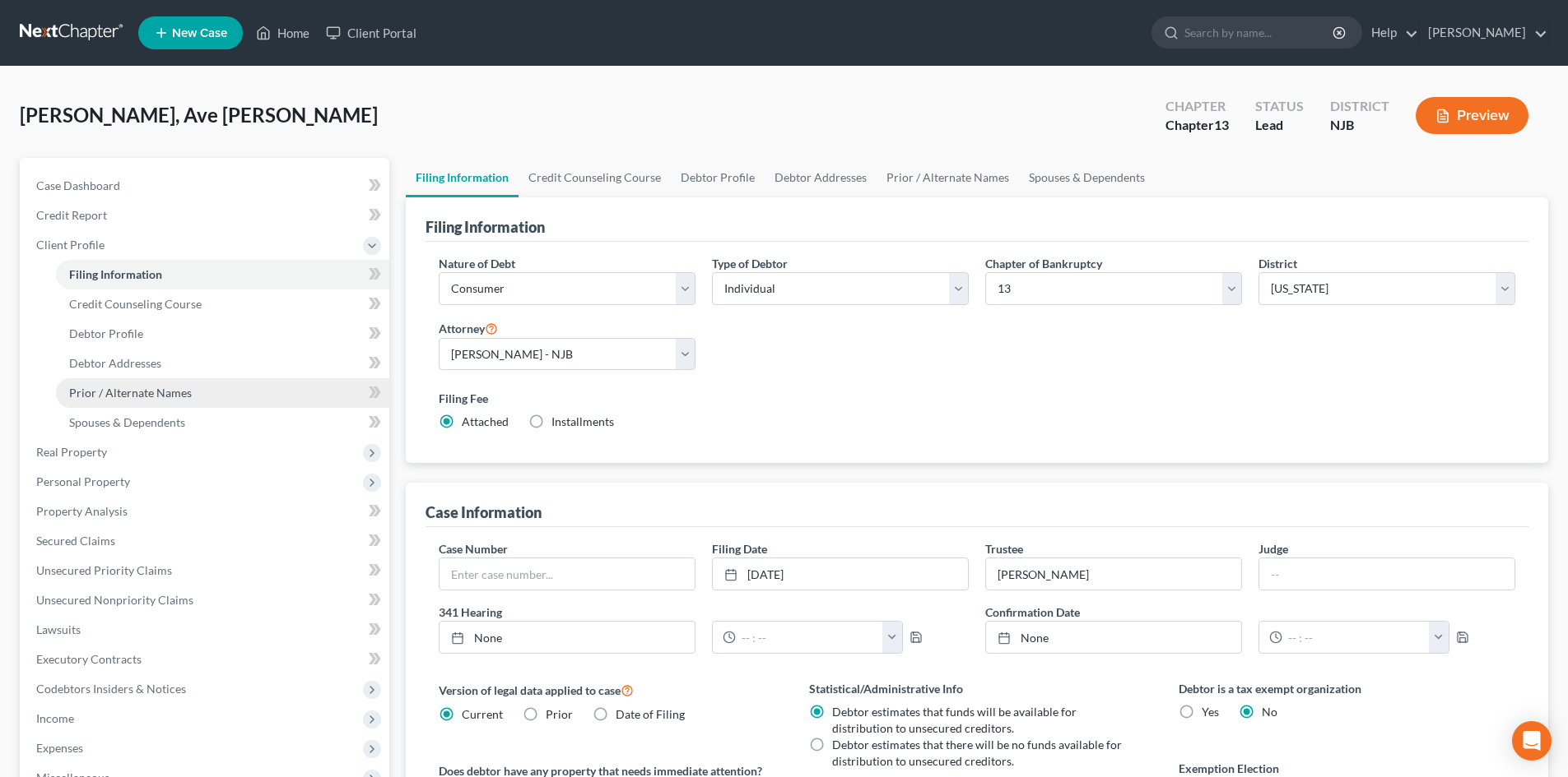
click at [145, 394] on span "Prior / Alternate Names" at bounding box center [131, 392] width 122 height 14
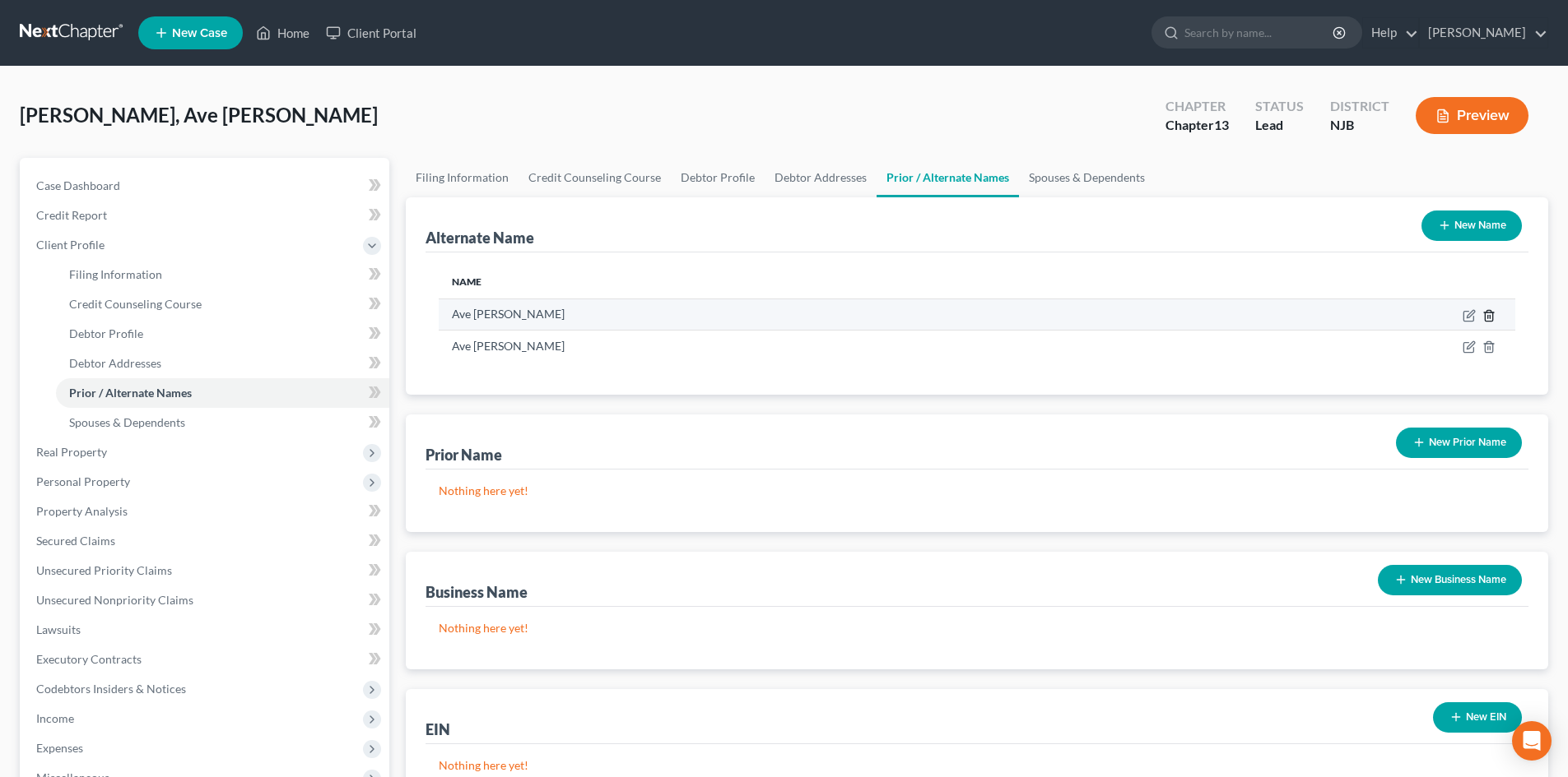
click at [1485, 310] on icon at bounding box center [1489, 316] width 13 height 13
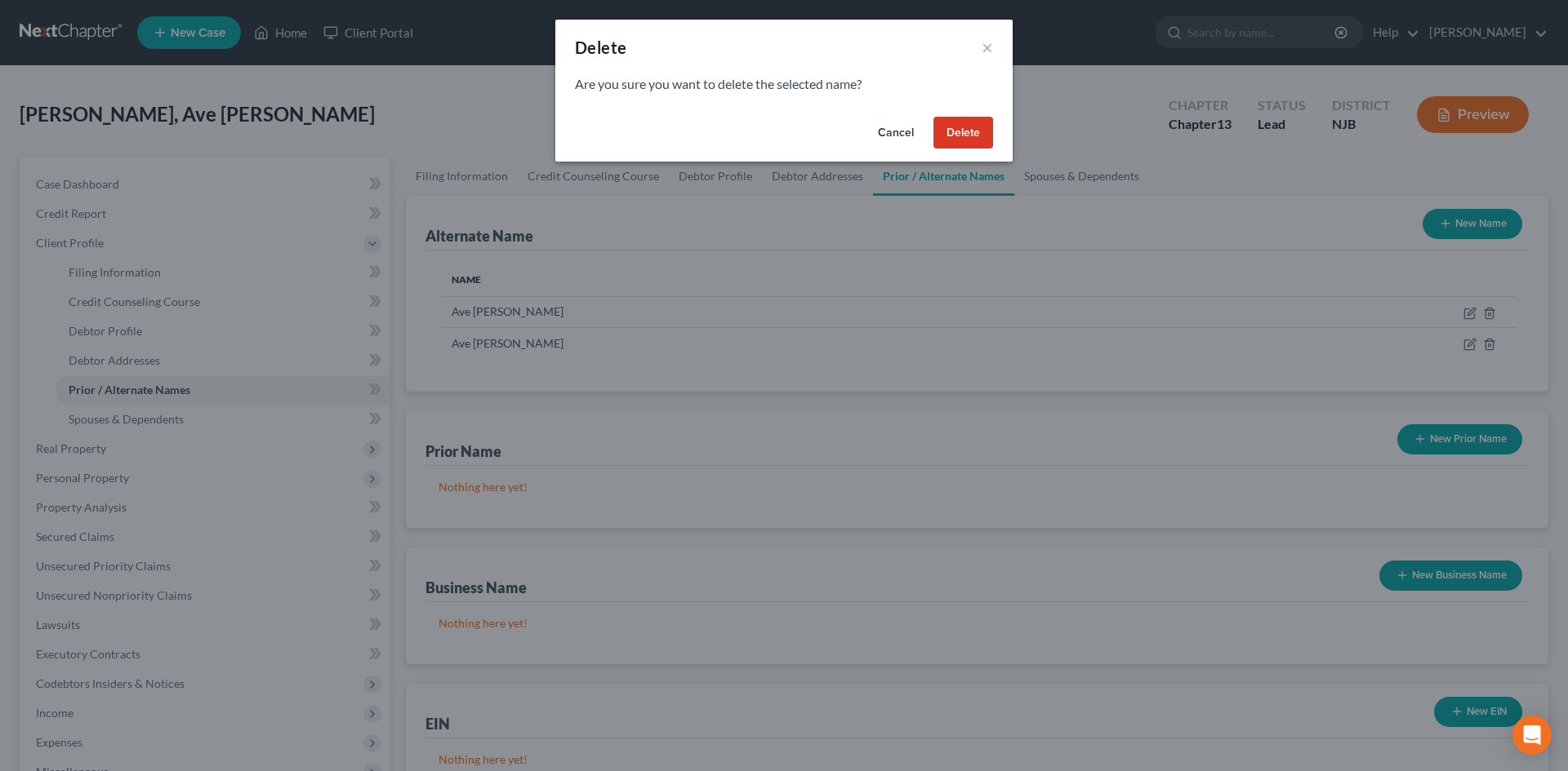
click at [952, 126] on button "Delete" at bounding box center [963, 133] width 60 height 33
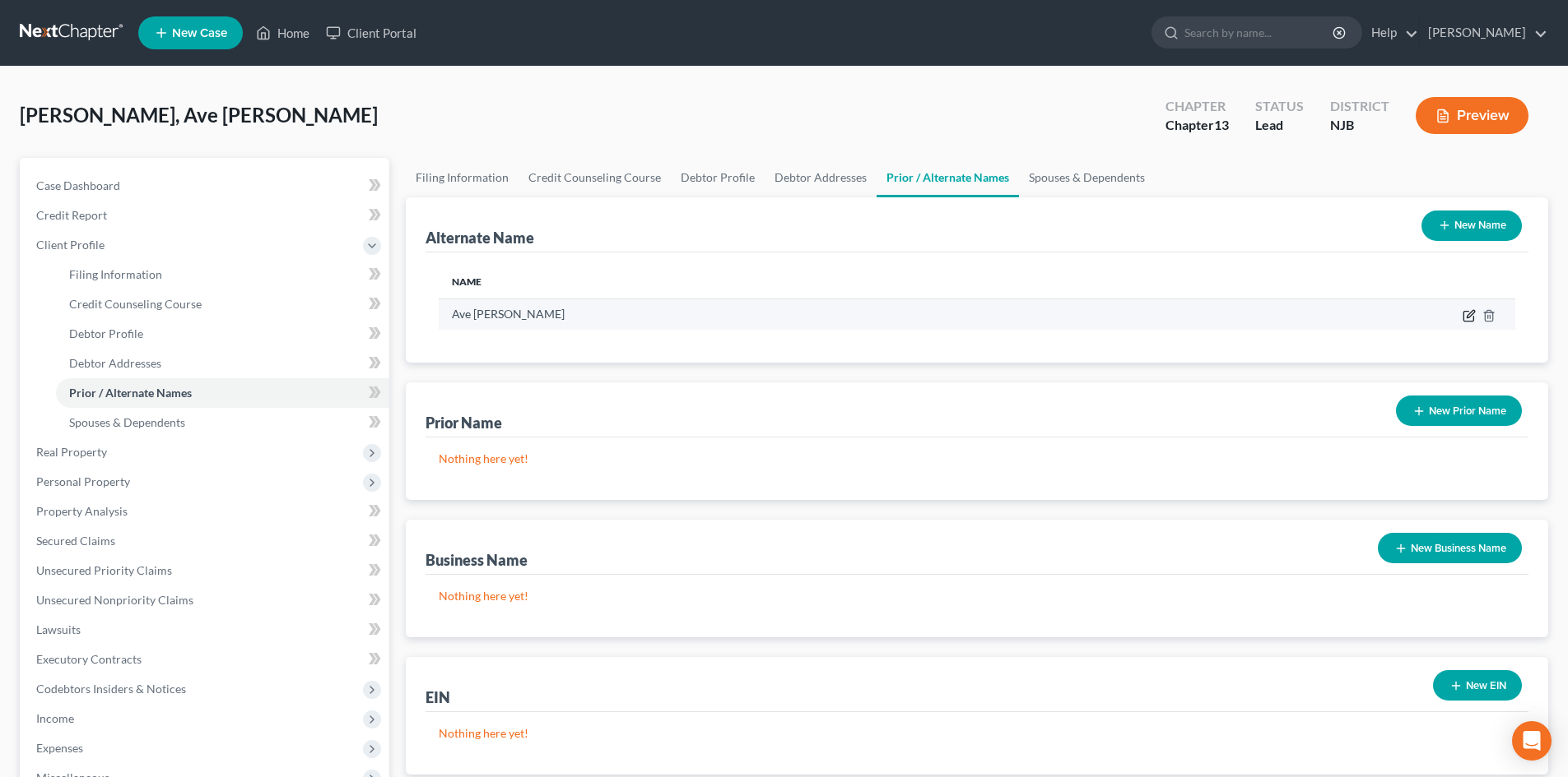
click at [1468, 317] on icon at bounding box center [1469, 316] width 13 height 13
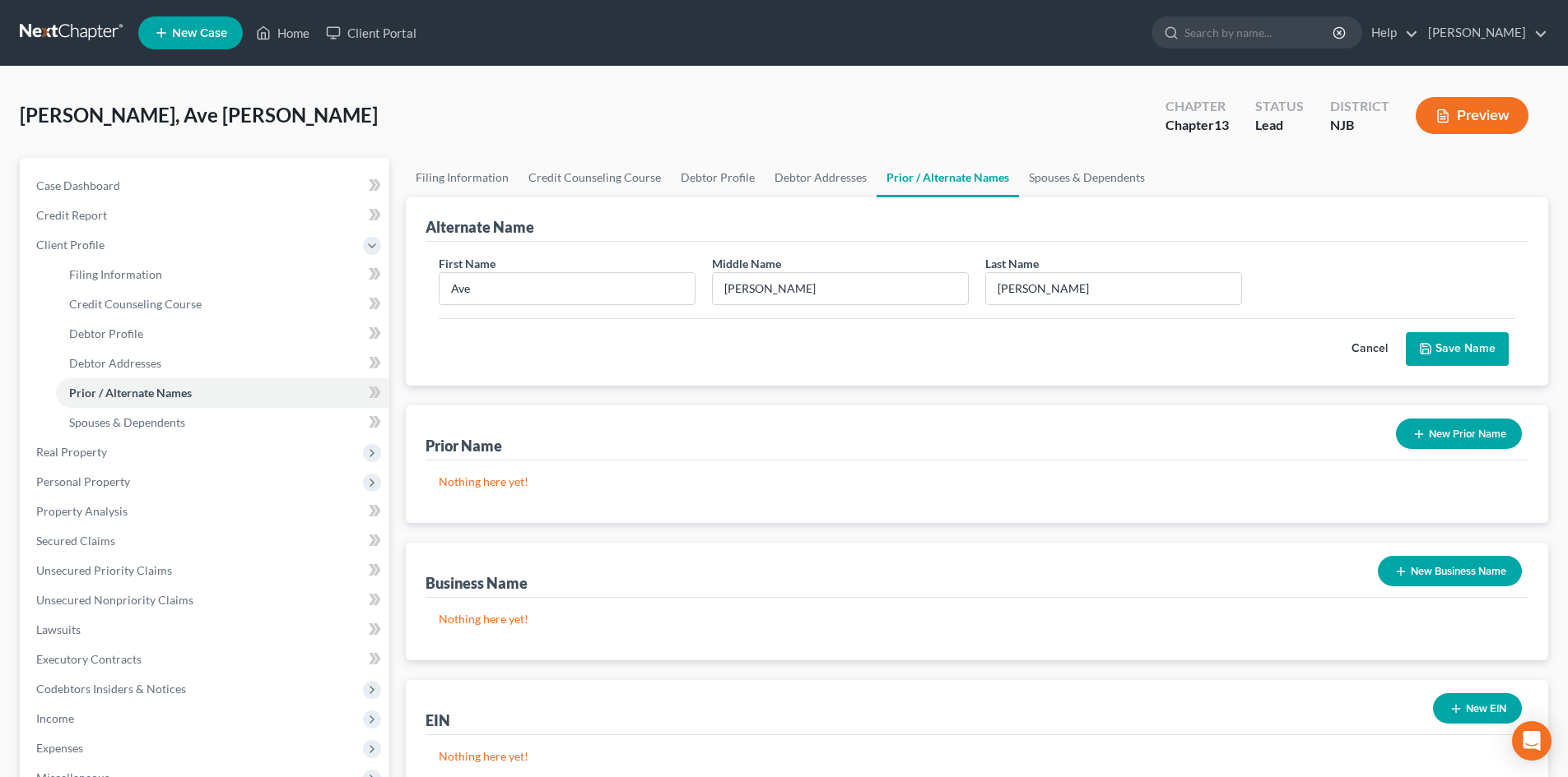
click at [1475, 352] on button "Save Name" at bounding box center [1457, 349] width 103 height 35
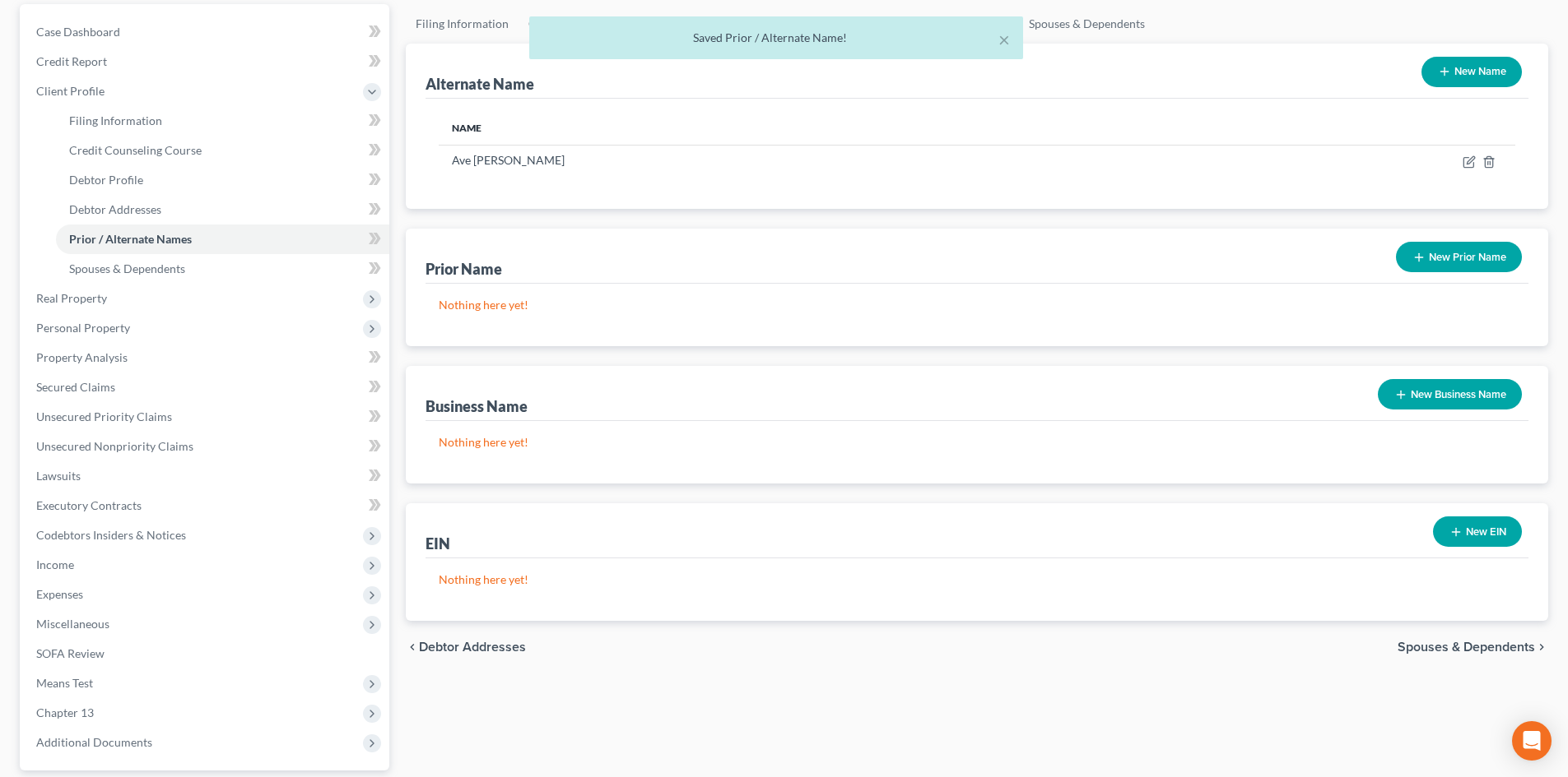
scroll to position [305, 0]
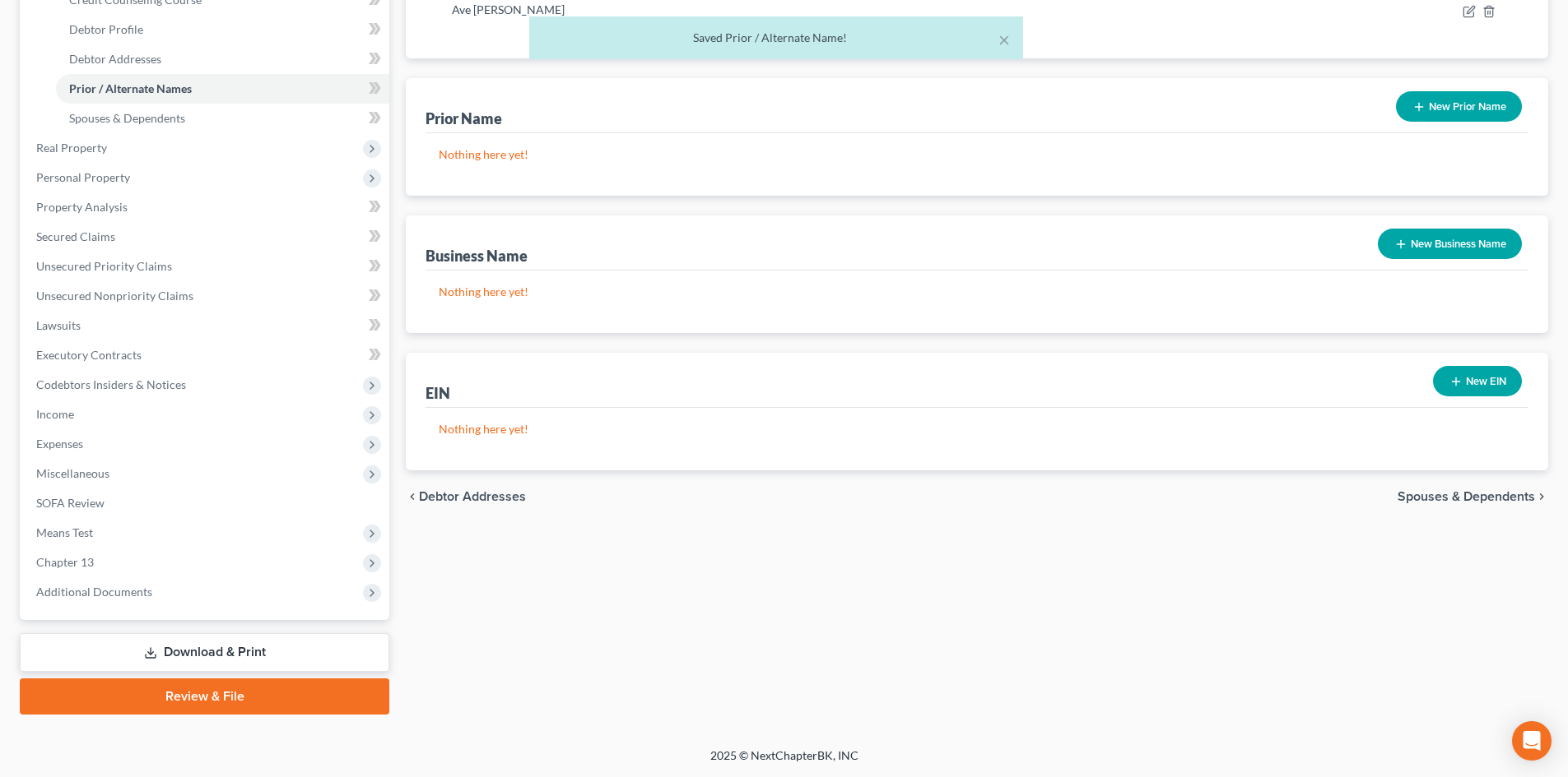
click at [259, 658] on link "Download & Print" at bounding box center [204, 652] width 369 height 39
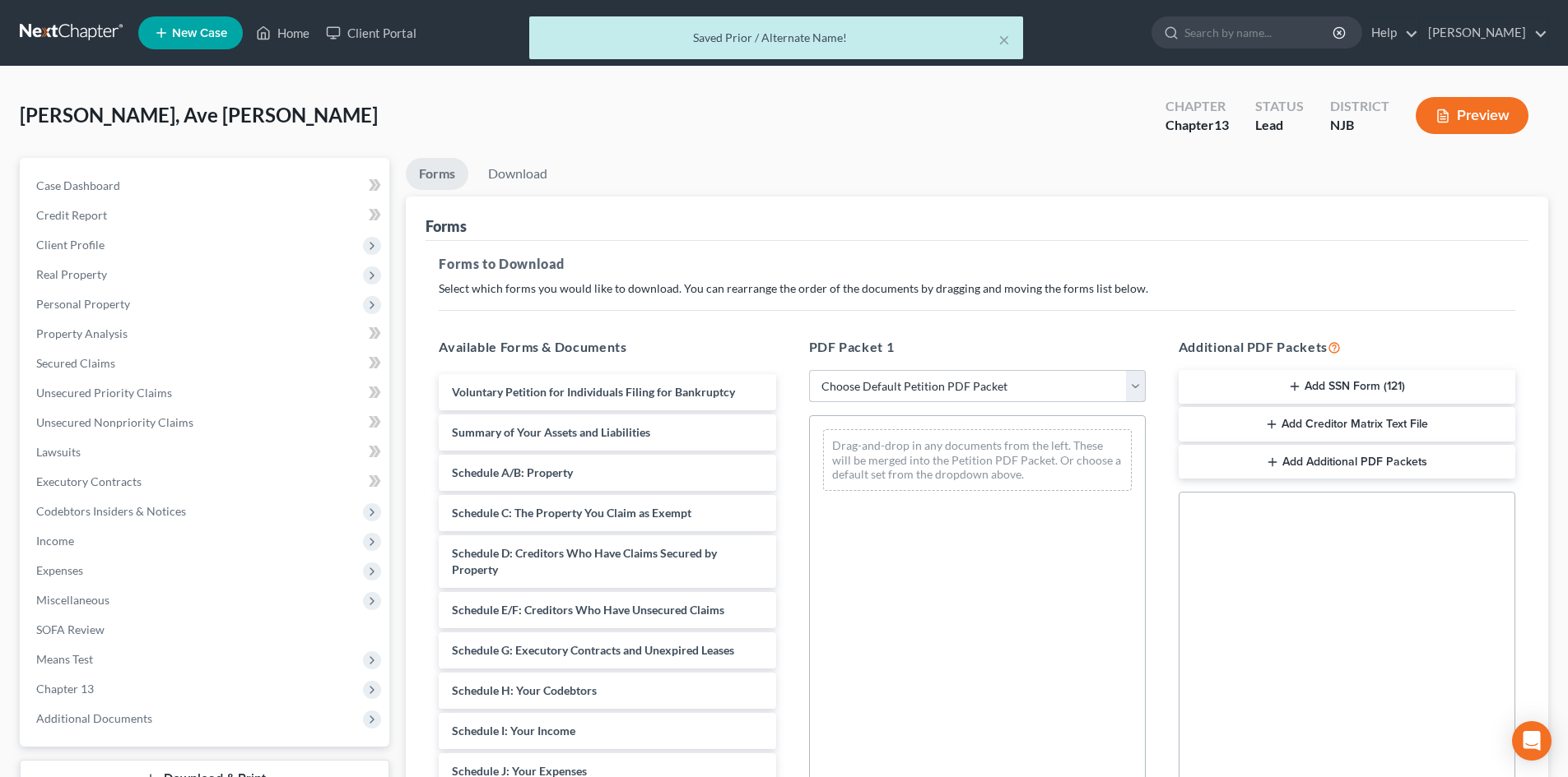
click at [1092, 388] on select "Choose Default Petition PDF Packet Complete Bankruptcy Petition (all forms and …" at bounding box center [976, 386] width 336 height 33
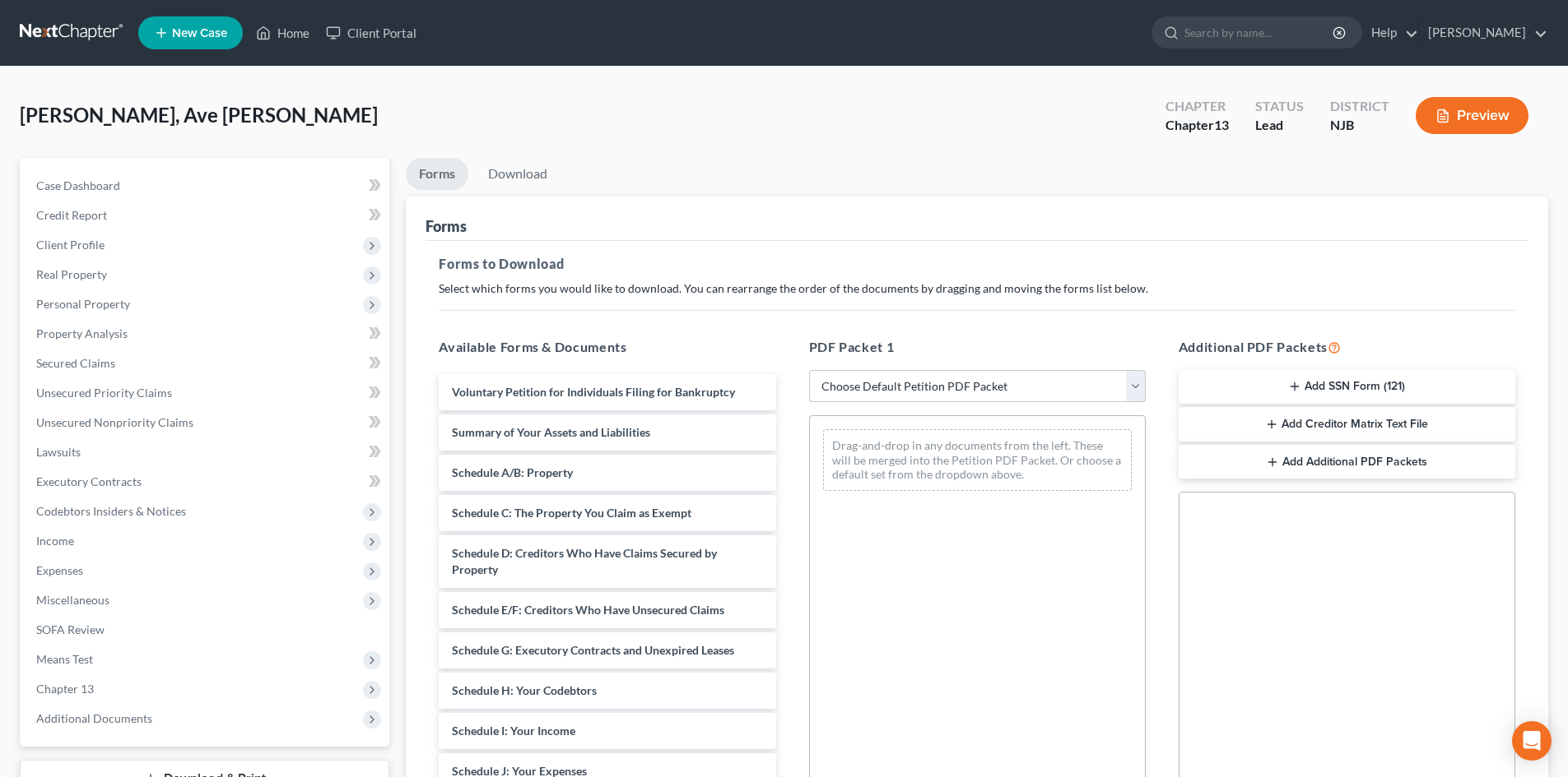
select select "1"
click at [809, 370] on select "Choose Default Petition PDF Packet Complete Bankruptcy Petition (all forms and …" at bounding box center [976, 386] width 336 height 33
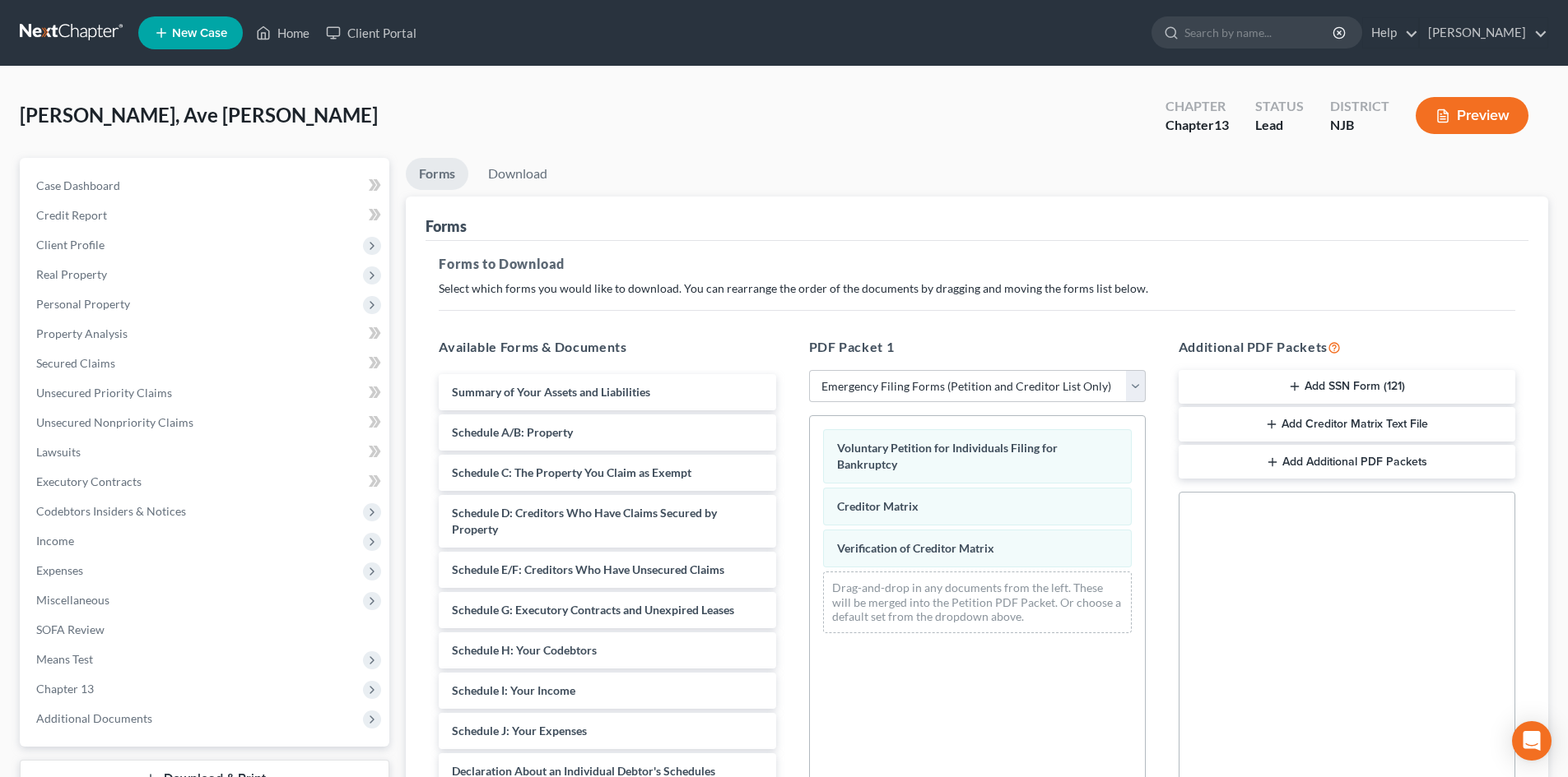
click at [1298, 381] on icon "button" at bounding box center [1295, 386] width 13 height 13
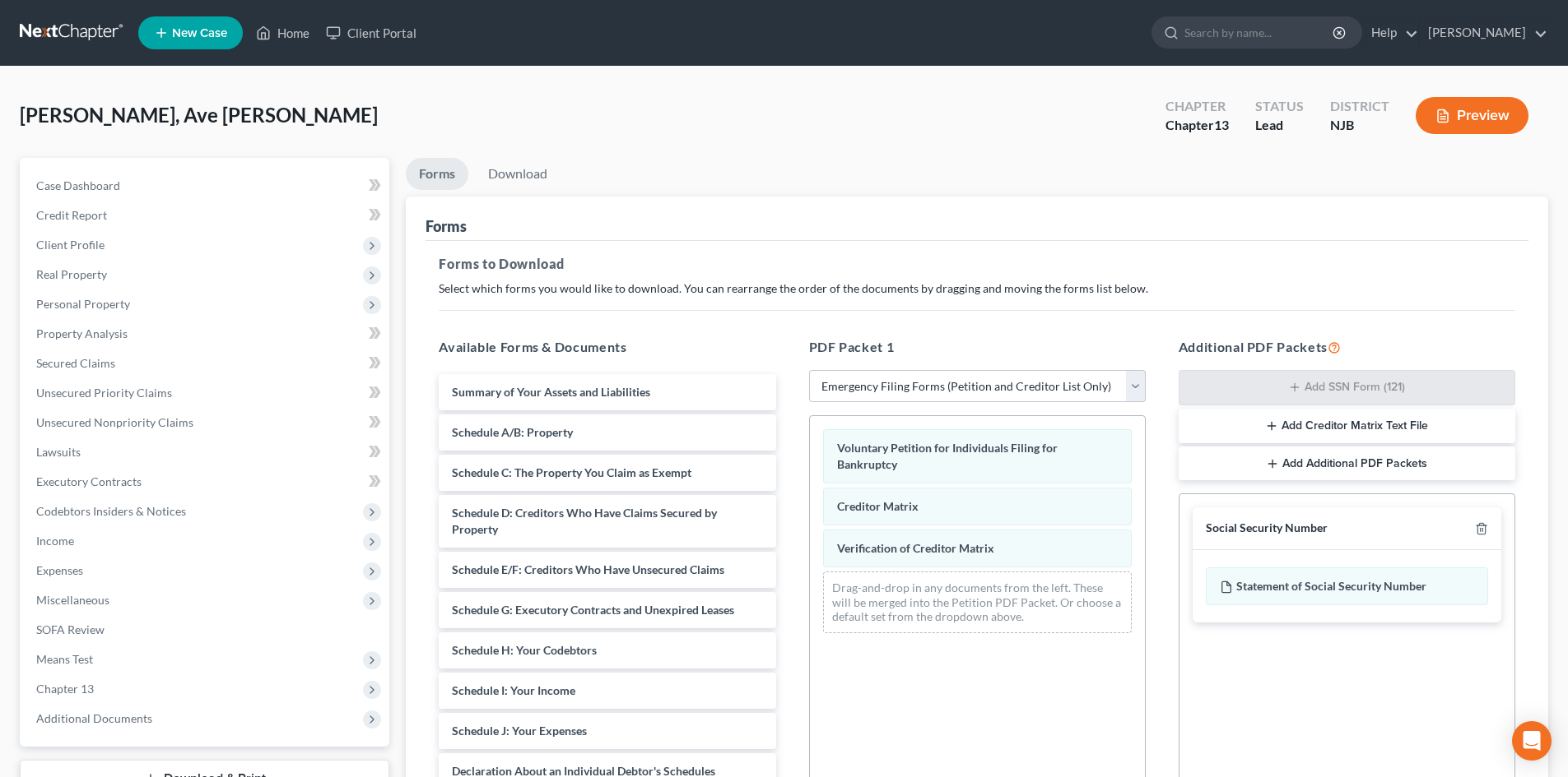
click at [1304, 424] on button "Add Creditor Matrix Text File" at bounding box center [1347, 426] width 336 height 35
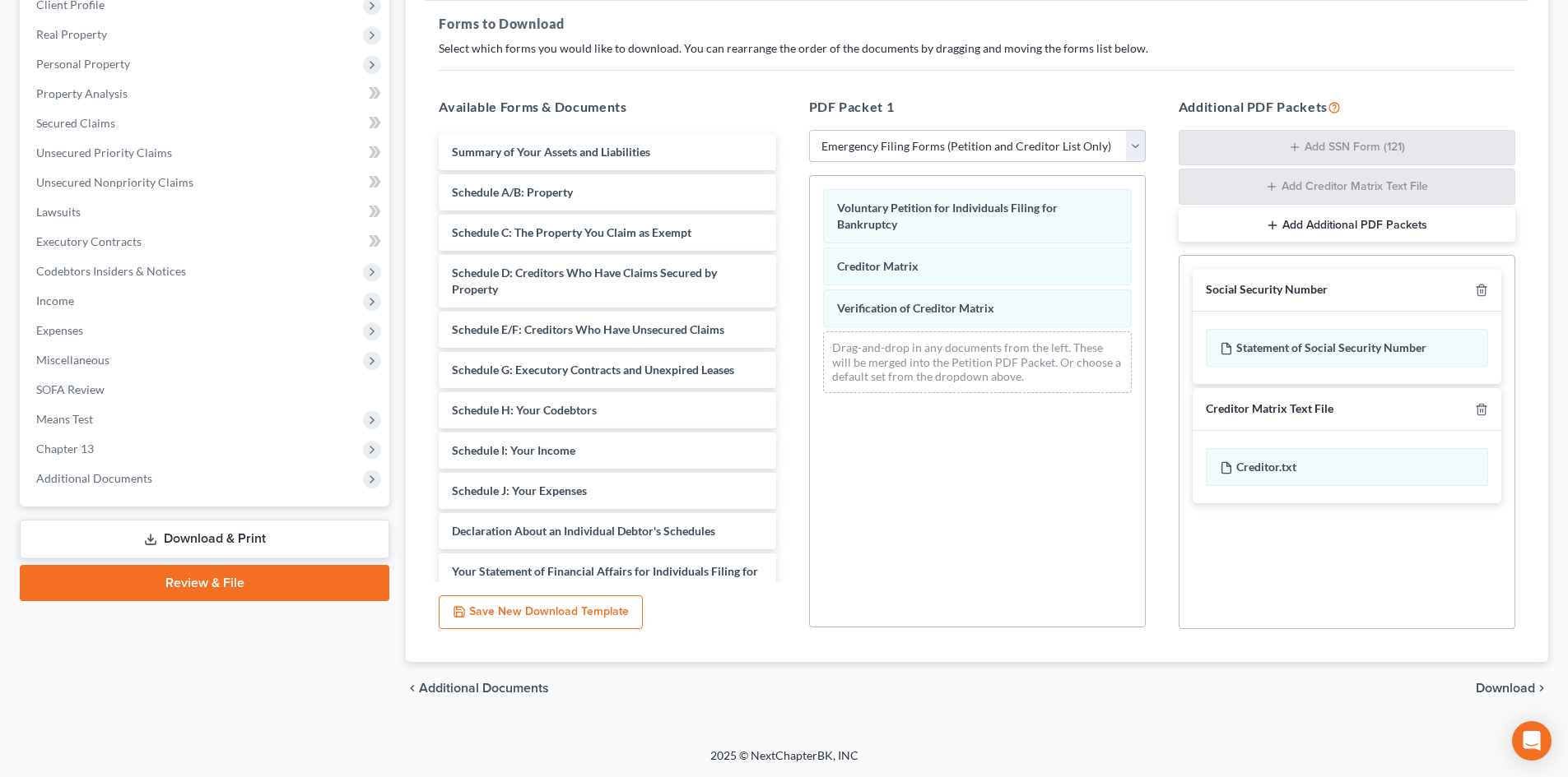
click at [1503, 694] on span "Download" at bounding box center [1505, 689] width 59 height 13
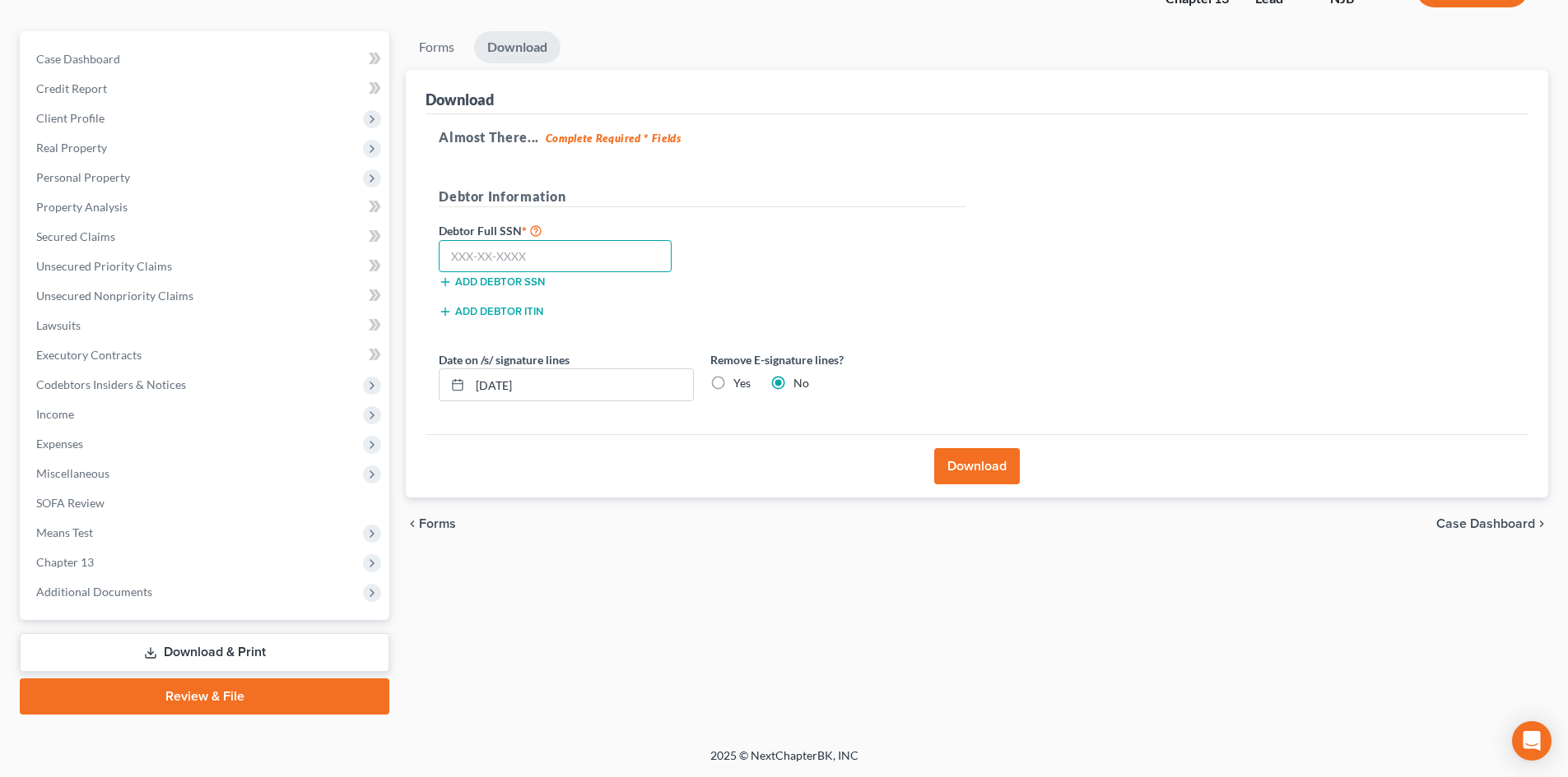
click at [597, 251] on input "text" at bounding box center [555, 257] width 233 height 33
type input "143-66-5718"
click at [978, 472] on button "Download" at bounding box center [977, 467] width 86 height 36
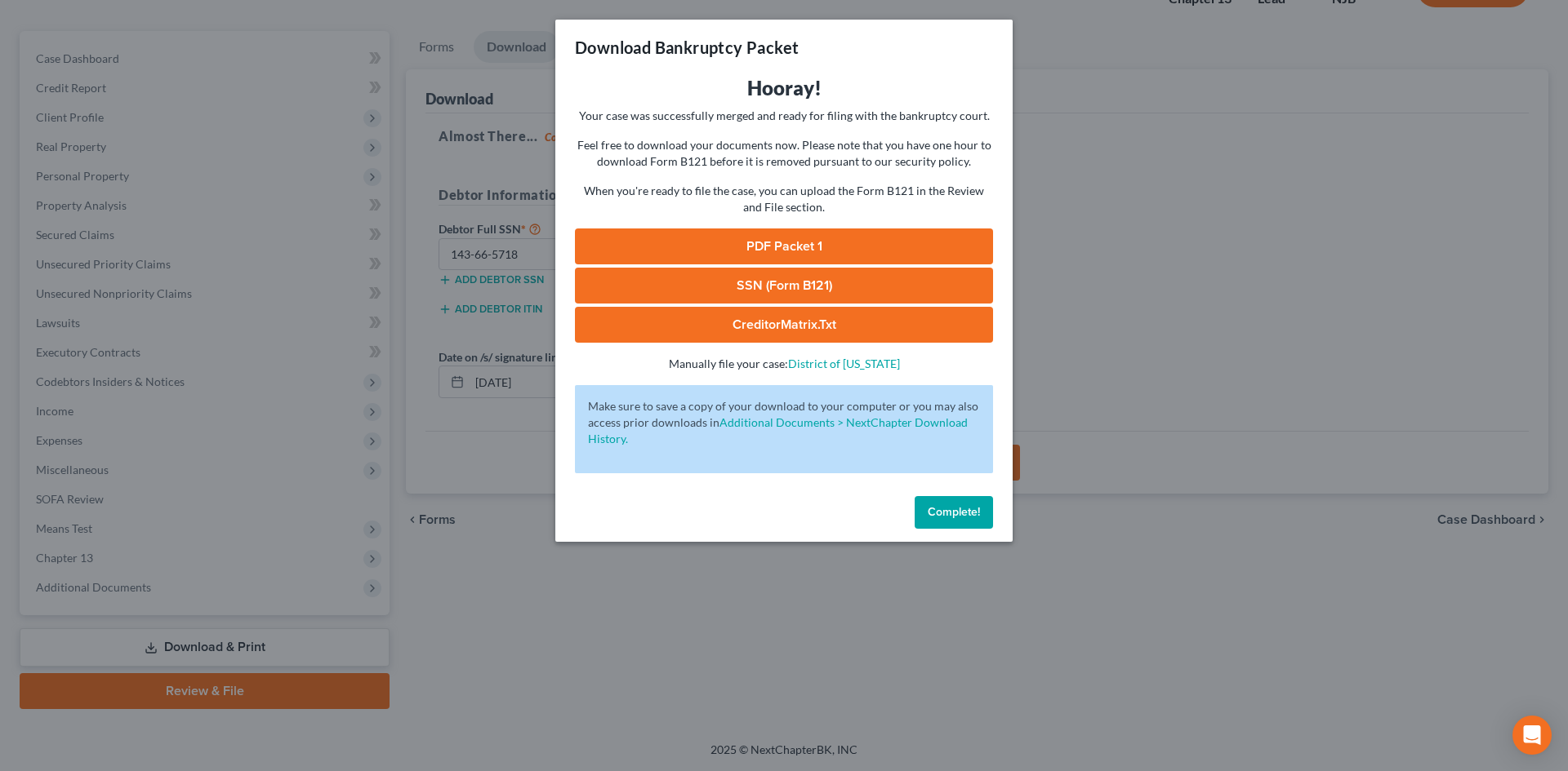
click at [770, 249] on link "PDF Packet 1" at bounding box center [784, 247] width 418 height 36
click at [779, 282] on link "SSN (Form B121)" at bounding box center [784, 286] width 418 height 36
click at [818, 324] on link "CreditorMatrix.txt" at bounding box center [784, 325] width 418 height 36
click at [952, 515] on span "Complete!" at bounding box center [954, 512] width 52 height 14
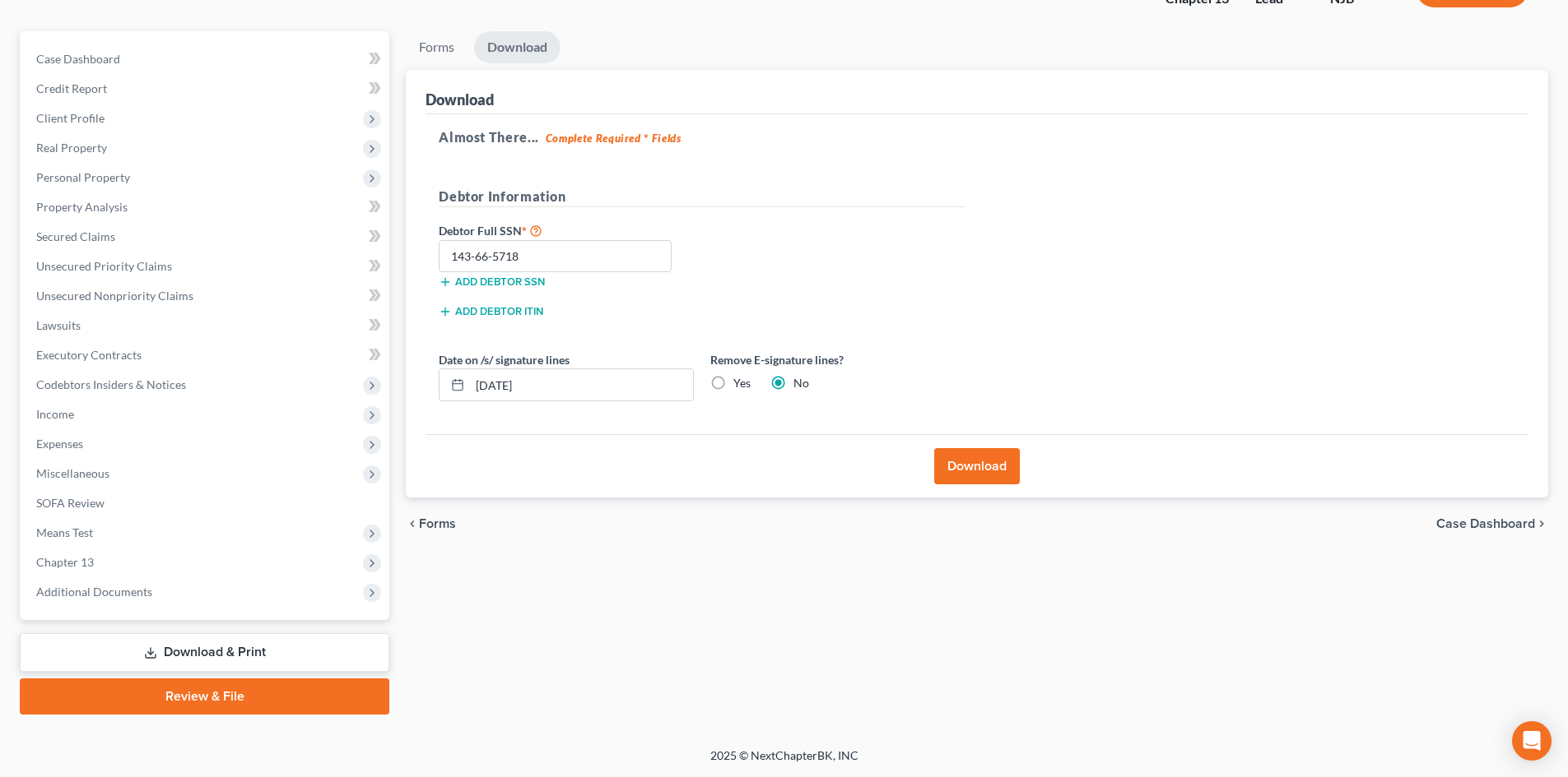
scroll to position [0, 0]
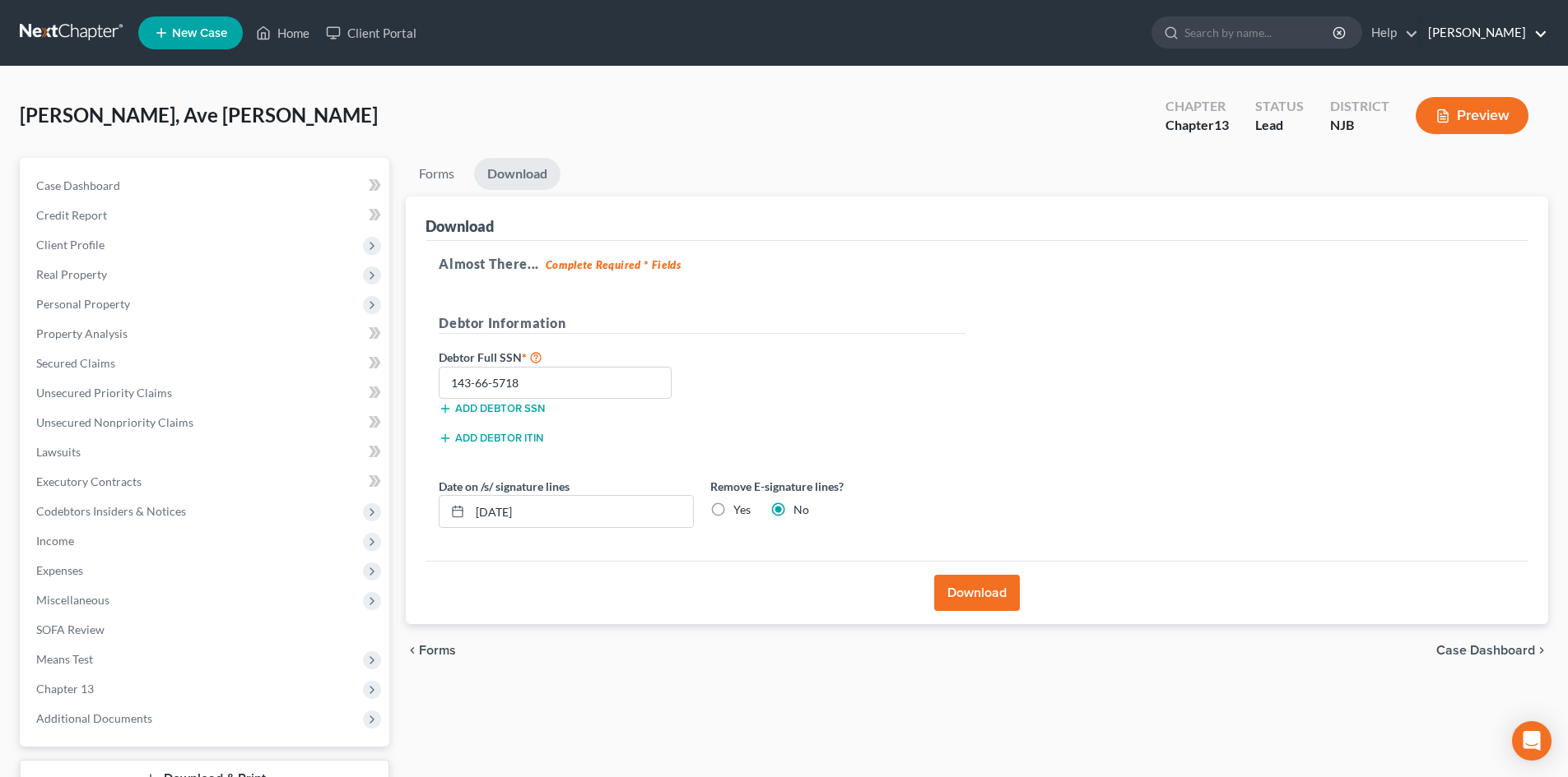
click at [1536, 30] on link "Victor Druziako" at bounding box center [1483, 33] width 127 height 30
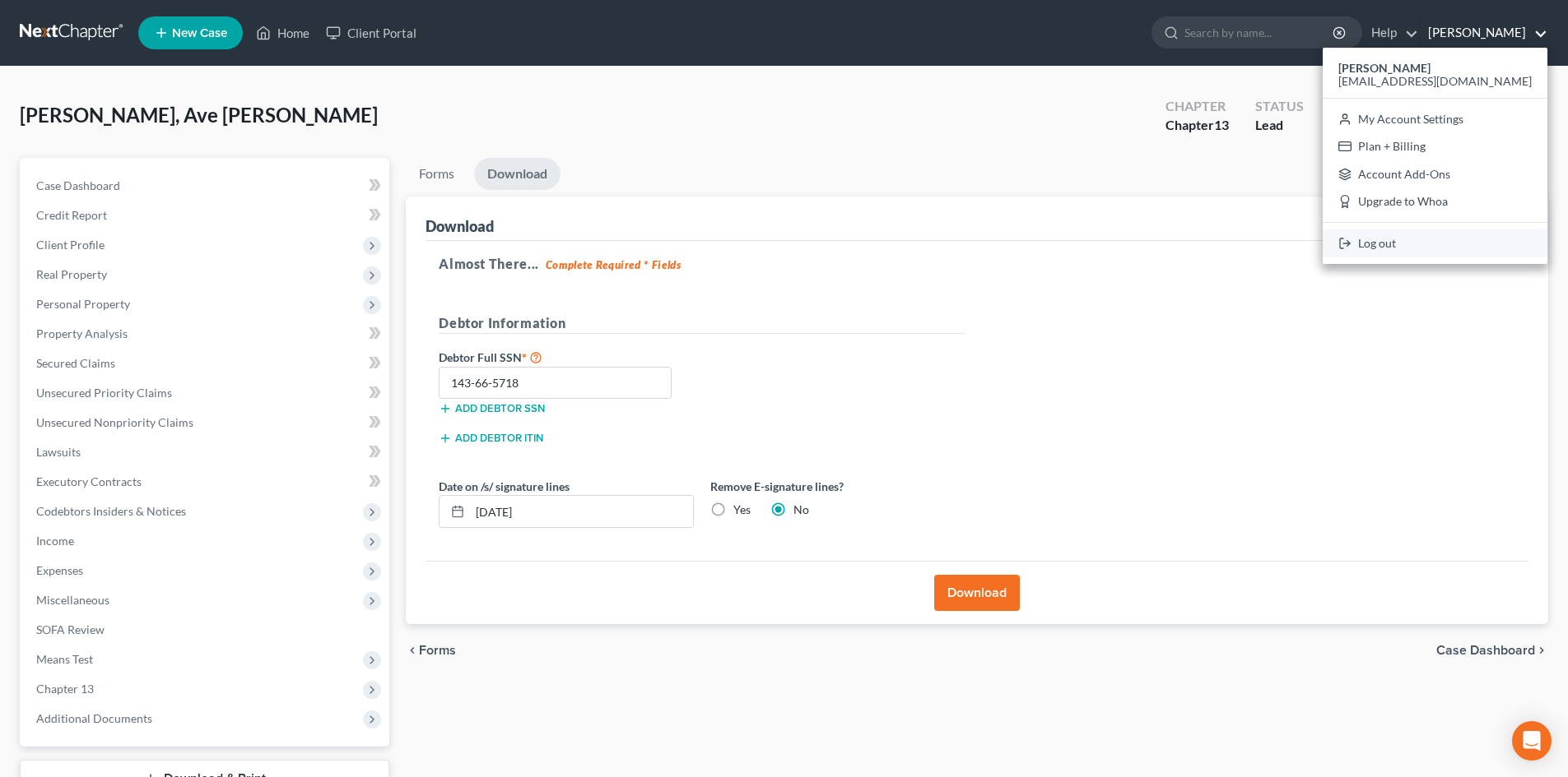
click at [1449, 244] on link "Log out" at bounding box center [1435, 244] width 225 height 28
